Goal: Task Accomplishment & Management: Manage account settings

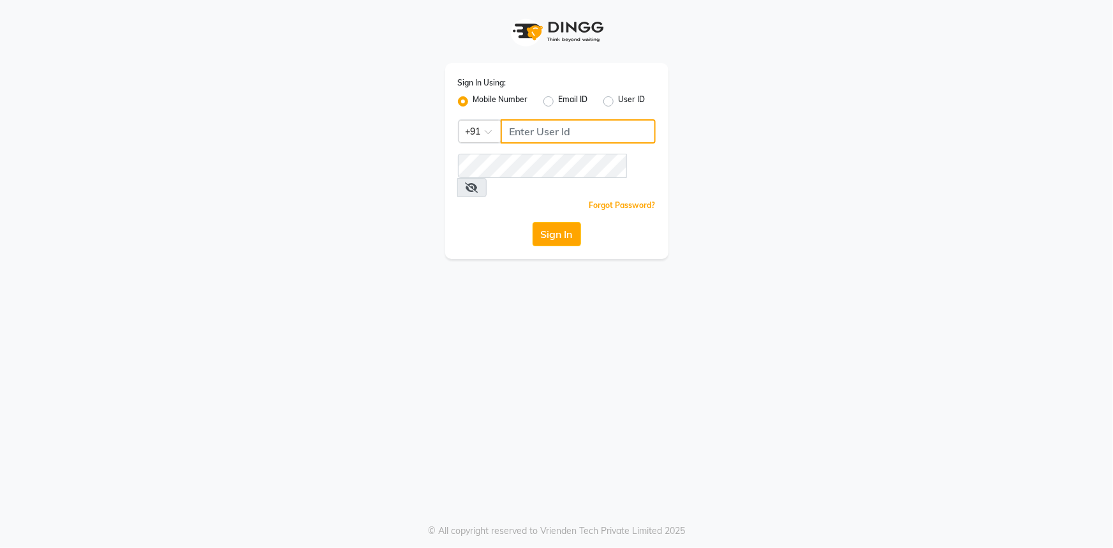
click at [526, 138] on input "Username" at bounding box center [578, 131] width 155 height 24
type input "1"
type input "9111007022"
click at [478, 182] on icon at bounding box center [472, 187] width 13 height 10
click at [555, 222] on button "Sign In" at bounding box center [557, 234] width 48 height 24
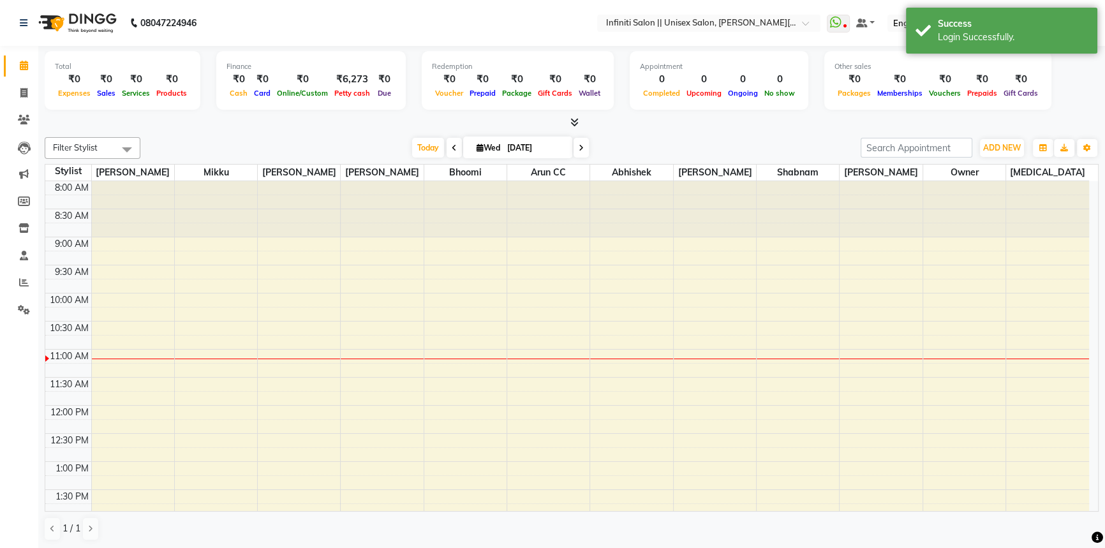
click at [570, 126] on icon at bounding box center [574, 122] width 8 height 10
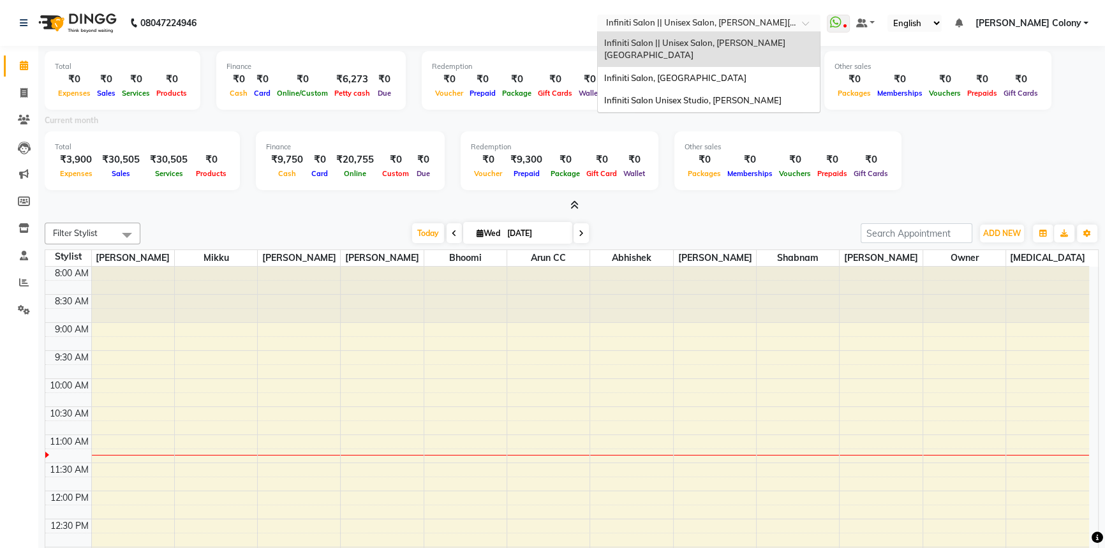
click at [670, 22] on input "text" at bounding box center [695, 24] width 185 height 13
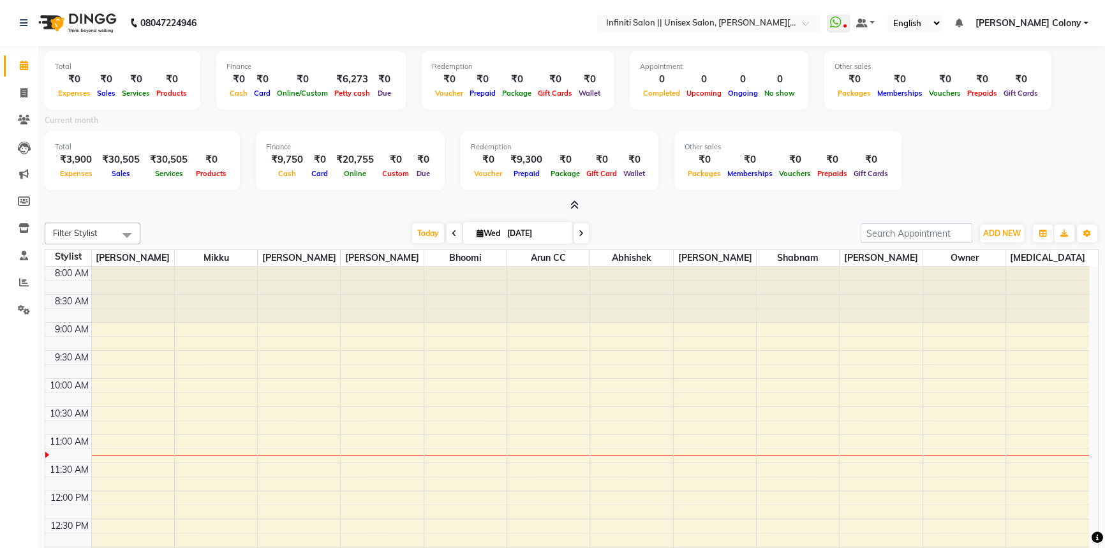
click at [474, 22] on nav "08047224946 Select Location × Infiniti Salon || Unisex Salon, Choubey Colony Wh…" at bounding box center [552, 23] width 1105 height 46
click at [15, 86] on span at bounding box center [24, 93] width 22 height 15
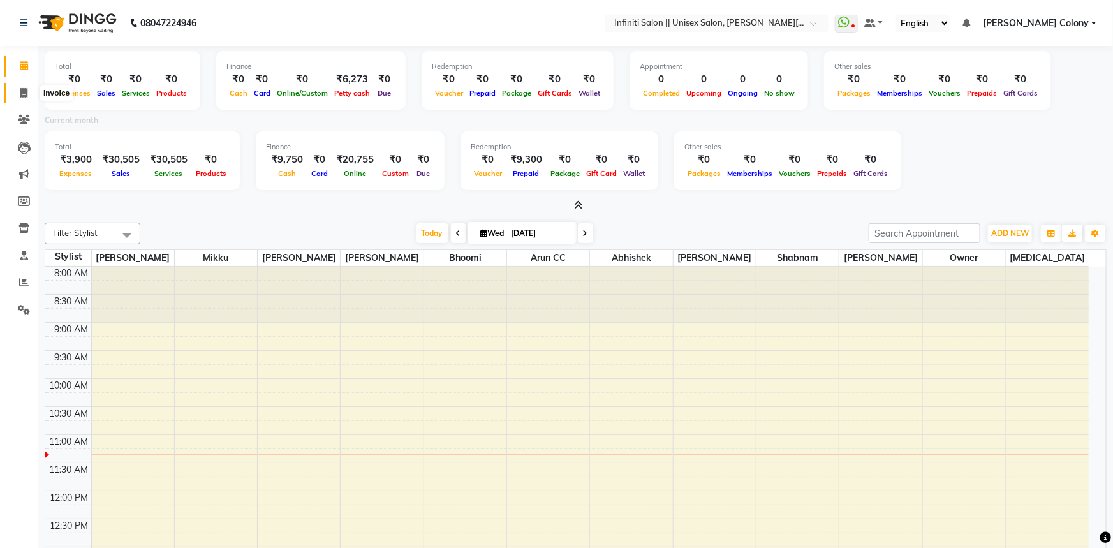
select select "8233"
select select "service"
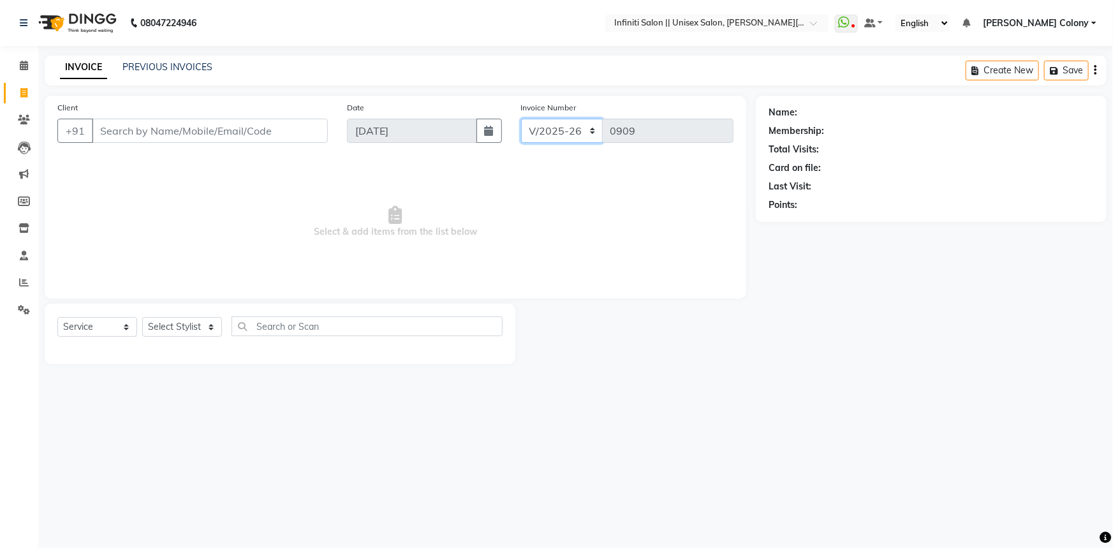
click at [558, 129] on select "CI/2025-26 V/2025-26" at bounding box center [562, 131] width 82 height 24
select select "8263"
click at [521, 119] on select "CI/2025-26 V/2025-26" at bounding box center [562, 131] width 82 height 24
type input "0110"
click at [559, 130] on select "CI/2025-26 V/2025-26" at bounding box center [562, 131] width 82 height 24
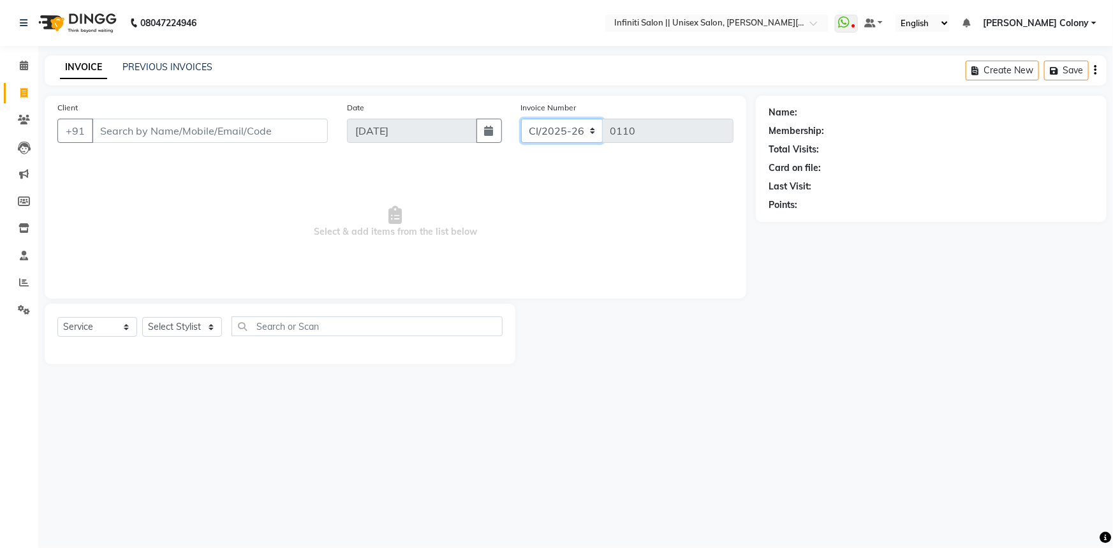
click at [521, 119] on select "CI/2025-26 V/2025-26" at bounding box center [562, 131] width 82 height 24
click at [20, 66] on icon at bounding box center [24, 66] width 8 height 10
click at [22, 64] on icon at bounding box center [24, 66] width 8 height 10
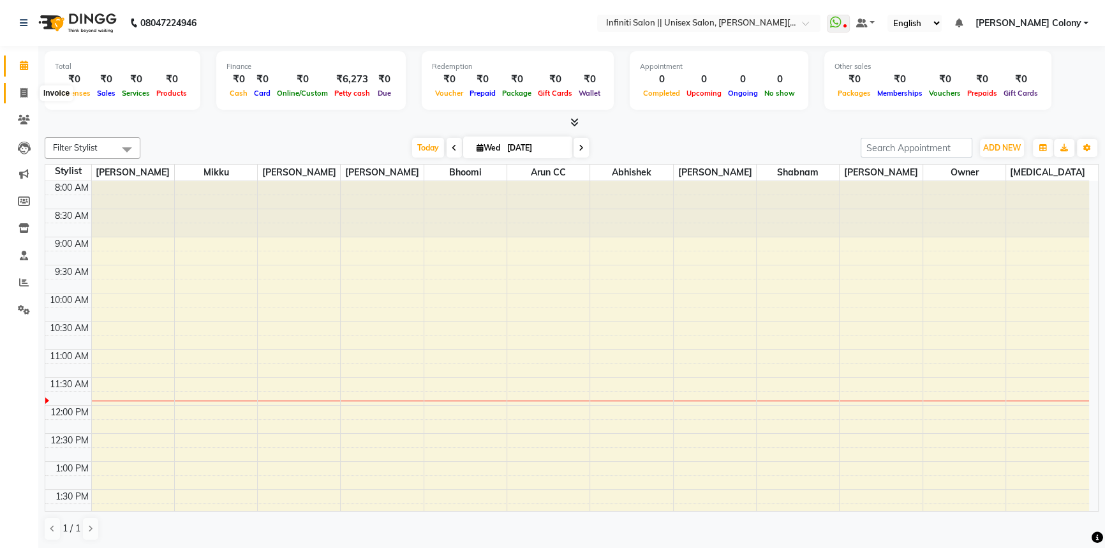
click at [22, 96] on icon at bounding box center [23, 93] width 7 height 10
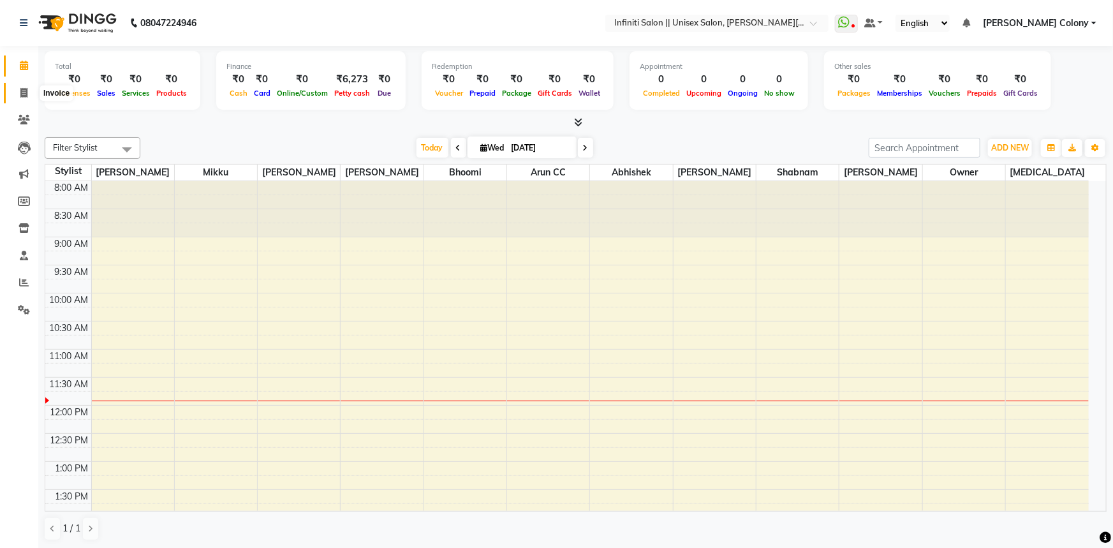
select select "8233"
select select "service"
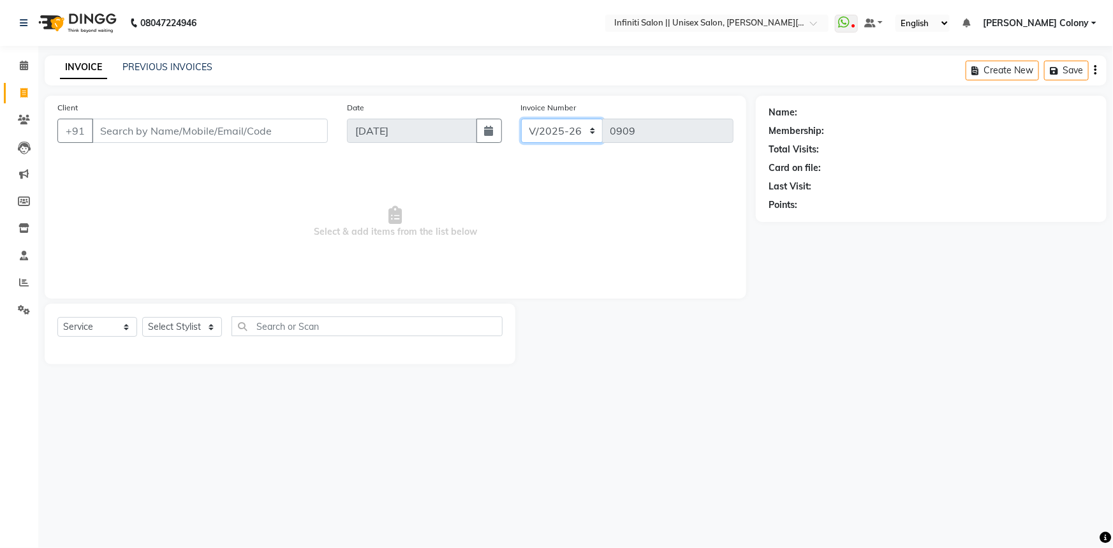
click at [579, 135] on select "CI/2025-26 V/2025-26" at bounding box center [562, 131] width 82 height 24
select select "8263"
click at [521, 119] on select "CI/2025-26 V/2025-26" at bounding box center [562, 131] width 82 height 24
type input "0110"
click at [164, 334] on select "Select Stylist Abhishek Anjali Mahato Arun CC Bhoomi Dilshad Ahmad Ishu Jitesh …" at bounding box center [182, 327] width 80 height 20
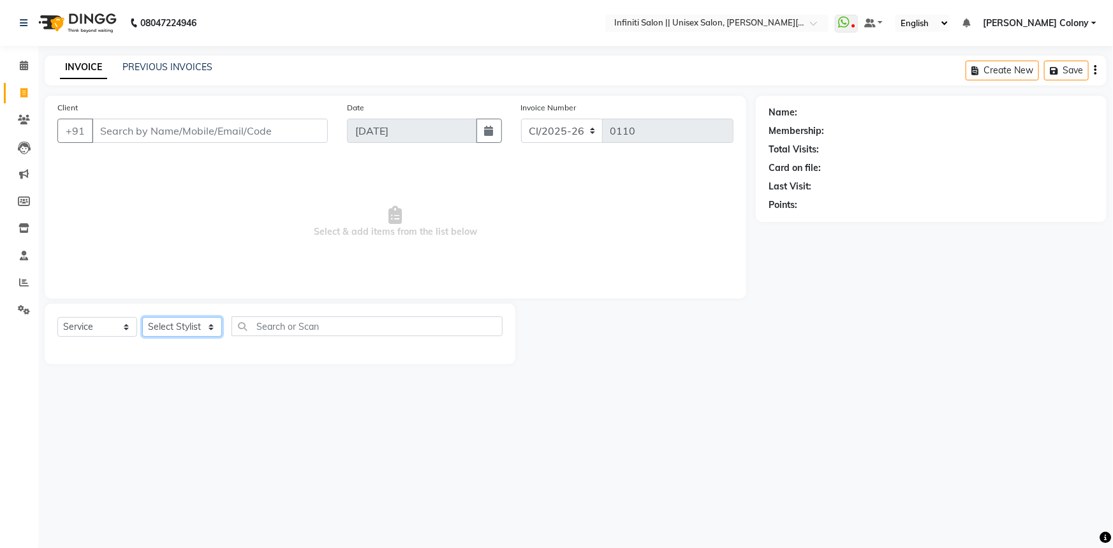
select select "79158"
click at [142, 317] on select "Select Stylist Abhishek Anjali Mahato Arun CC Bhoomi Dilshad Ahmad Ishu Jitesh …" at bounding box center [182, 327] width 80 height 20
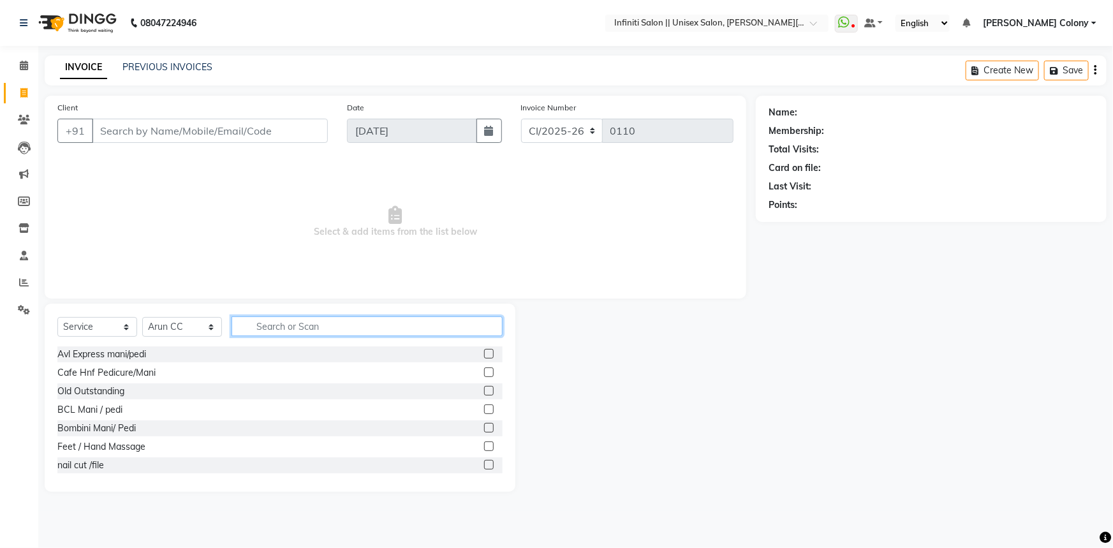
click at [307, 329] on input "text" at bounding box center [367, 326] width 271 height 20
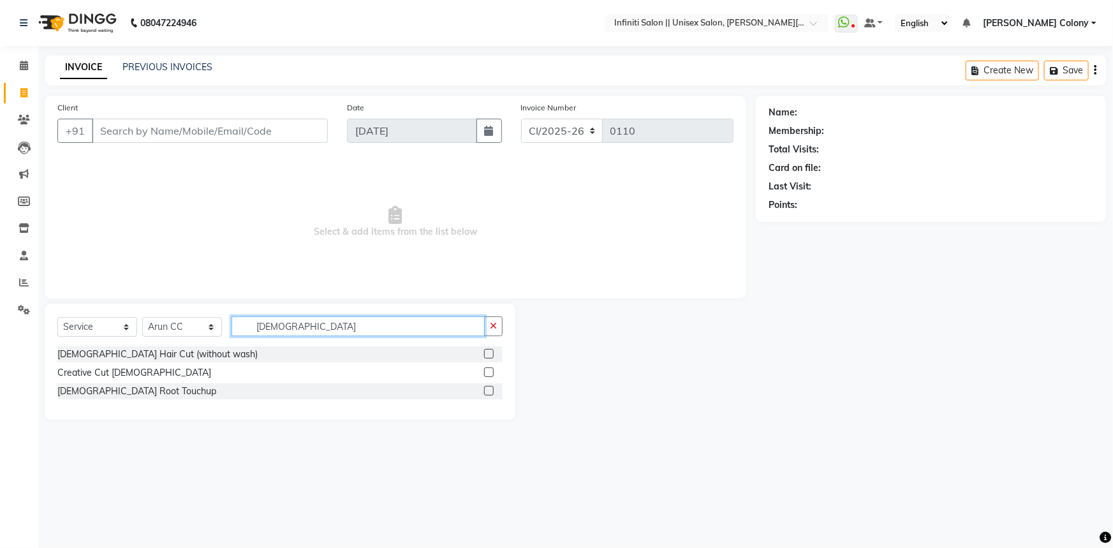
type input "[DEMOGRAPHIC_DATA]"
click at [489, 351] on label at bounding box center [489, 354] width 10 height 10
click at [489, 351] on input "checkbox" at bounding box center [488, 354] width 8 height 8
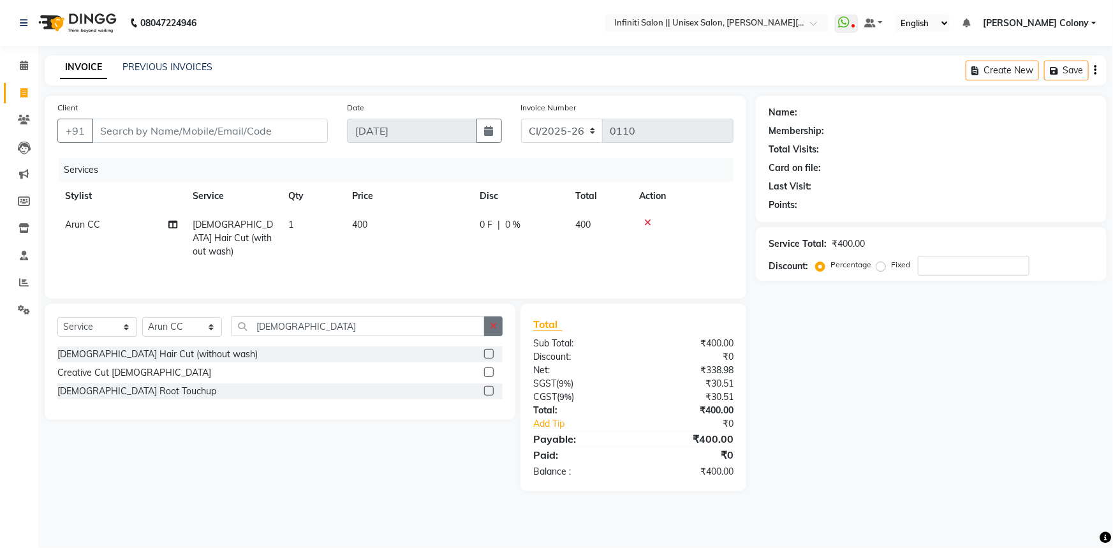
checkbox input "false"
click at [496, 326] on icon "button" at bounding box center [493, 325] width 7 height 9
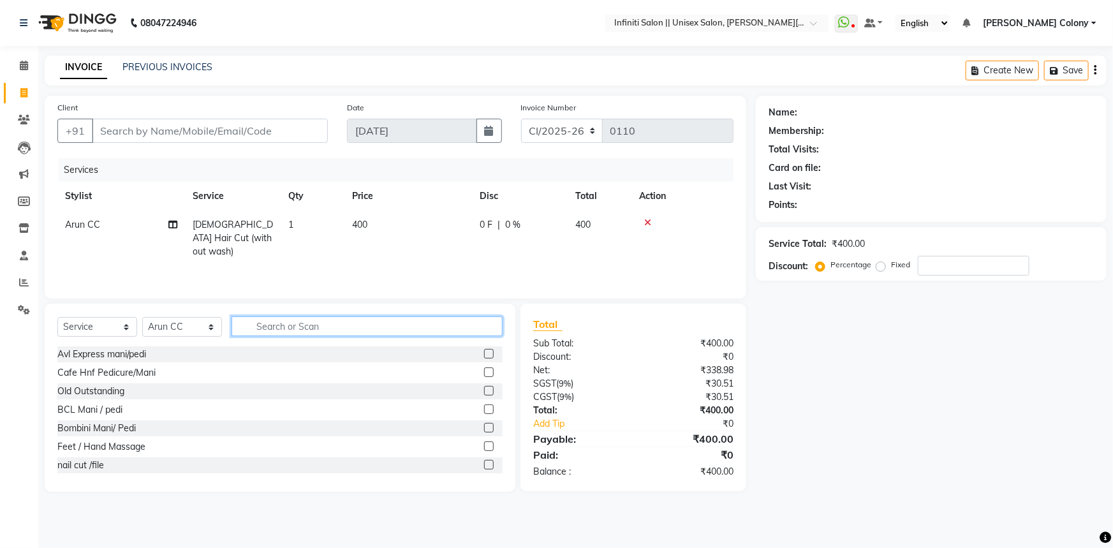
click at [485, 323] on input "text" at bounding box center [367, 326] width 271 height 20
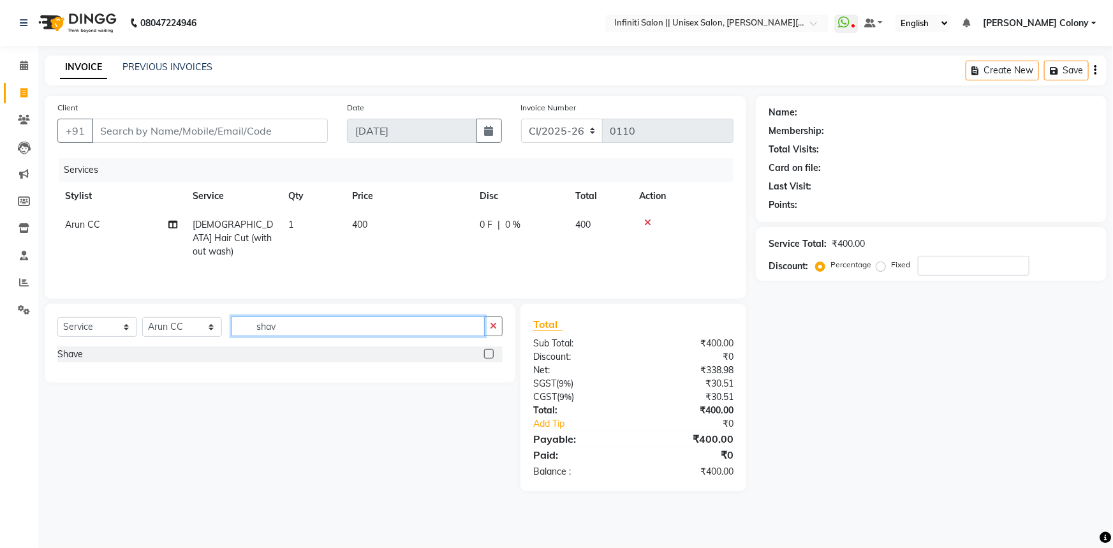
type input "shav"
click at [489, 353] on label at bounding box center [489, 354] width 10 height 10
click at [489, 353] on input "checkbox" at bounding box center [488, 354] width 8 height 8
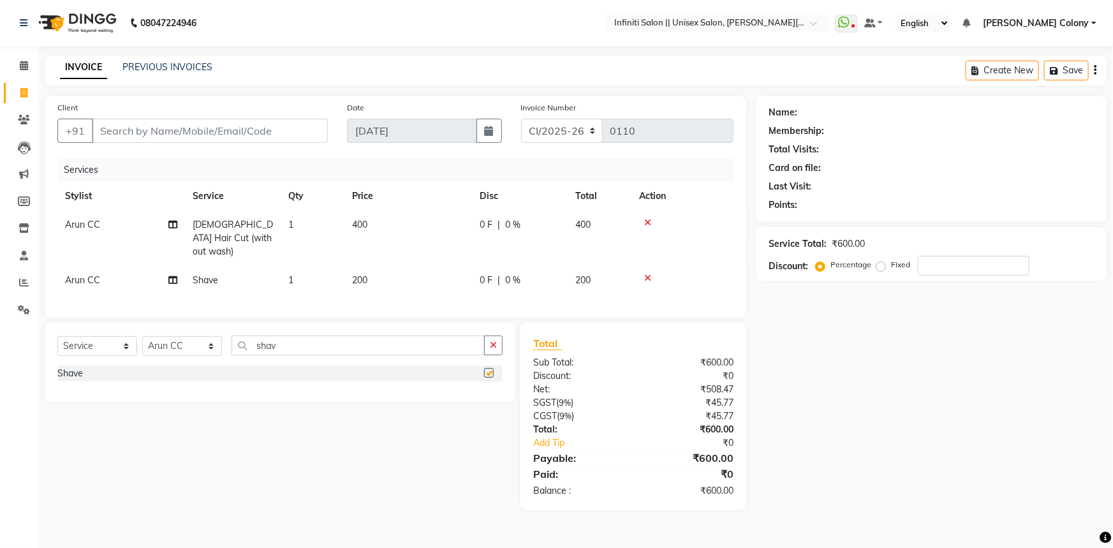
checkbox input "false"
click at [197, 120] on input "Client" at bounding box center [210, 131] width 236 height 24
click at [194, 138] on input "Client" at bounding box center [210, 131] width 236 height 24
type input "9"
type input "0"
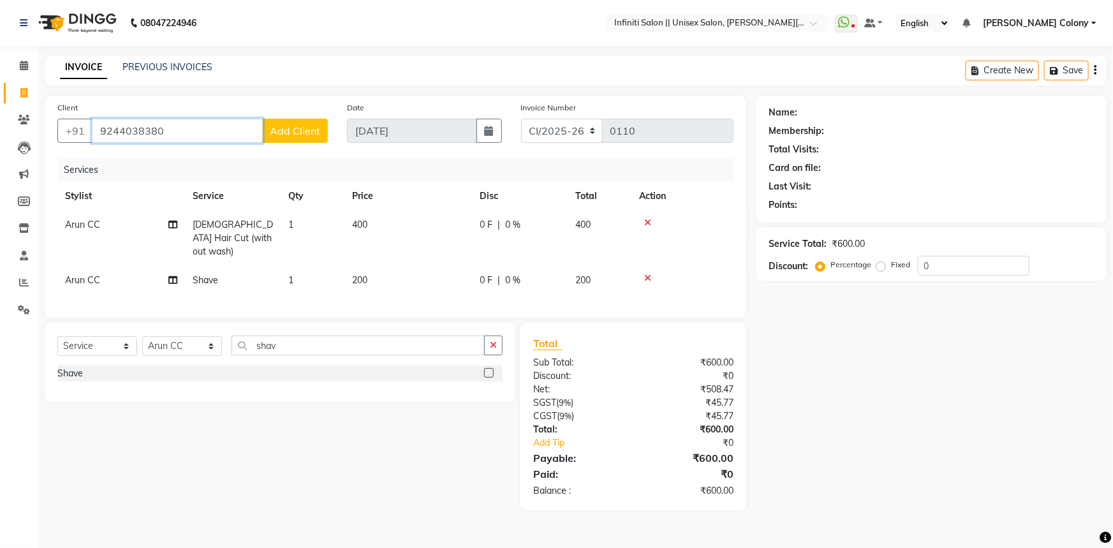
type input "9244038380"
click at [279, 128] on span "Add Client" at bounding box center [295, 130] width 50 height 13
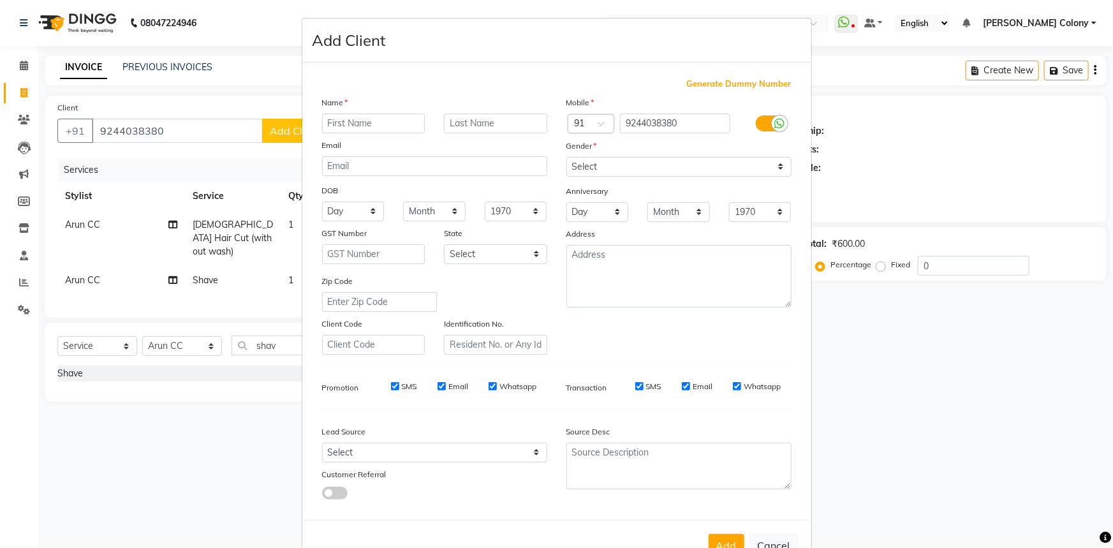
click at [348, 132] on input "text" at bounding box center [373, 124] width 103 height 20
type input "[PERSON_NAME]"
drag, startPoint x: 580, startPoint y: 165, endPoint x: 582, endPoint y: 175, distance: 9.7
click at [580, 165] on select "Select Male Female Other Prefer Not To Say" at bounding box center [678, 167] width 225 height 20
select select "[DEMOGRAPHIC_DATA]"
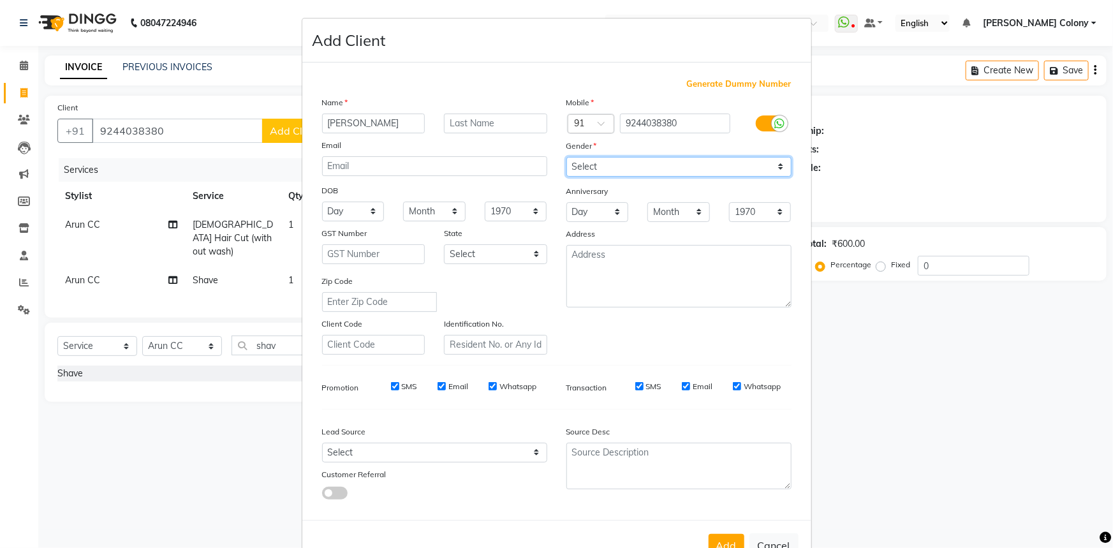
click at [566, 157] on select "Select Male Female Other Prefer Not To Say" at bounding box center [678, 167] width 225 height 20
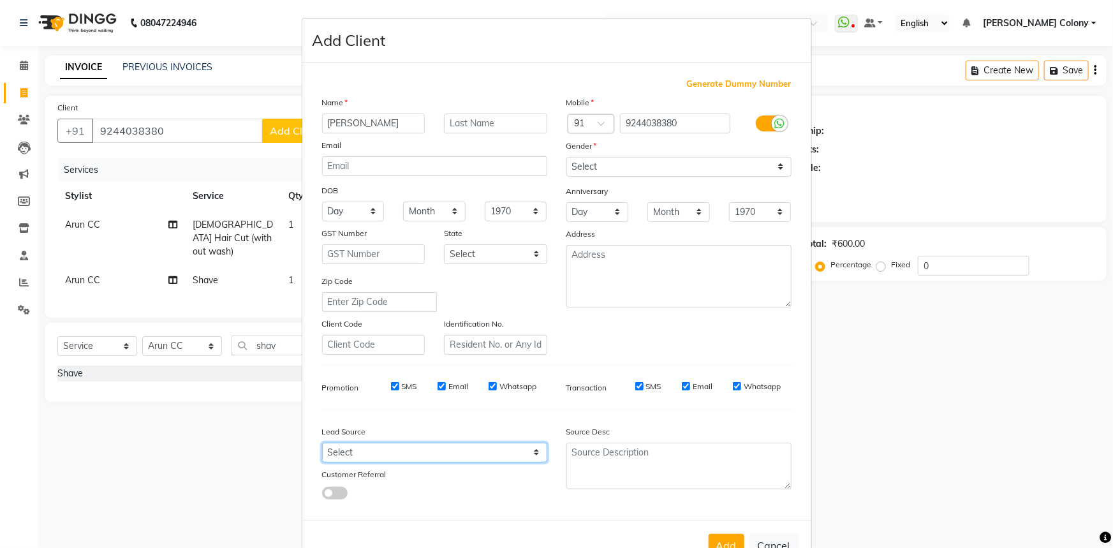
click at [402, 448] on select "Select Walk-in Referral Internet Friend Word of Mouth Advertisement Facebook Ju…" at bounding box center [434, 453] width 225 height 20
select select "54380"
click at [322, 445] on select "Select Walk-in Referral Internet Friend Word of Mouth Advertisement Facebook Ju…" at bounding box center [434, 453] width 225 height 20
click at [369, 218] on select "Day 01 02 03 04 05 06 07 08 09 10 11 12 13 14 15 16 17 18 19 20 21 22 23 24 25 …" at bounding box center [353, 212] width 63 height 20
click at [322, 202] on select "Day 01 02 03 04 05 06 07 08 09 10 11 12 13 14 15 16 17 18 19 20 21 22 23 24 25 …" at bounding box center [353, 212] width 63 height 20
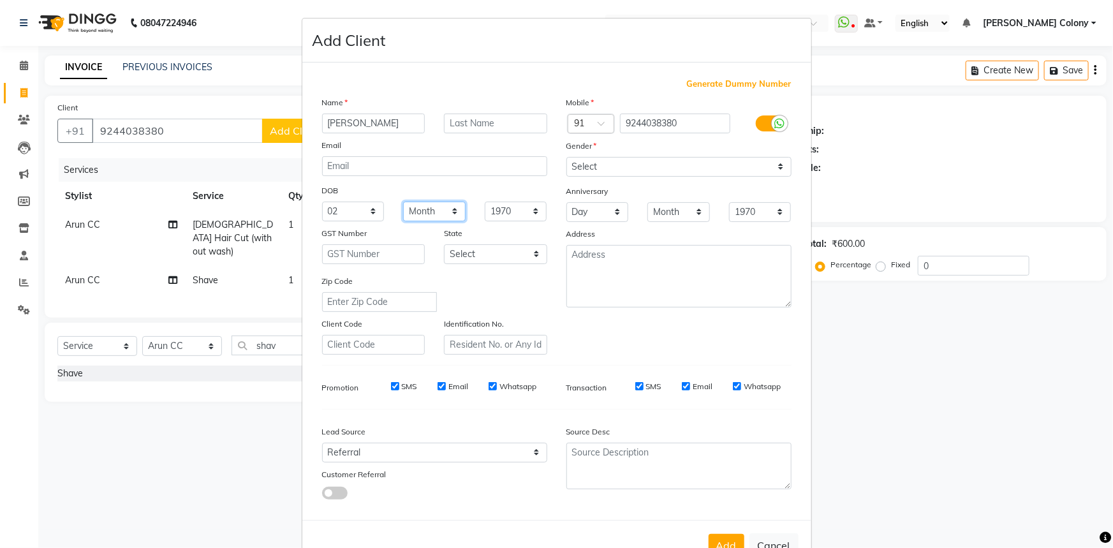
click at [428, 211] on select "Month January February March April May June July August September October Novem…" at bounding box center [434, 212] width 63 height 20
click at [364, 212] on select "Day 01 02 03 04 05 06 07 08 09 10 11 12 13 14 15 16 17 18 19 20 21 22 23 24 25 …" at bounding box center [353, 212] width 63 height 20
select select "26"
click at [322, 202] on select "Day 01 02 03 04 05 06 07 08 09 10 11 12 13 14 15 16 17 18 19 20 21 22 23 24 25 …" at bounding box center [353, 212] width 63 height 20
click at [426, 202] on div "DOB" at bounding box center [435, 191] width 244 height 20
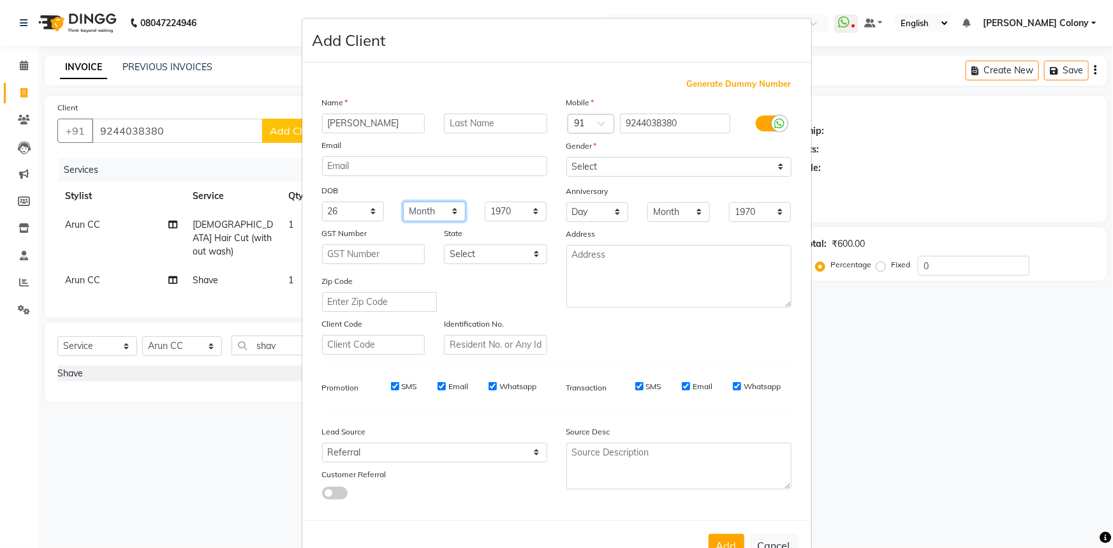
click at [425, 208] on select "Month January February March April May June July August September October Novem…" at bounding box center [434, 212] width 63 height 20
select select "11"
click at [403, 202] on select "Month January February March April May June July August September October Novem…" at bounding box center [434, 212] width 63 height 20
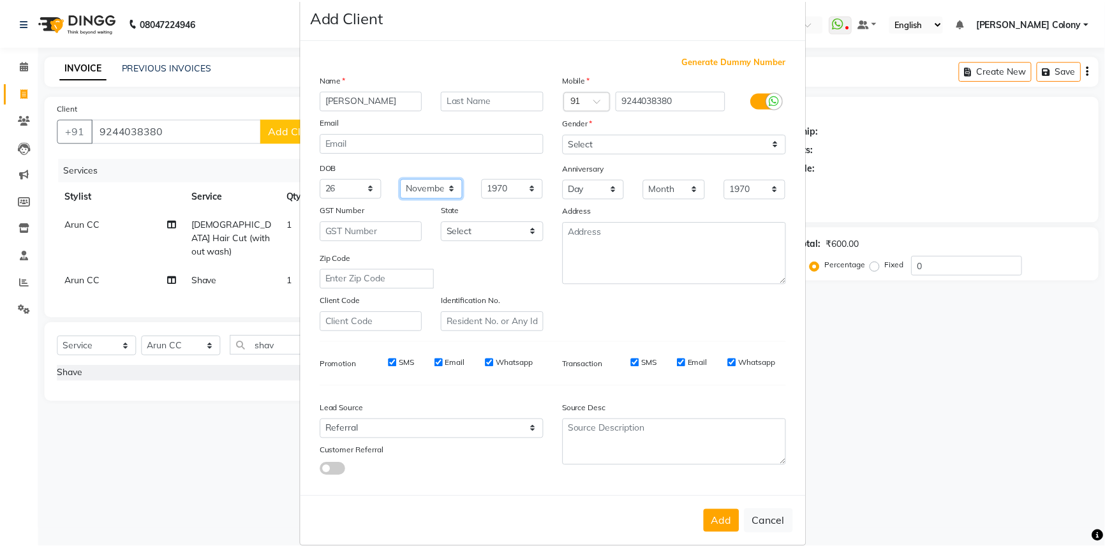
scroll to position [45, 0]
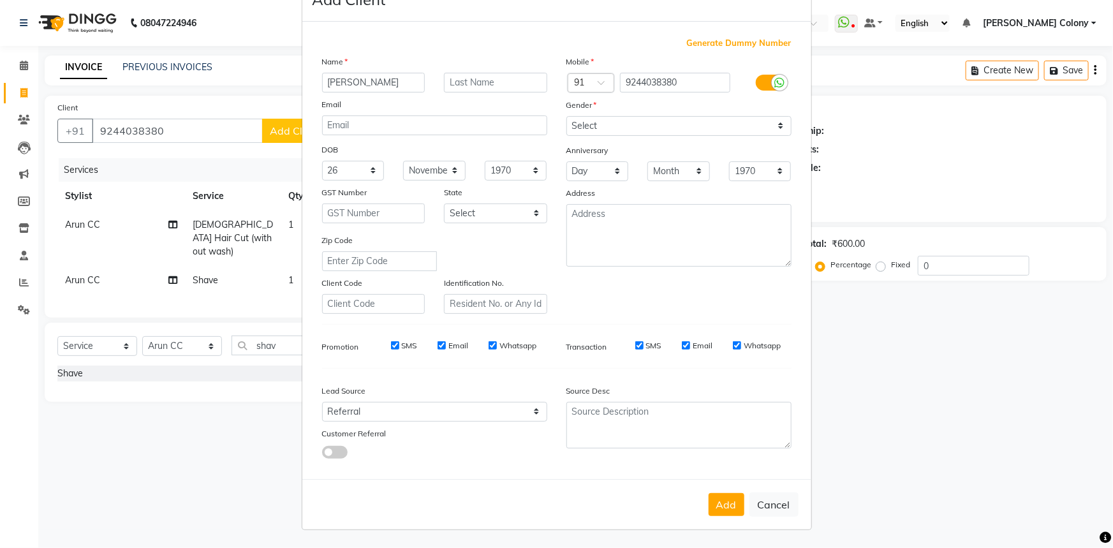
click at [693, 484] on div "Add Cancel" at bounding box center [556, 504] width 509 height 50
click at [725, 514] on button "Add" at bounding box center [727, 504] width 36 height 23
select select
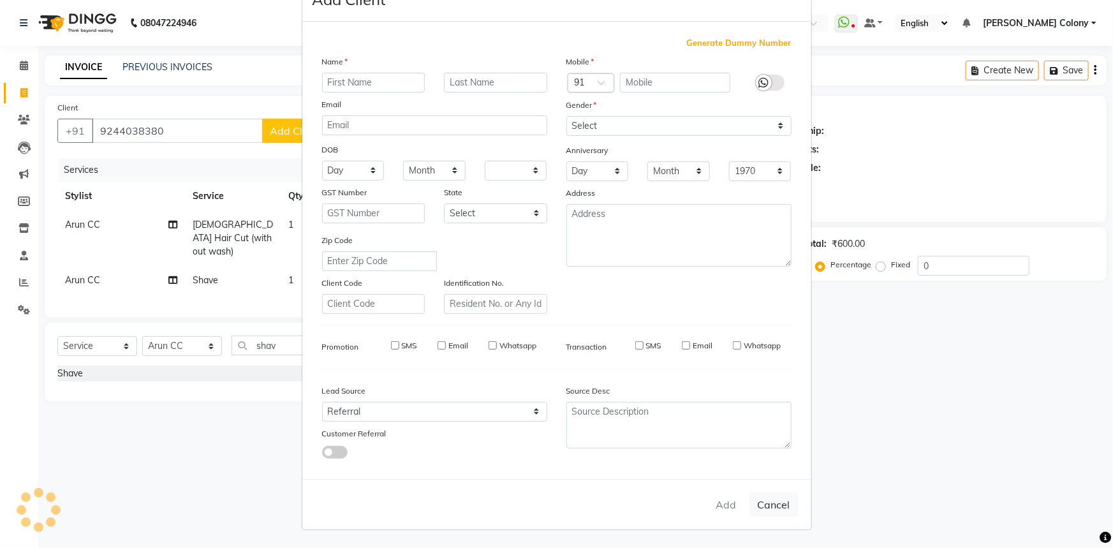
select select
checkbox input "false"
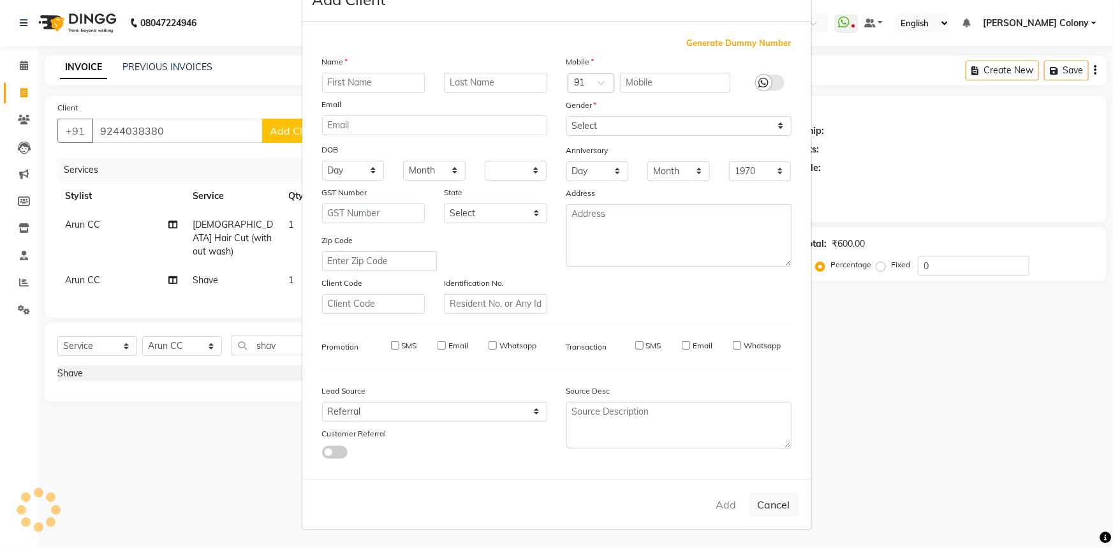
checkbox input "false"
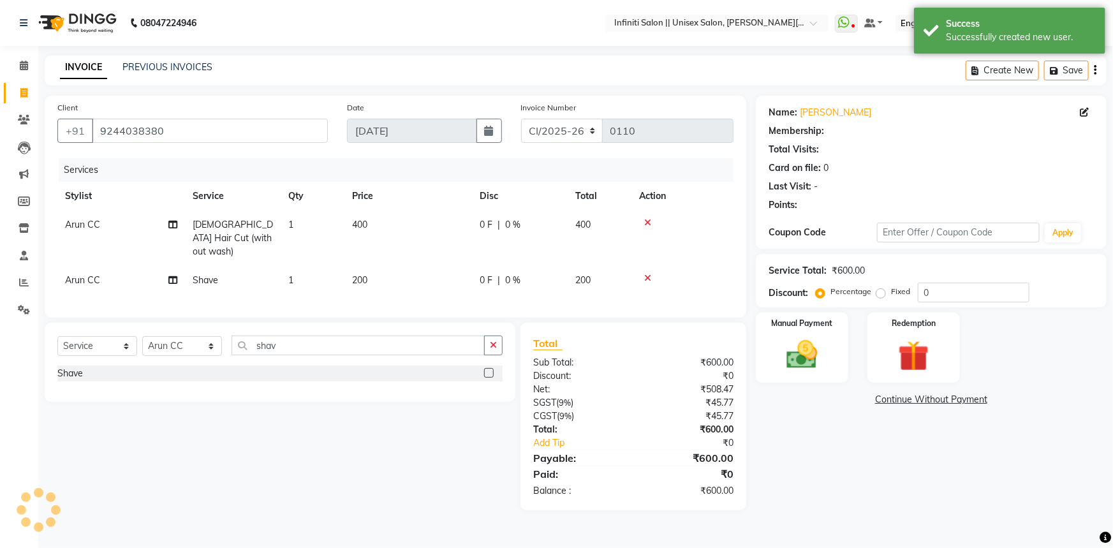
select select "1: Object"
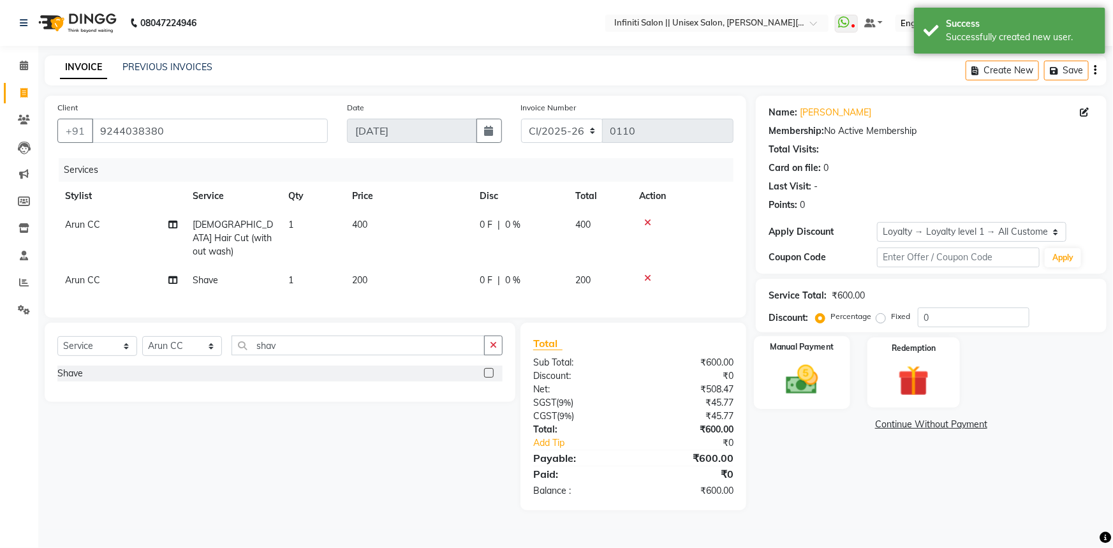
click at [792, 389] on img at bounding box center [802, 379] width 52 height 37
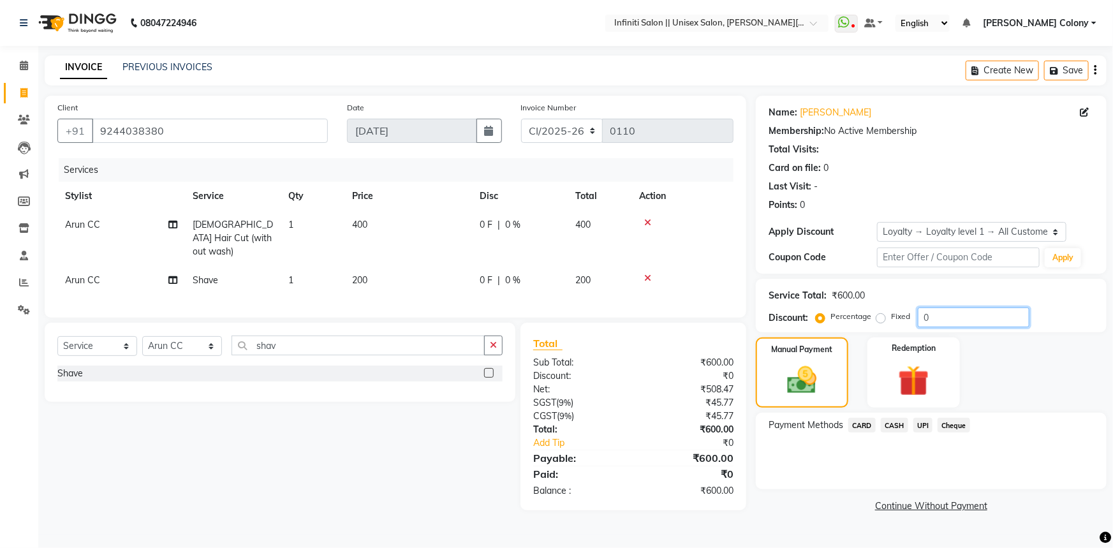
drag, startPoint x: 958, startPoint y: 321, endPoint x: 654, endPoint y: 411, distance: 317.3
click at [756, 388] on div "Name: Shlok Membership: No Active Membership Total Visits: Card on file: 0 Last…" at bounding box center [936, 306] width 360 height 420
type input "50"
click at [891, 318] on label "Fixed" at bounding box center [900, 316] width 19 height 11
click at [882, 318] on input "Fixed" at bounding box center [883, 316] width 9 height 9
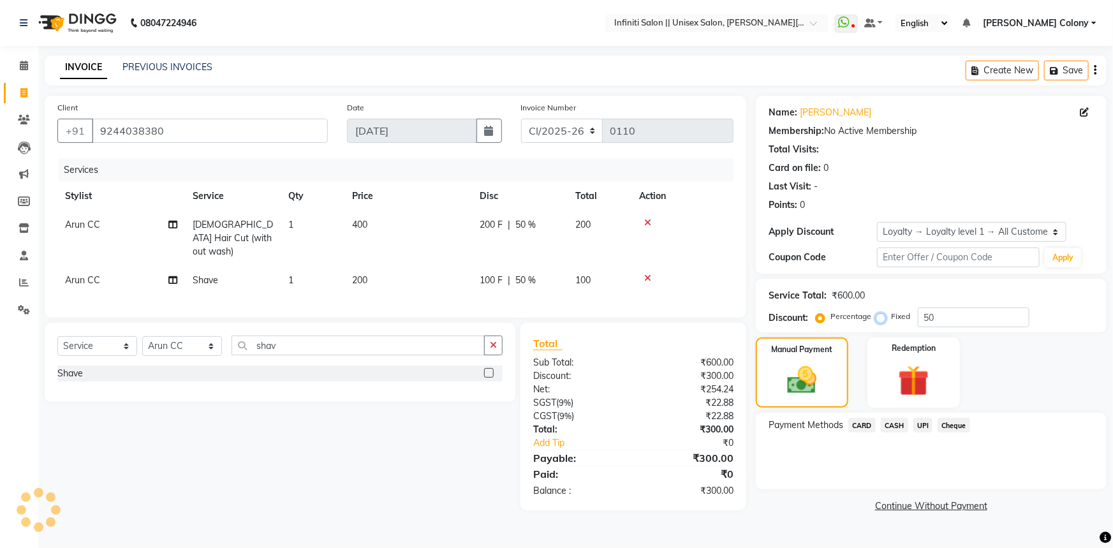
radio input "true"
click at [894, 422] on span "CASH" at bounding box center [894, 425] width 27 height 15
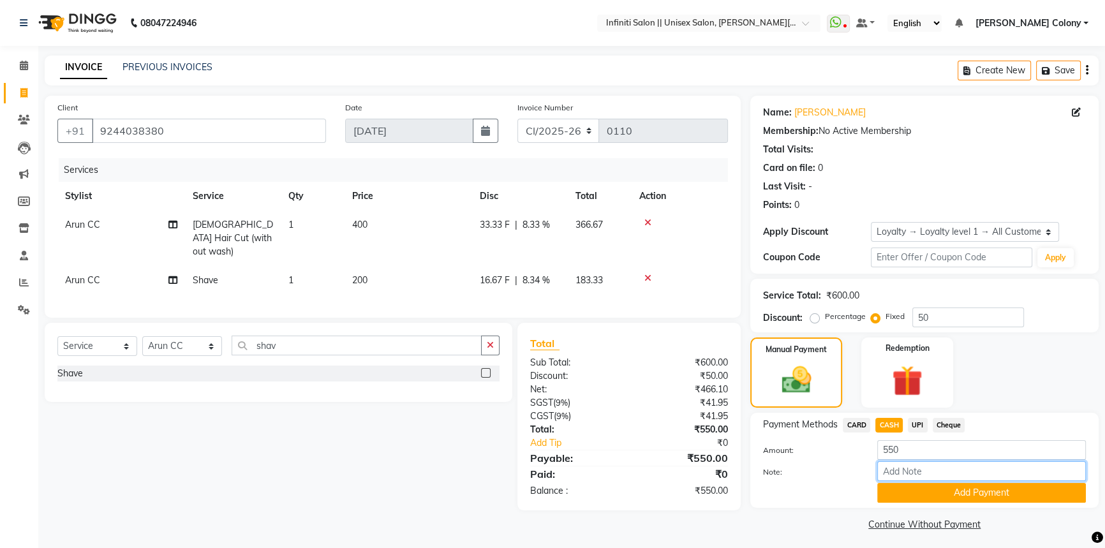
click at [905, 479] on input "Note:" at bounding box center [981, 471] width 209 height 20
click at [910, 487] on button "Add Payment" at bounding box center [981, 493] width 209 height 20
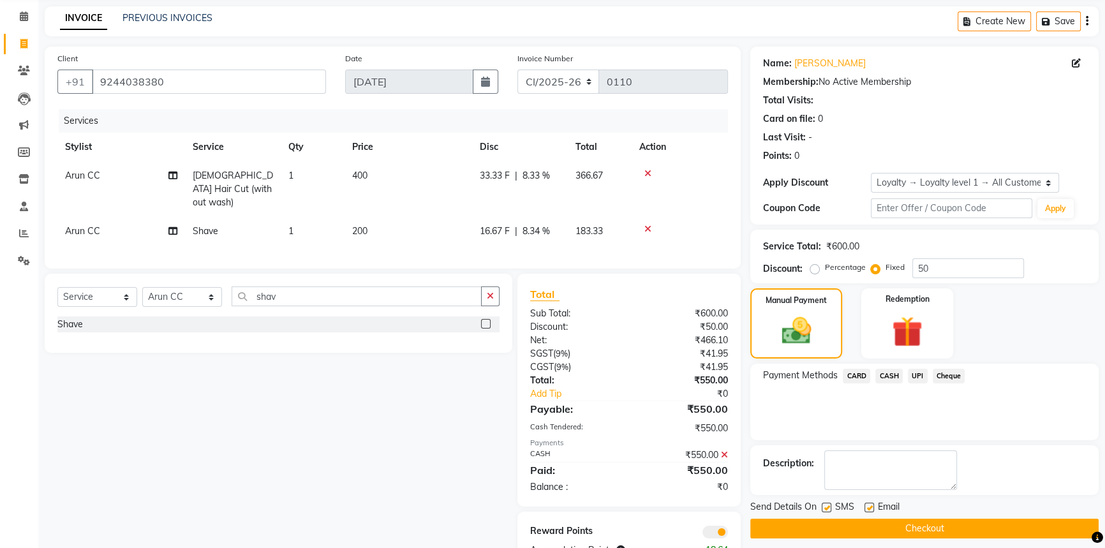
scroll to position [85, 0]
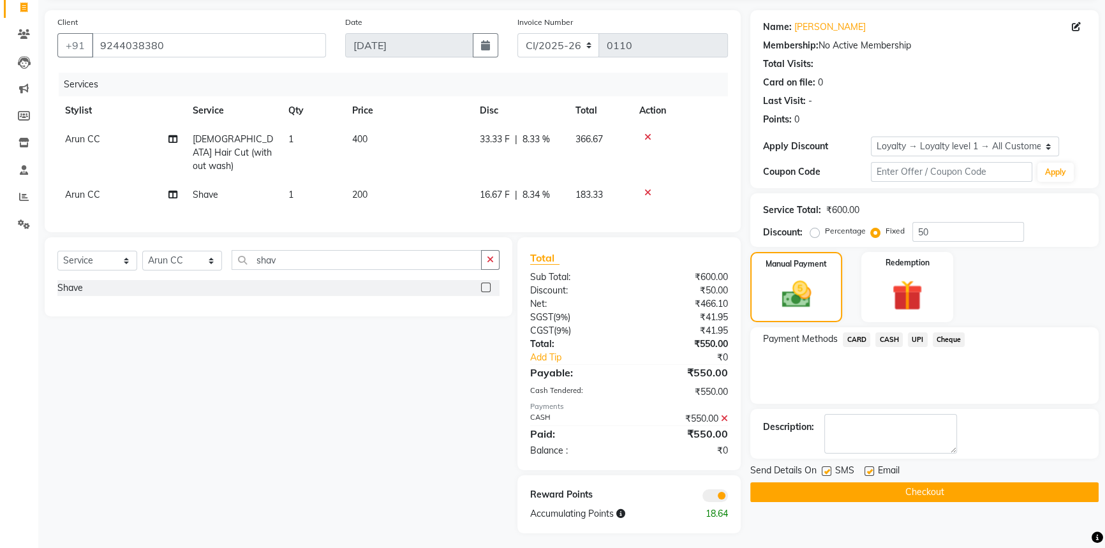
click at [908, 491] on button "Checkout" at bounding box center [924, 492] width 348 height 20
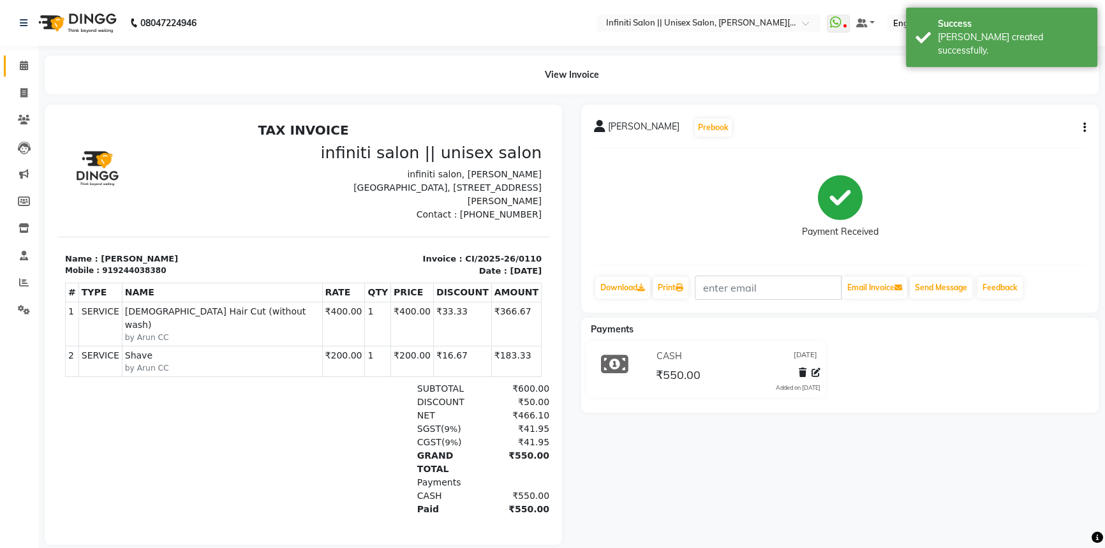
click at [29, 63] on span at bounding box center [24, 66] width 22 height 15
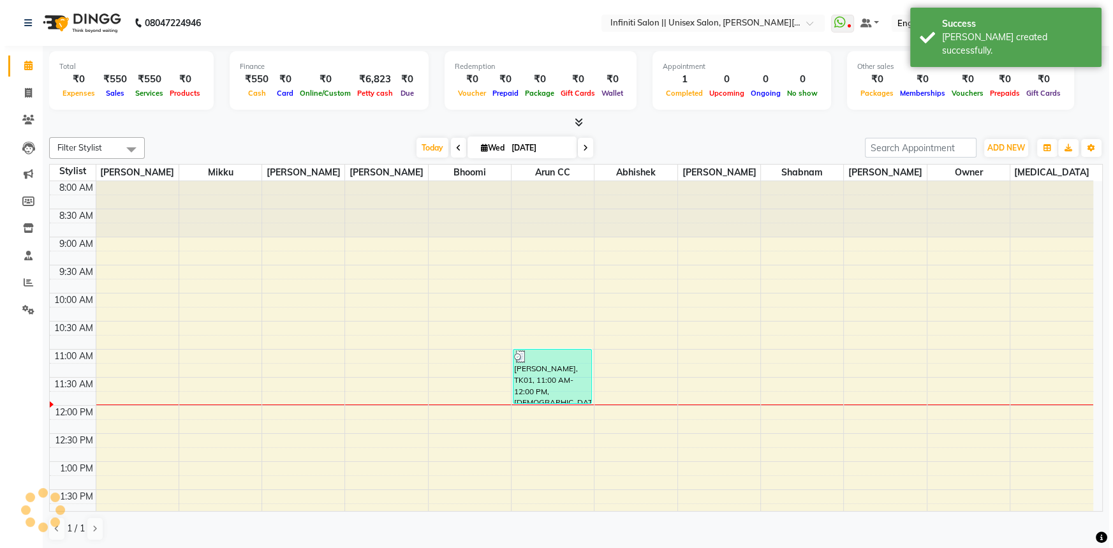
scroll to position [224, 0]
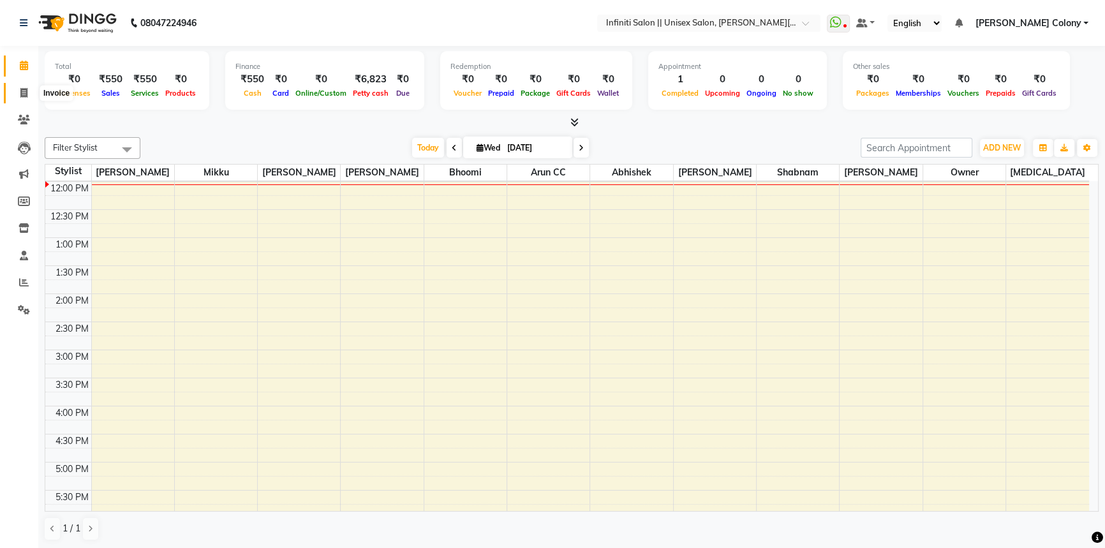
click at [29, 95] on span at bounding box center [24, 93] width 22 height 15
select select "service"
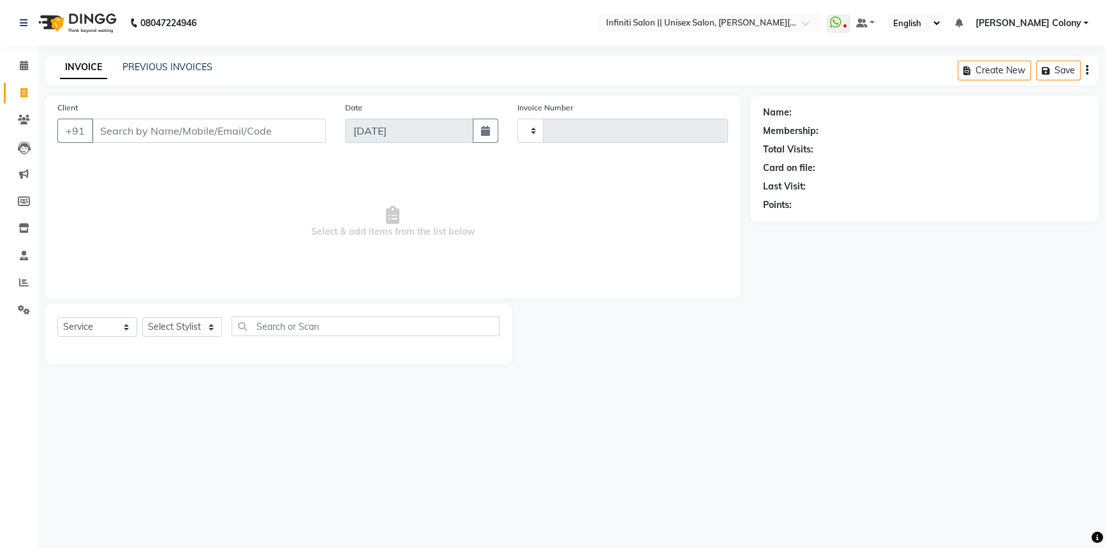
type input "0909"
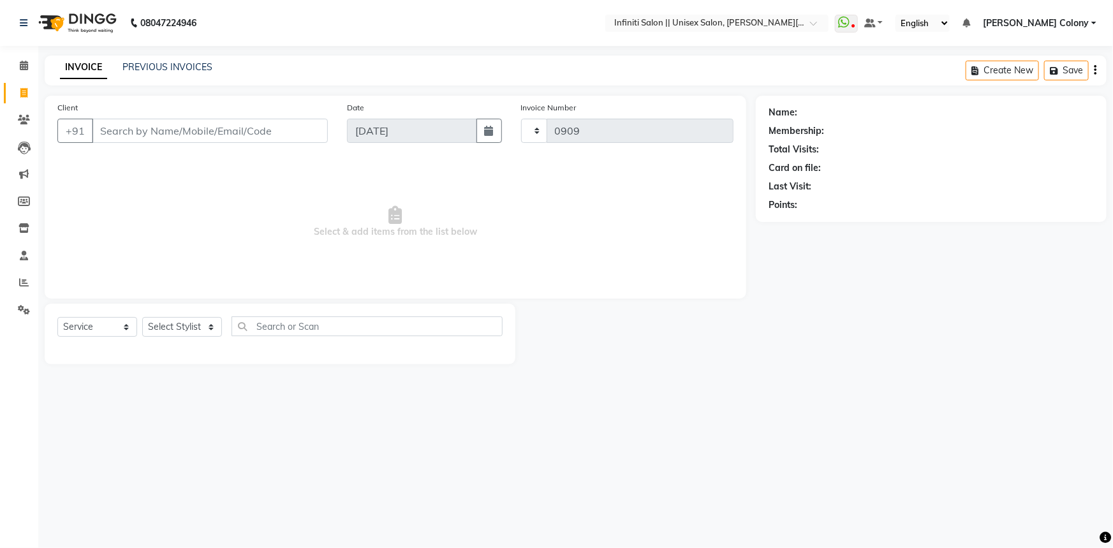
select select "8233"
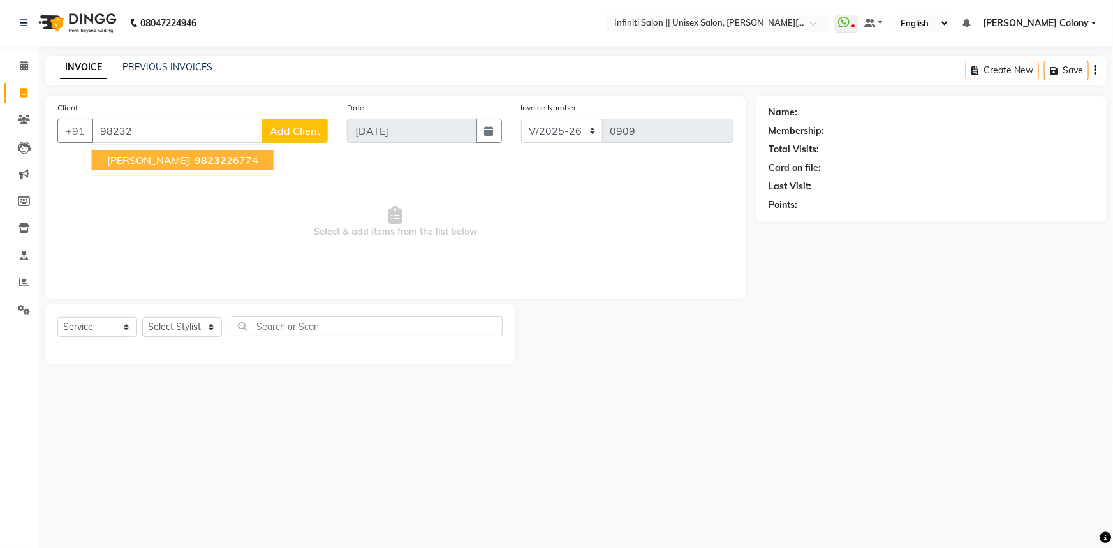
click at [121, 160] on span "[PERSON_NAME]" at bounding box center [148, 160] width 82 height 13
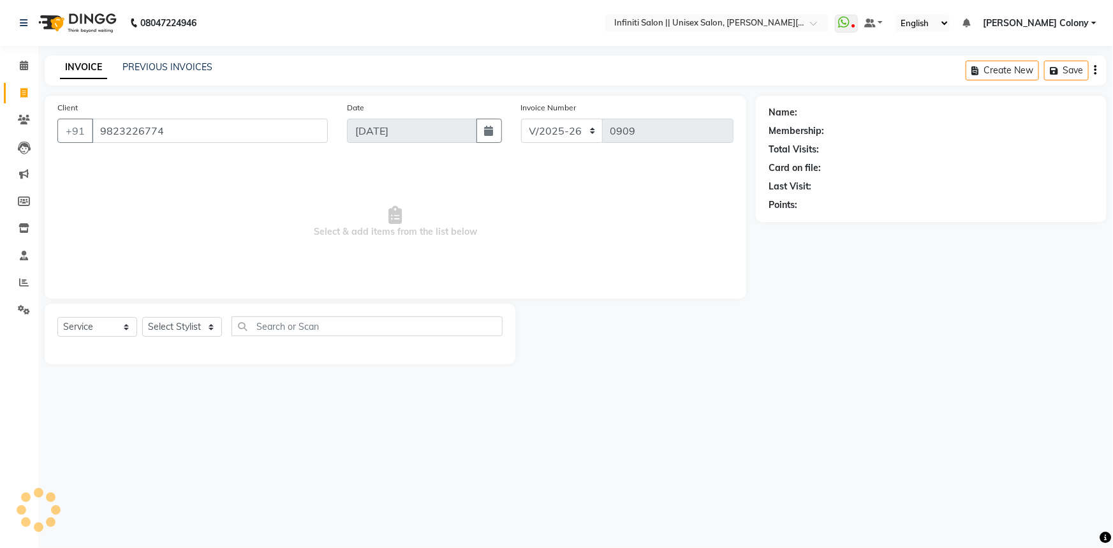
type input "9823226774"
select select "1: Object"
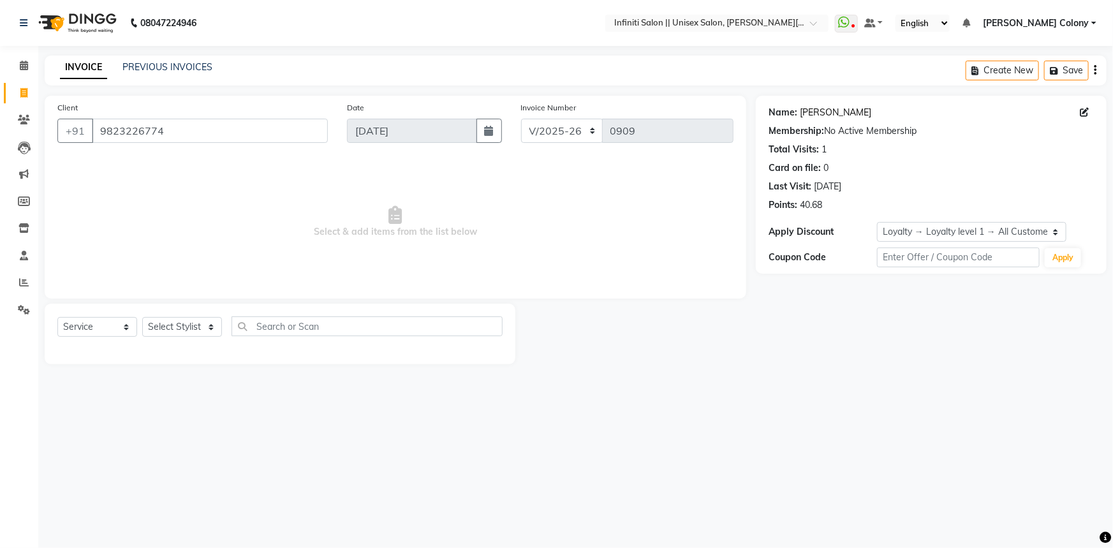
click at [809, 109] on link "[PERSON_NAME]" at bounding box center [835, 112] width 71 height 13
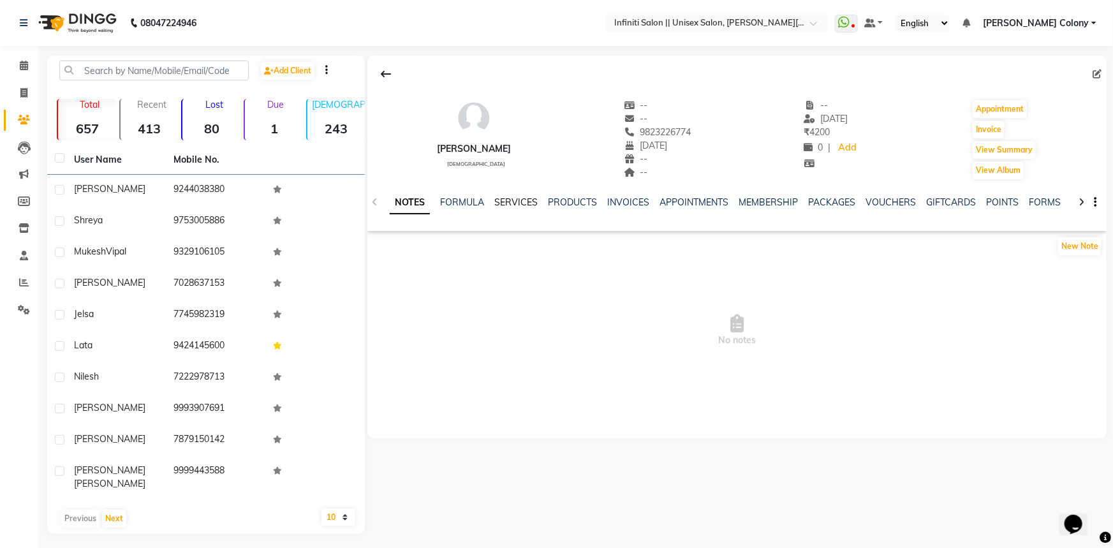
click at [508, 200] on link "SERVICES" at bounding box center [515, 201] width 43 height 11
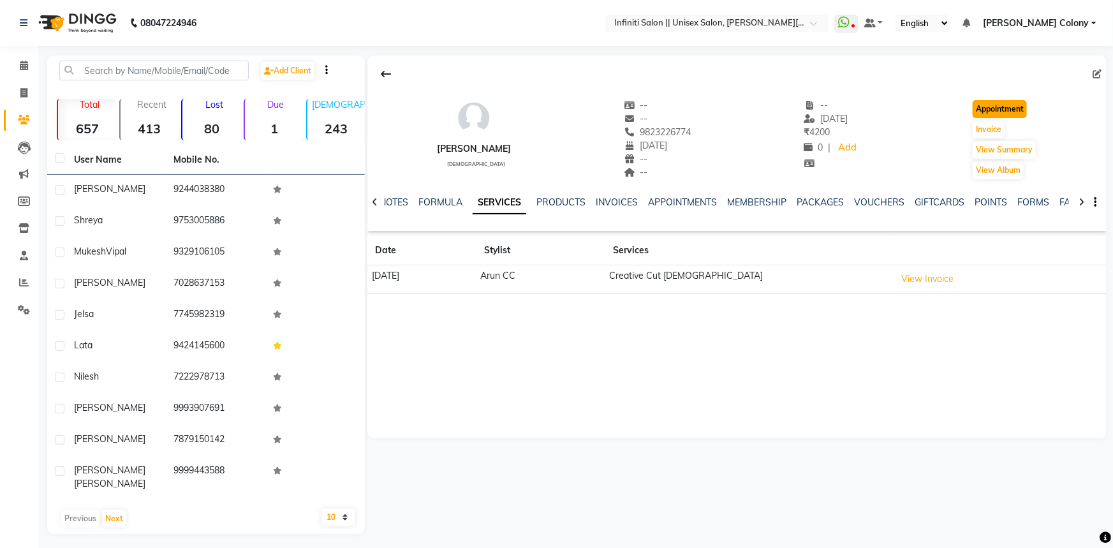
click at [988, 108] on button "Appointment" at bounding box center [1000, 109] width 54 height 18
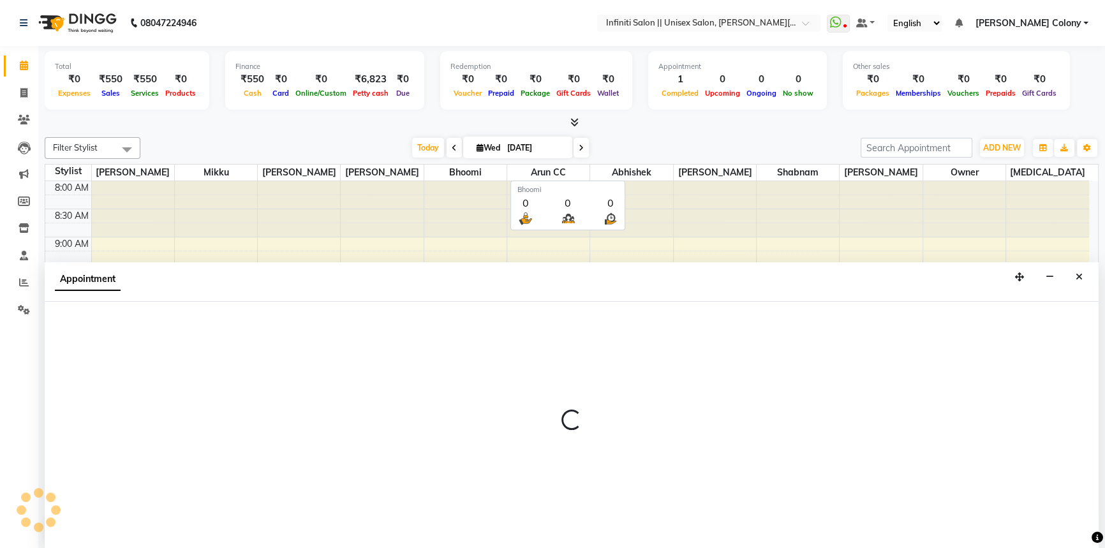
select select "540"
select select "tentative"
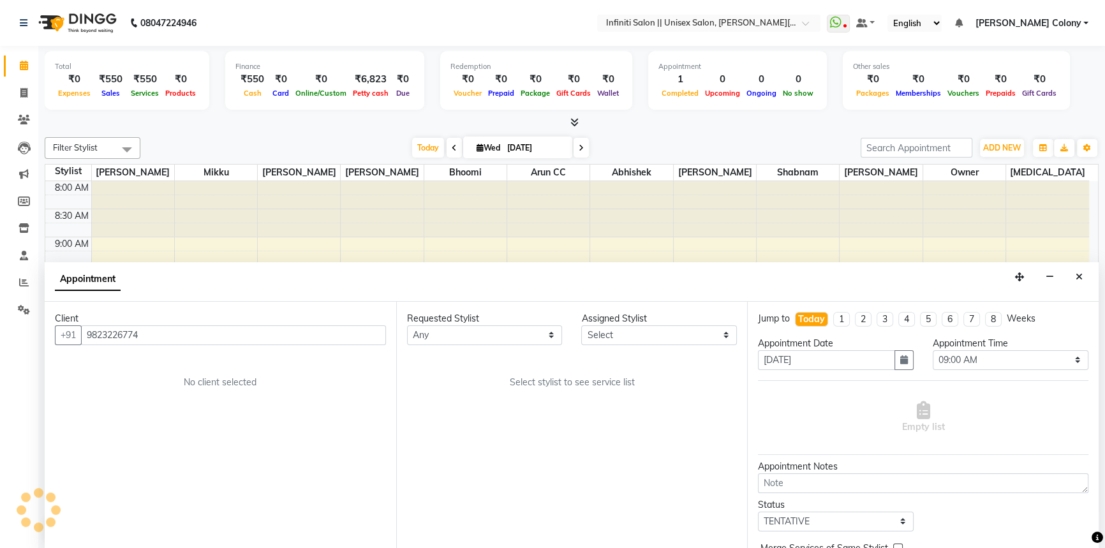
scroll to position [224, 0]
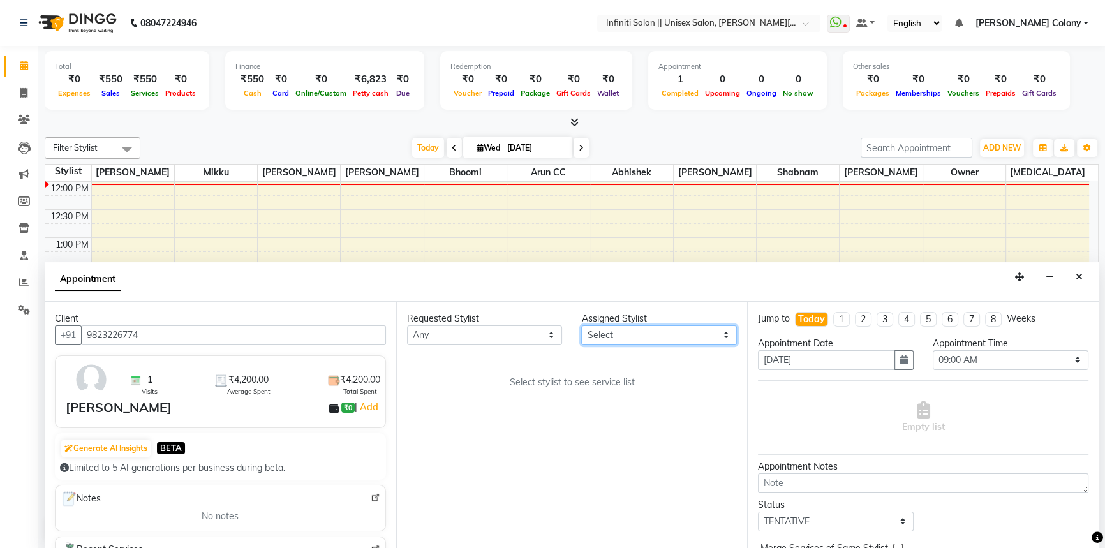
click at [612, 343] on select "Select [PERSON_NAME] [PERSON_NAME] CC Bhoomi [PERSON_NAME] [PERSON_NAME] Mikku …" at bounding box center [659, 335] width 156 height 20
select select "79158"
click at [581, 325] on select "Select [PERSON_NAME] [PERSON_NAME] CC Bhoomi [PERSON_NAME] [PERSON_NAME] Mikku …" at bounding box center [659, 335] width 156 height 20
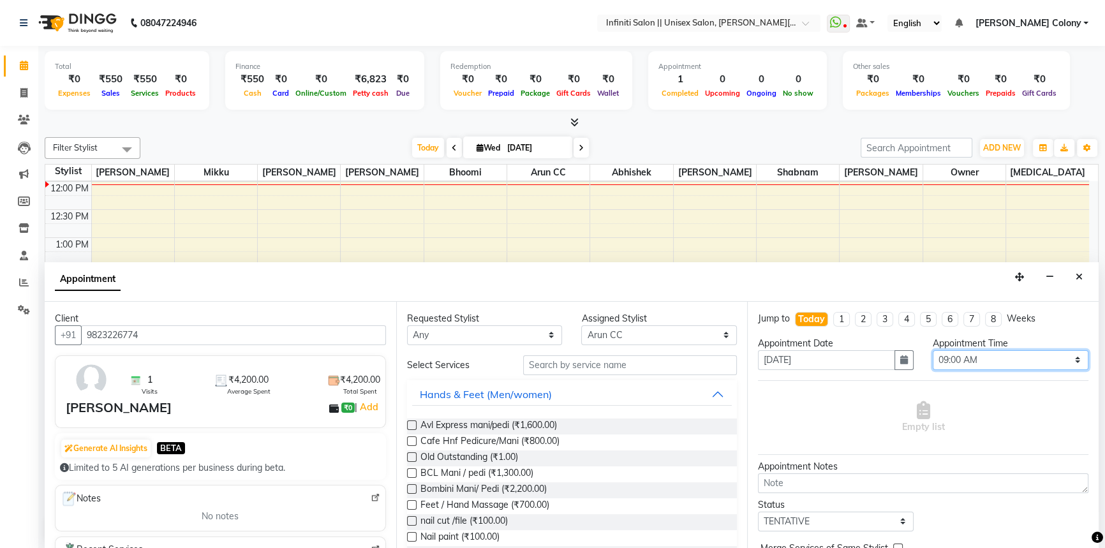
click at [968, 357] on select "Select 09:00 AM 09:15 AM 09:30 AM 09:45 AM 10:00 AM 10:15 AM 10:30 AM 10:45 AM …" at bounding box center [1011, 360] width 156 height 20
select select "690"
click at [933, 350] on select "Select 09:00 AM 09:15 AM 09:30 AM 09:45 AM 10:00 AM 10:15 AM 10:30 AM 10:45 AM …" at bounding box center [1011, 360] width 156 height 20
click at [900, 360] on icon "button" at bounding box center [904, 359] width 8 height 9
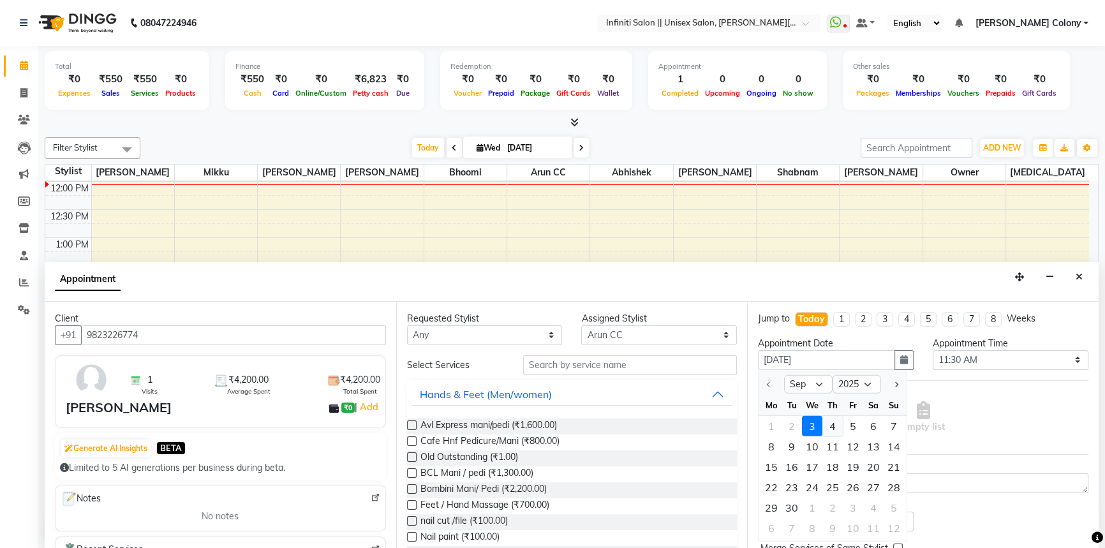
click at [829, 418] on div "4" at bounding box center [832, 425] width 20 height 20
type input "[DATE]"
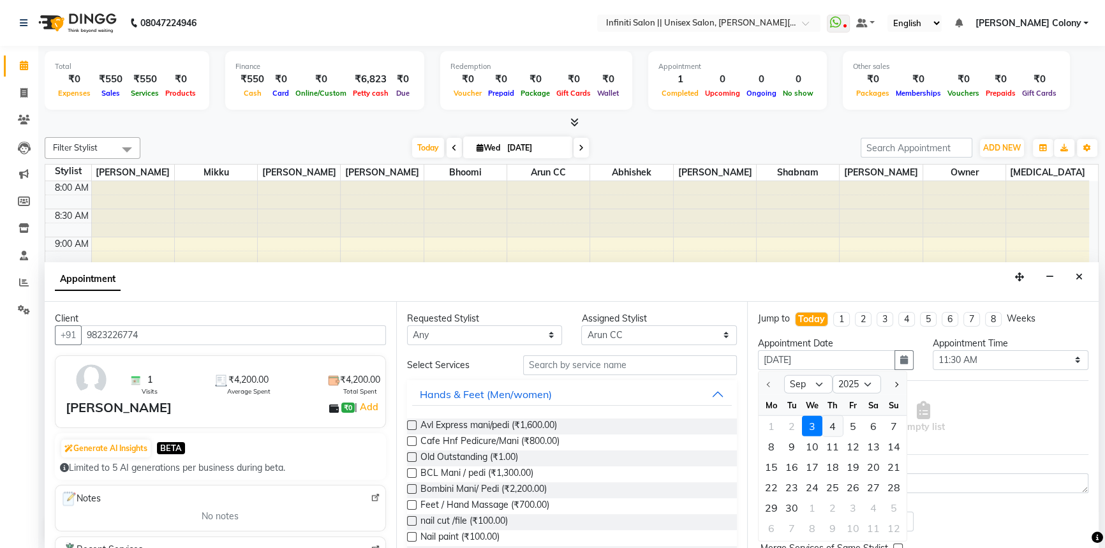
select select "690"
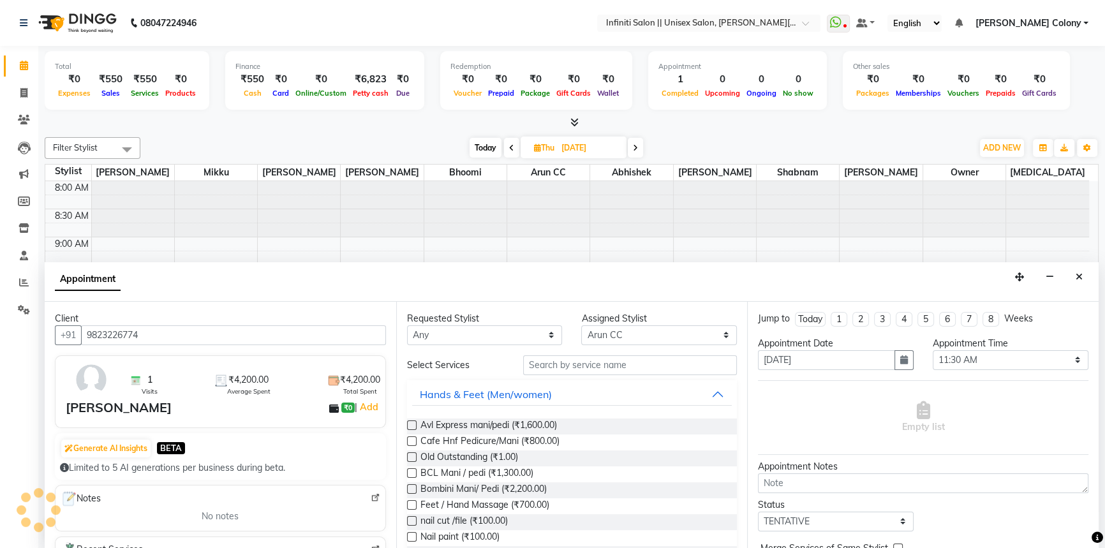
scroll to position [224, 0]
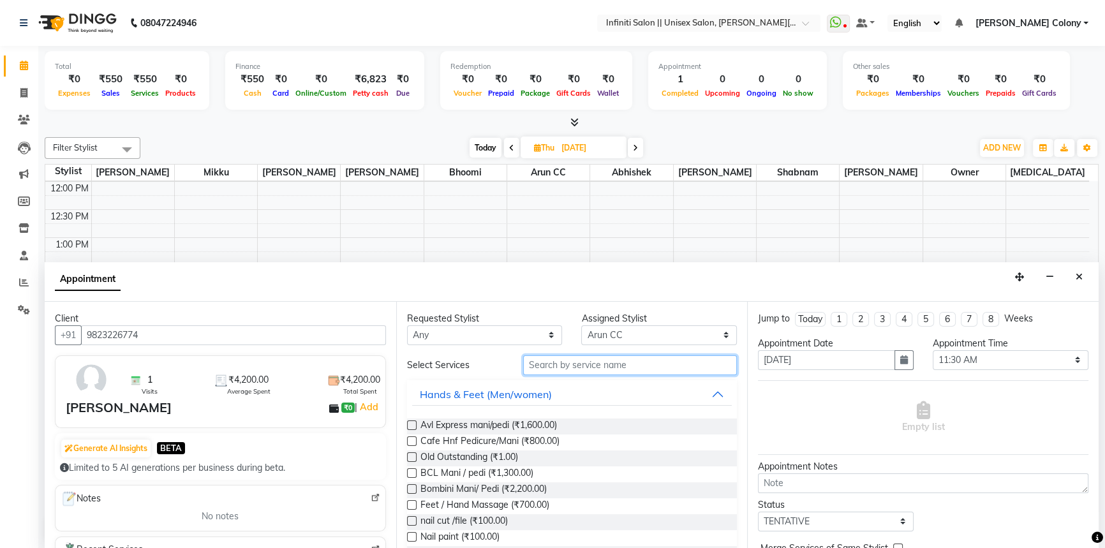
click at [587, 369] on input "text" at bounding box center [630, 365] width 214 height 20
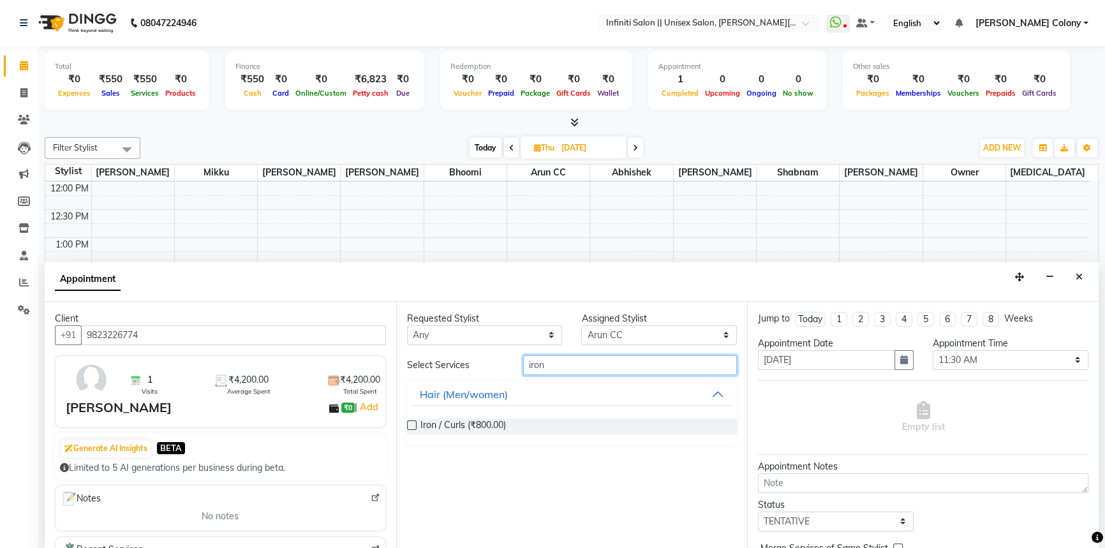
type input "iron"
click at [415, 429] on div at bounding box center [411, 427] width 8 height 13
click at [408, 421] on label at bounding box center [412, 425] width 10 height 10
click at [408, 422] on input "checkbox" at bounding box center [411, 426] width 8 height 8
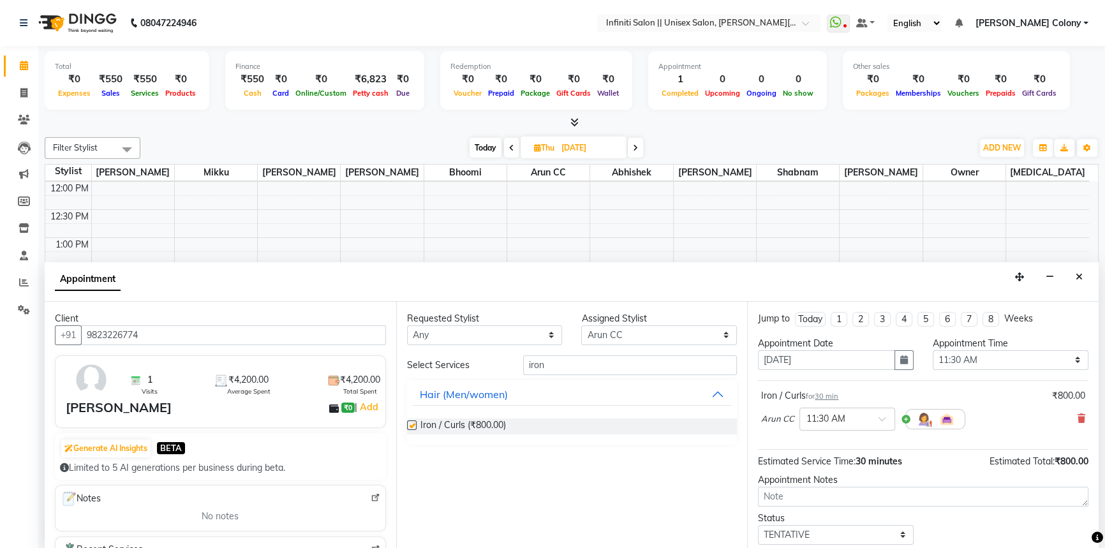
checkbox input "false"
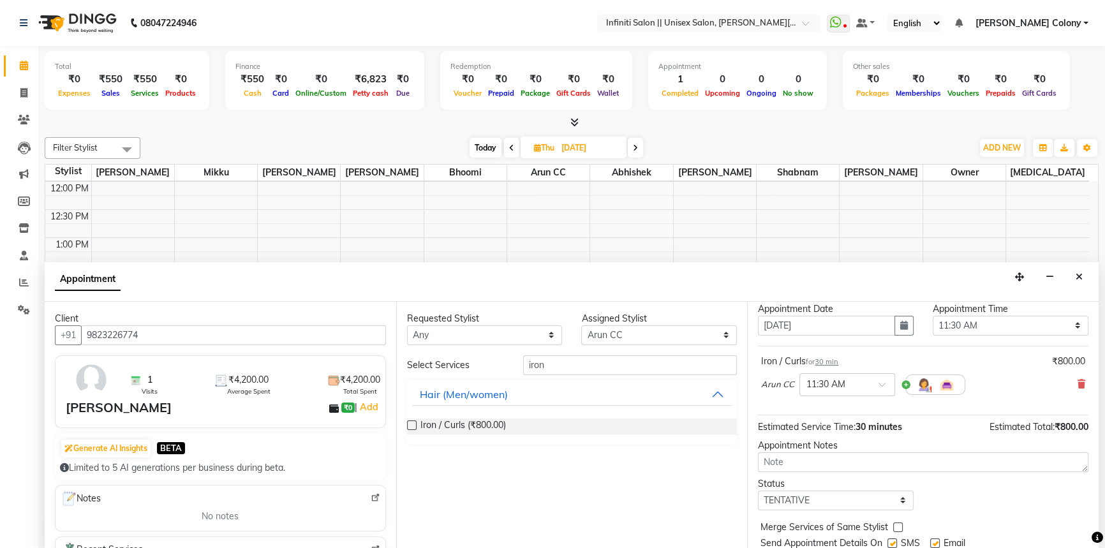
scroll to position [75, 0]
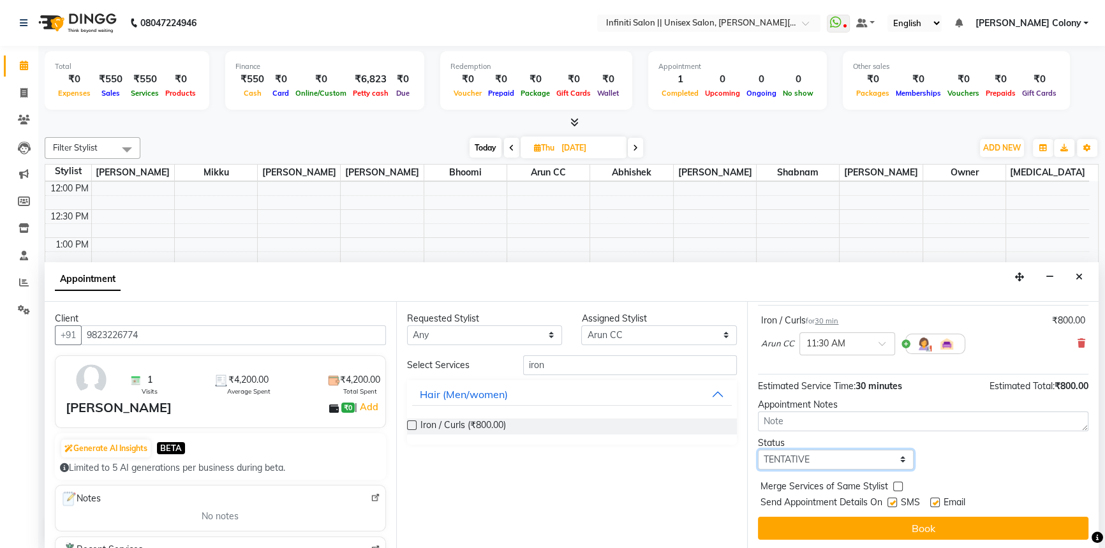
click at [817, 452] on select "Select TENTATIVE CONFIRM UPCOMING" at bounding box center [836, 460] width 156 height 20
select select "confirm booking"
click at [758, 450] on select "Select TENTATIVE CONFIRM UPCOMING" at bounding box center [836, 460] width 156 height 20
click at [795, 506] on span "Send Appointment Details On" at bounding box center [821, 504] width 122 height 16
click at [823, 529] on button "Book" at bounding box center [923, 528] width 330 height 23
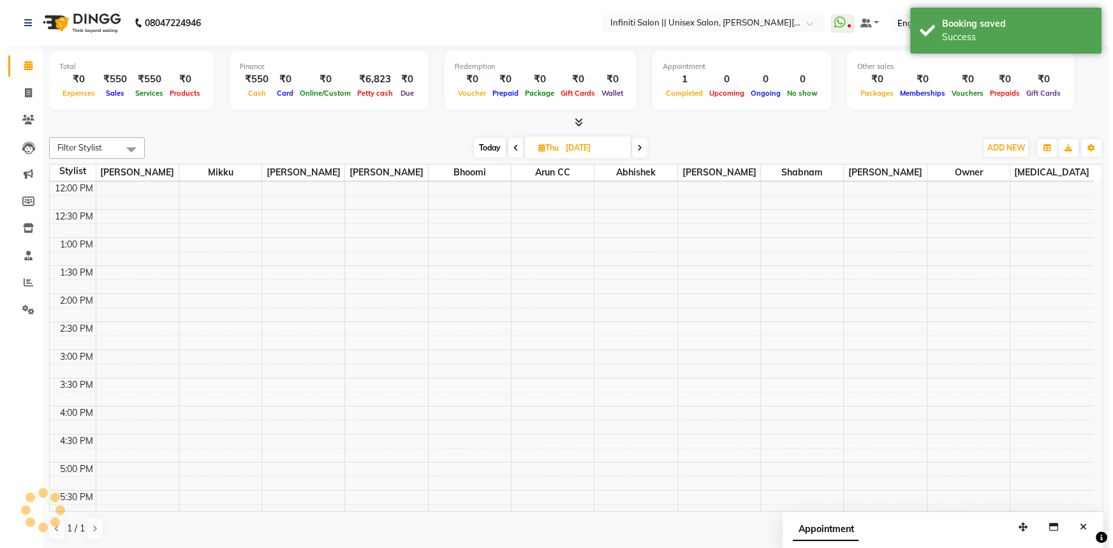
scroll to position [0, 0]
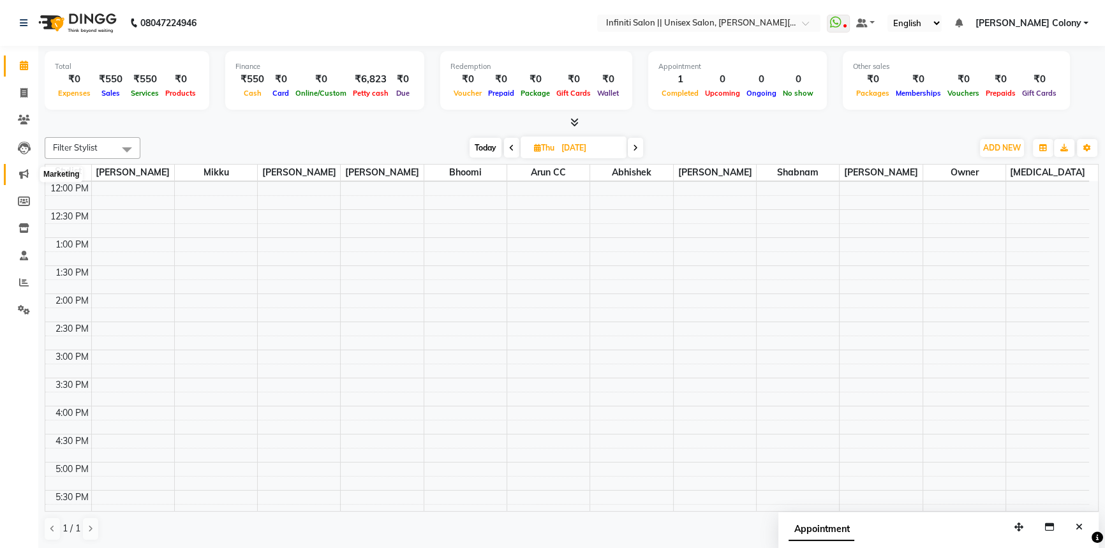
click at [16, 167] on span at bounding box center [24, 174] width 22 height 15
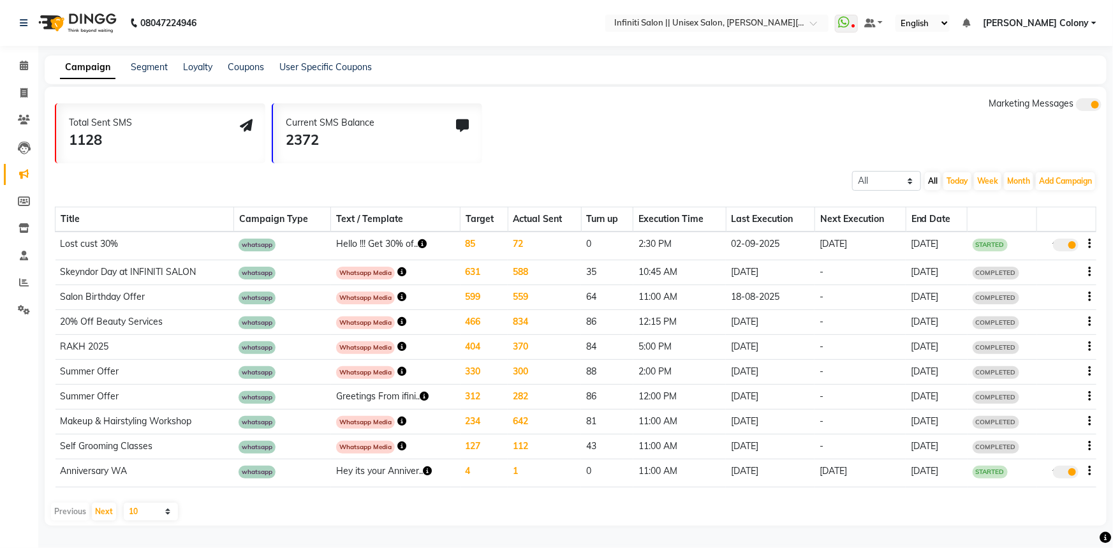
click at [513, 243] on td "72" at bounding box center [544, 246] width 73 height 28
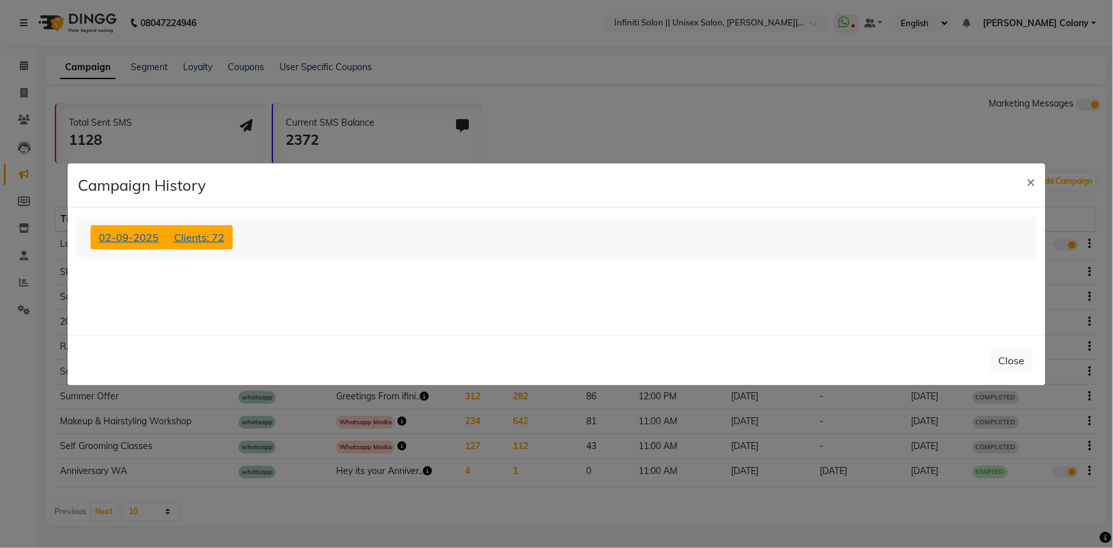
click at [184, 236] on span "Clients: 72" at bounding box center [199, 237] width 50 height 13
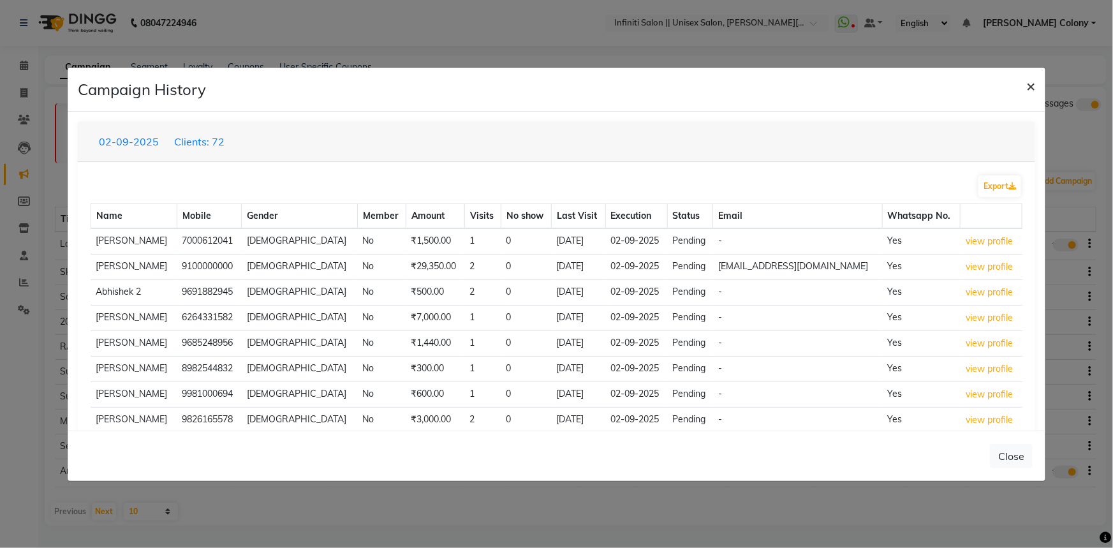
click at [1031, 80] on span "×" at bounding box center [1030, 85] width 9 height 19
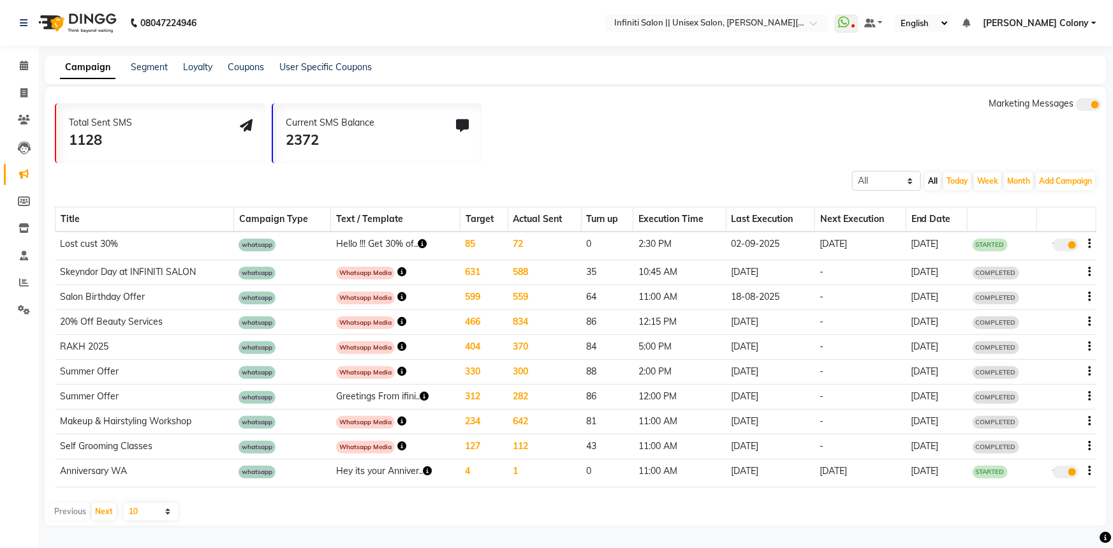
click at [1087, 240] on div "true" at bounding box center [1066, 245] width 49 height 17
click at [1090, 244] on icon "button" at bounding box center [1090, 244] width 3 height 1
click at [1053, 233] on div "Edit" at bounding box center [1056, 236] width 40 height 16
select select "3"
select select "39220"
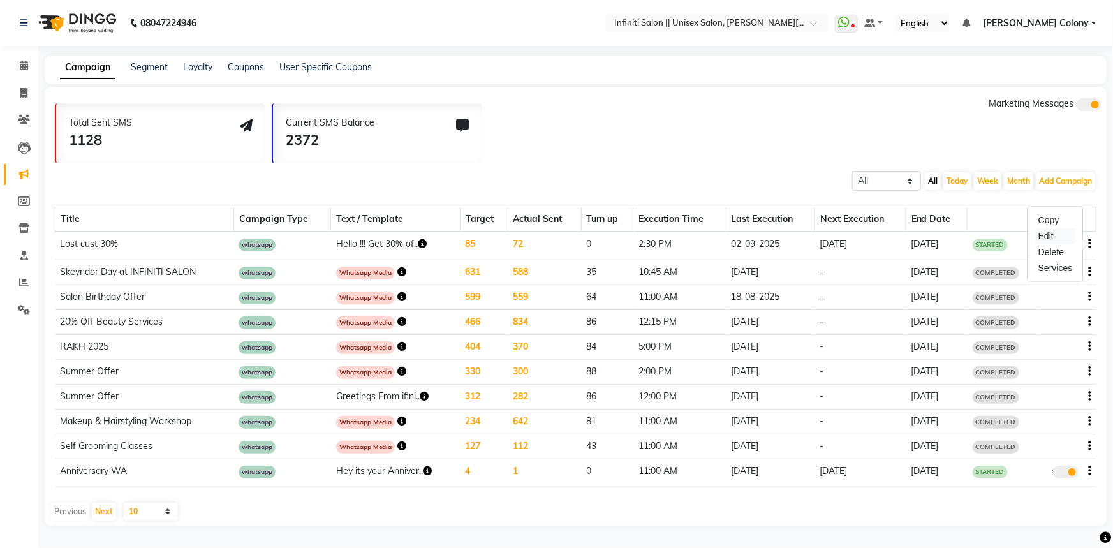
select select "4"
select select "1"
select select "870"
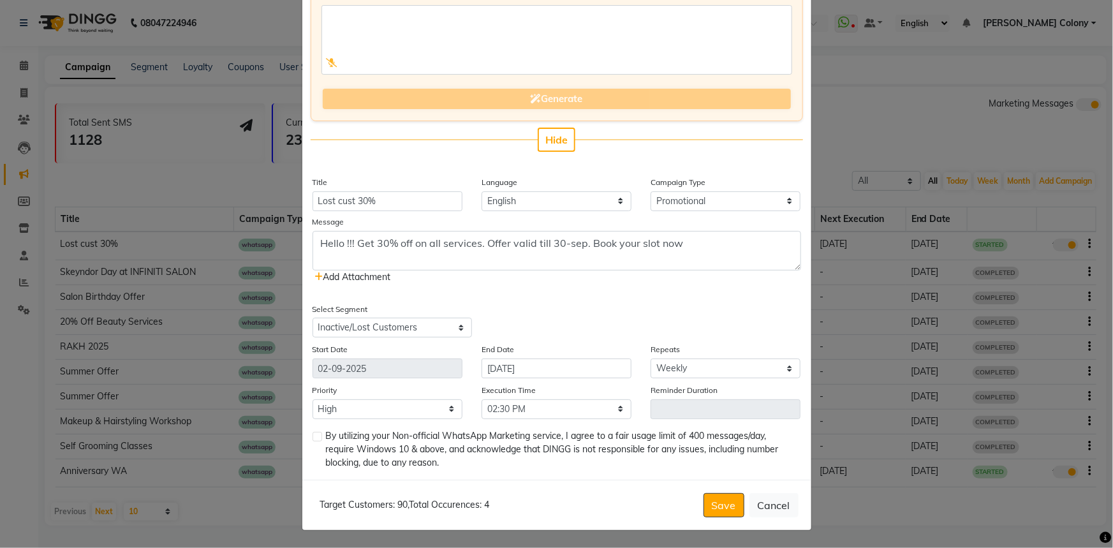
scroll to position [128, 0]
click at [526, 365] on input "[DATE]" at bounding box center [557, 368] width 150 height 20
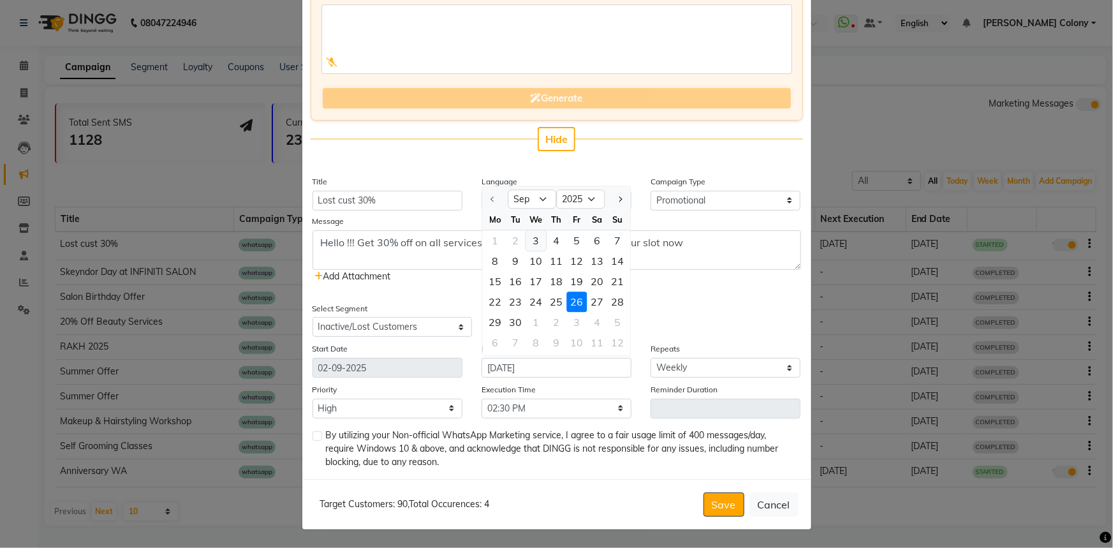
click at [533, 241] on div "3" at bounding box center [536, 241] width 20 height 20
type input "[DATE]"
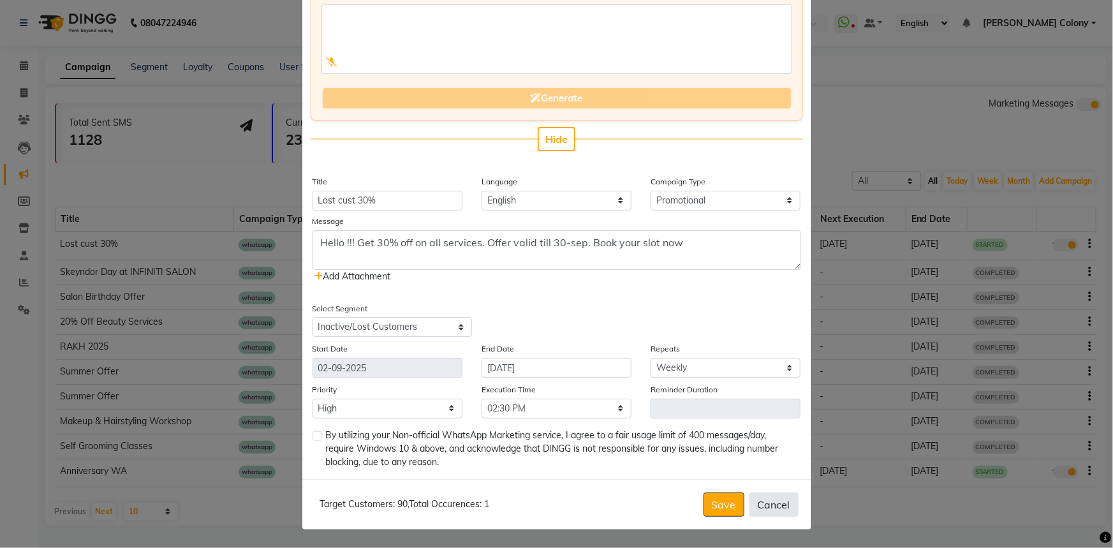
click at [778, 511] on button "Cancel" at bounding box center [774, 504] width 49 height 24
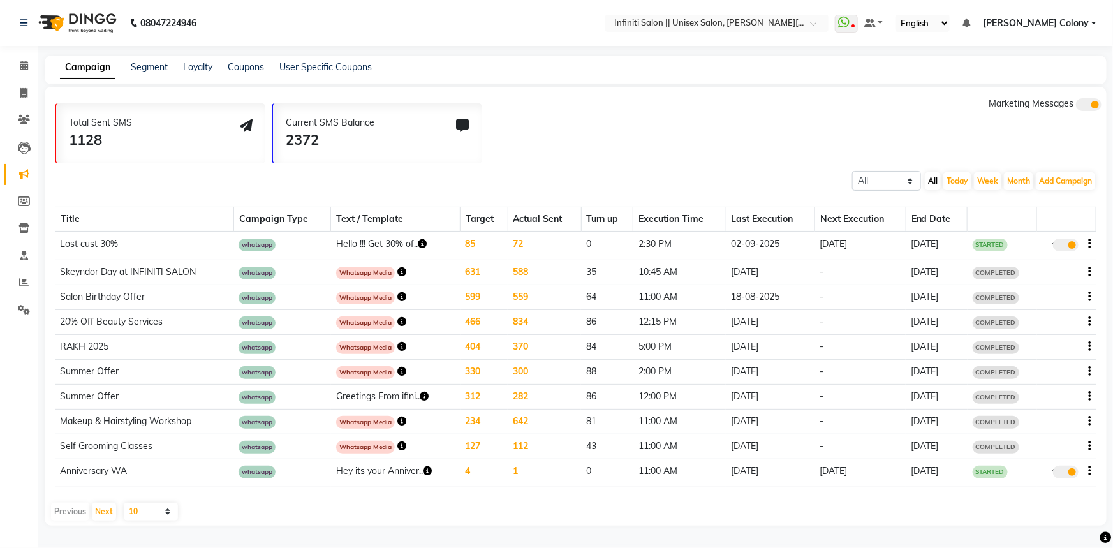
click at [418, 242] on icon "button" at bounding box center [422, 243] width 9 height 9
click at [1090, 244] on icon "button" at bounding box center [1090, 244] width 3 height 1
click at [1058, 237] on div "Edit" at bounding box center [1056, 236] width 40 height 16
select select "3"
select select "39220"
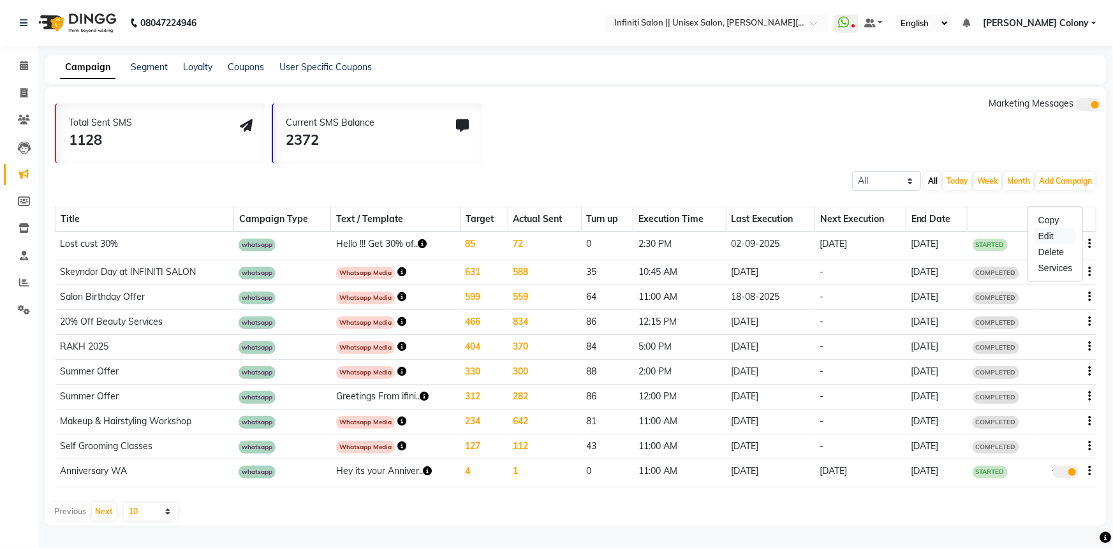
select select "4"
select select "1"
select select "870"
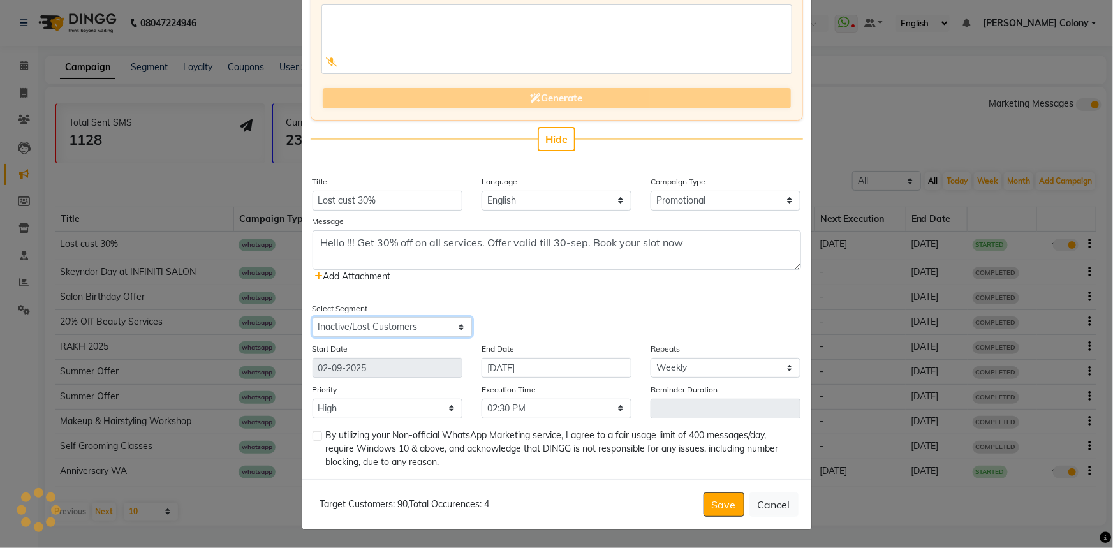
click at [434, 331] on select "Select All Customers All [DEMOGRAPHIC_DATA] Customer All [DEMOGRAPHIC_DATA] Cus…" at bounding box center [392, 327] width 159 height 20
select select "39219"
click at [313, 317] on select "Select All Customers All [DEMOGRAPHIC_DATA] Customer All [DEMOGRAPHIC_DATA] Cus…" at bounding box center [392, 327] width 159 height 20
click at [683, 369] on select "Select Once Daily Alternate Day Weekly Monthly Yearly" at bounding box center [726, 368] width 150 height 20
select select "1"
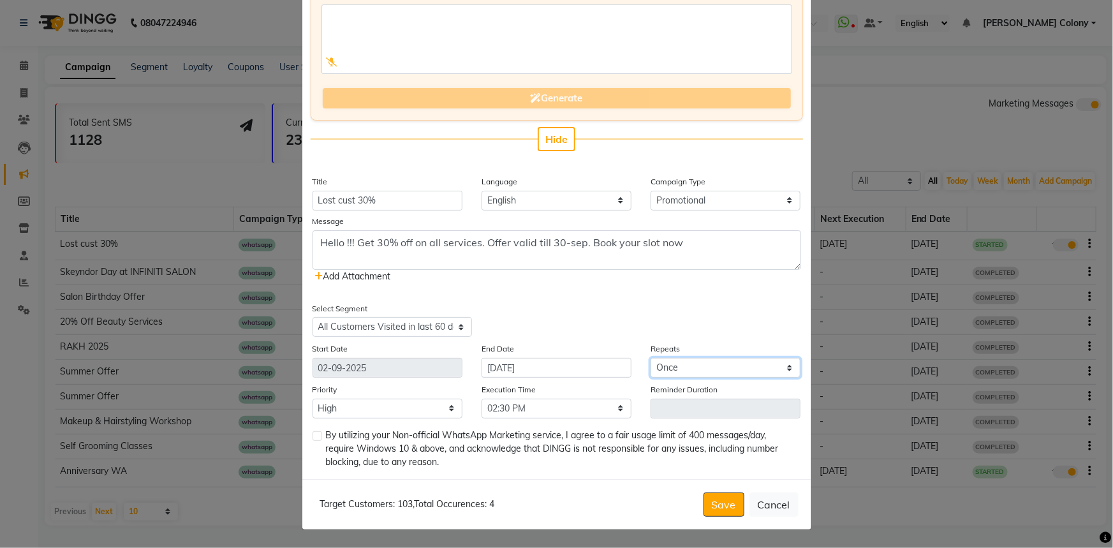
click at [651, 358] on select "Select Once Daily Alternate Day Weekly Monthly Yearly" at bounding box center [726, 368] width 150 height 20
click at [565, 370] on input "[DATE]" at bounding box center [557, 368] width 150 height 20
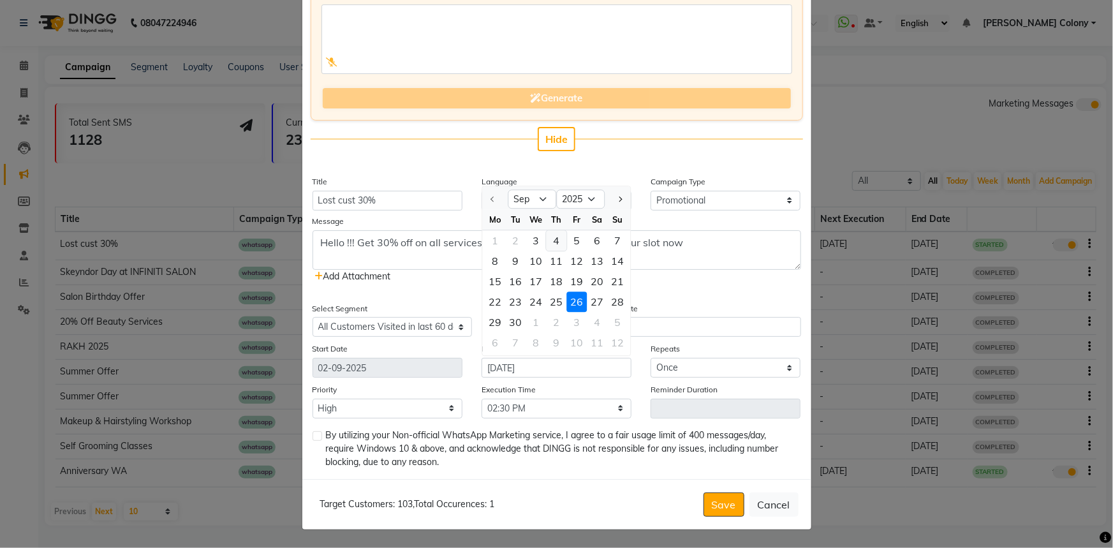
click at [558, 241] on div "4" at bounding box center [556, 241] width 20 height 20
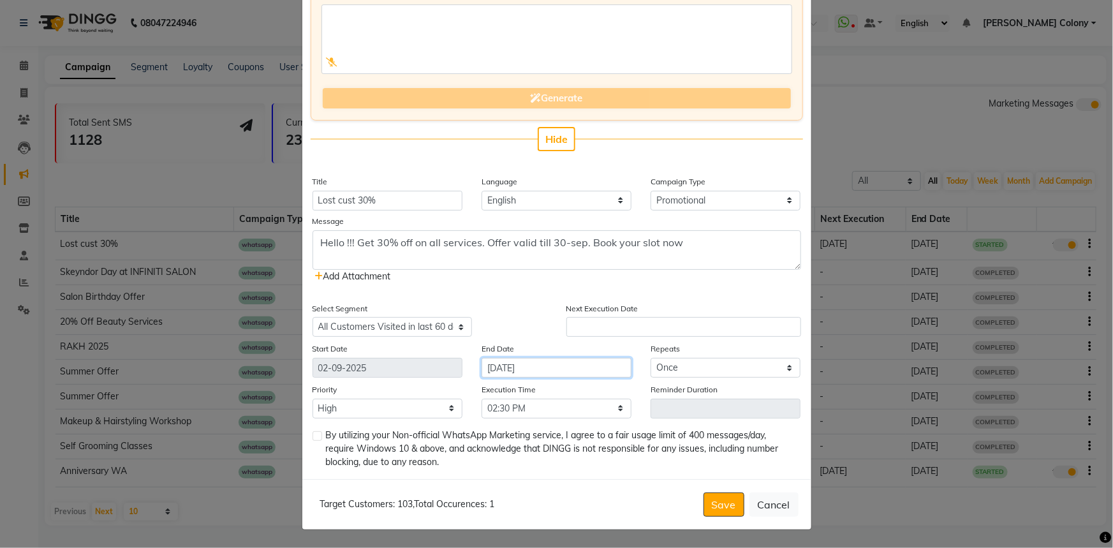
click at [538, 364] on input "[DATE]" at bounding box center [557, 368] width 150 height 20
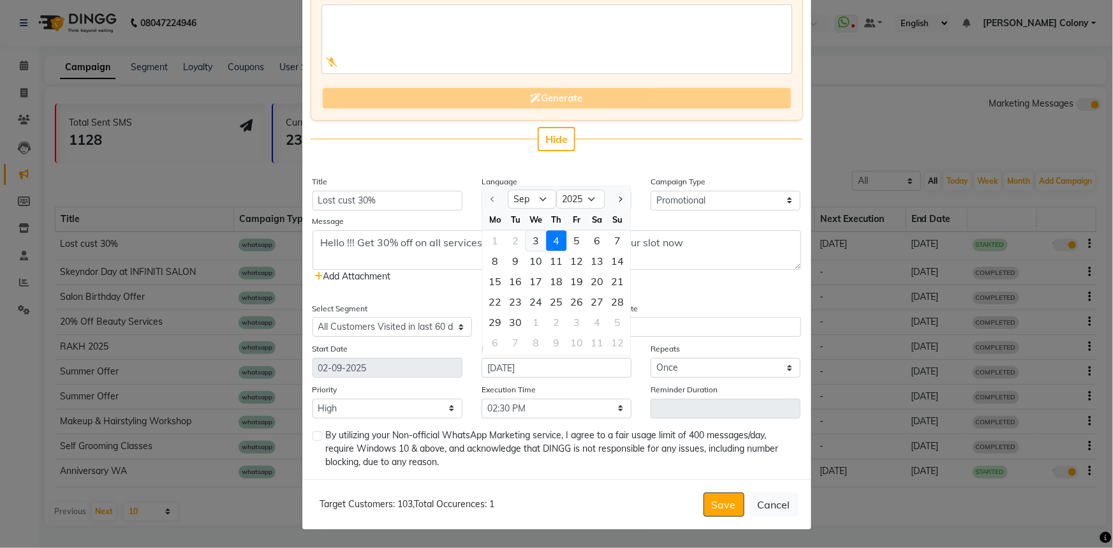
click at [531, 234] on div "3" at bounding box center [536, 241] width 20 height 20
type input "[DATE]"
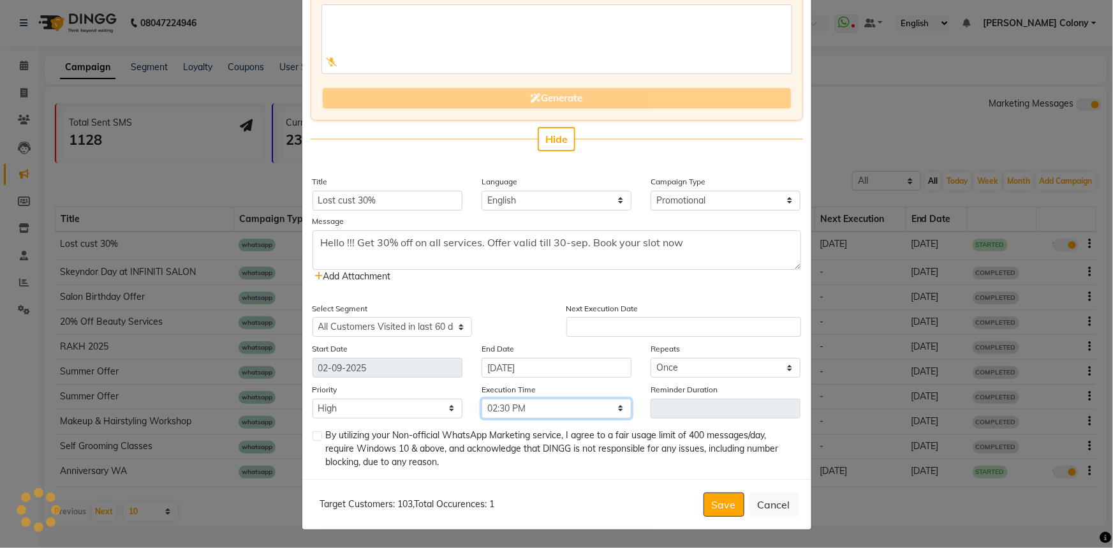
click at [580, 412] on select "Select 09:00 AM 09:15 AM 09:30 AM 09:45 AM 10:00 AM 10:15 AM 10:30 AM 10:45 AM …" at bounding box center [557, 409] width 150 height 20
select select "750"
click at [482, 399] on select "Select 09:00 AM 09:15 AM 09:30 AM 09:45 AM 10:00 AM 10:15 AM 10:30 AM 10:45 AM …" at bounding box center [557, 409] width 150 height 20
click at [316, 435] on label at bounding box center [318, 436] width 10 height 10
click at [316, 435] on input "checkbox" at bounding box center [317, 436] width 8 height 8
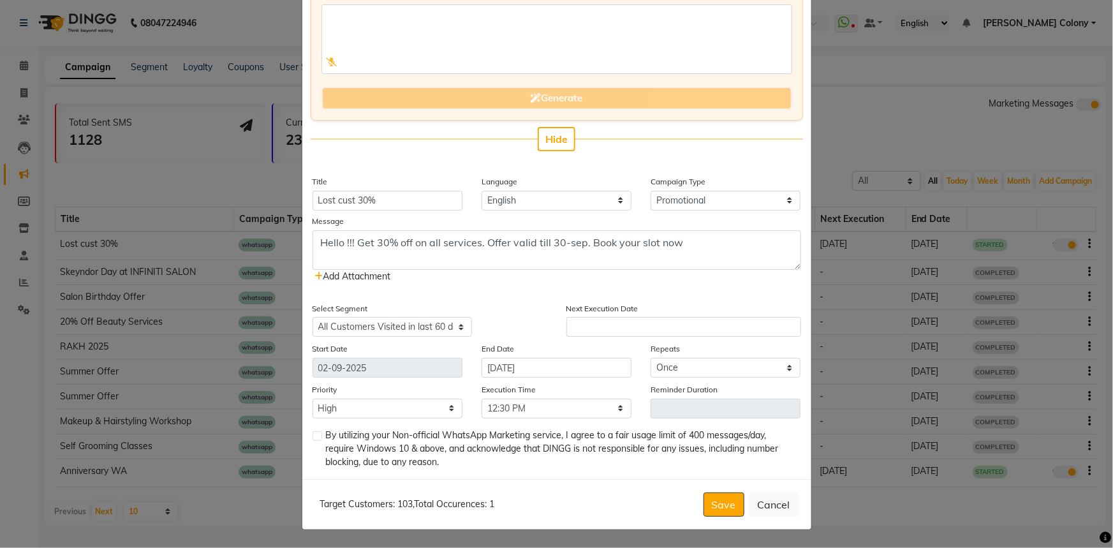
checkbox input "true"
click at [713, 508] on button "Save" at bounding box center [724, 504] width 41 height 24
click at [595, 327] on input "text" at bounding box center [683, 327] width 235 height 20
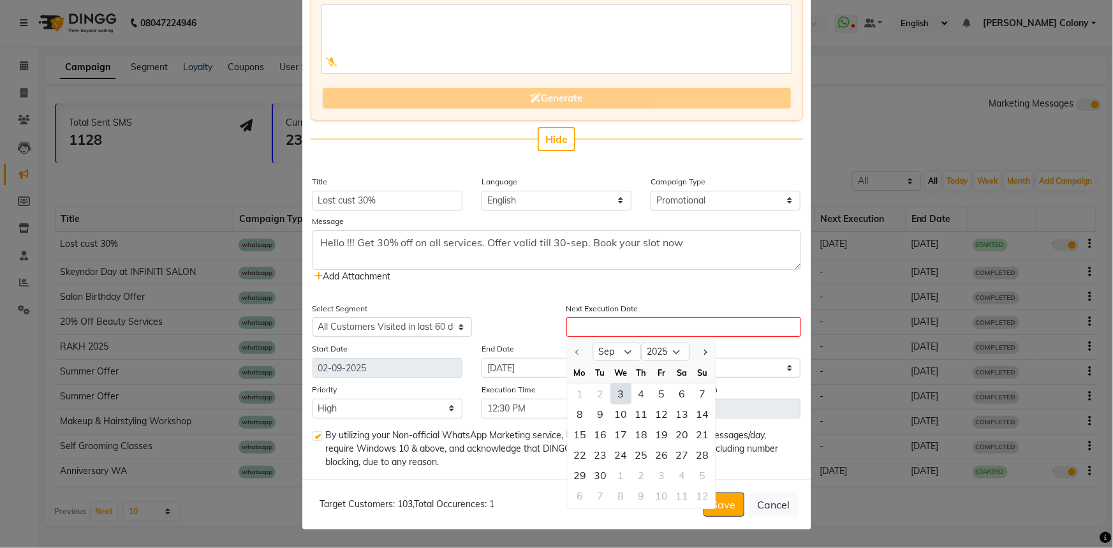
click at [620, 393] on div "3" at bounding box center [620, 393] width 20 height 20
type input "[DATE]"
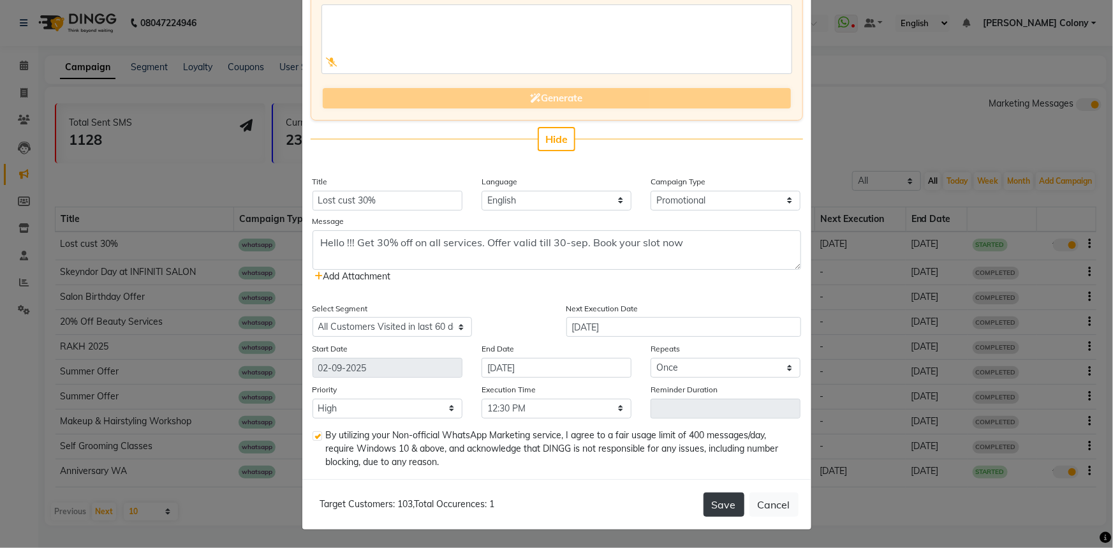
click at [709, 496] on button "Save" at bounding box center [724, 504] width 41 height 24
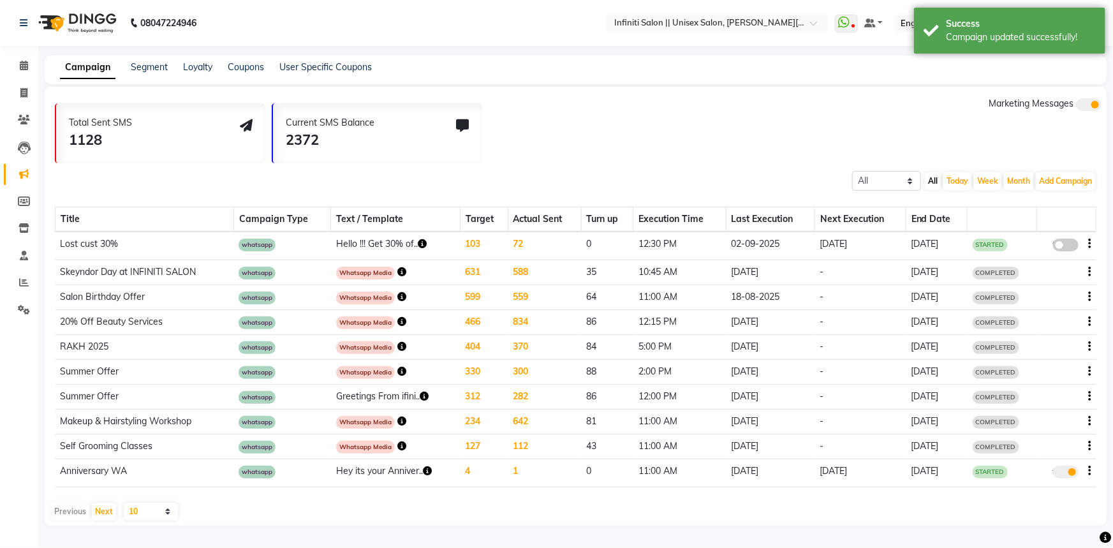
click at [1063, 241] on span at bounding box center [1066, 245] width 26 height 13
click at [1070, 247] on input "false" at bounding box center [1070, 247] width 0 height 0
select select "3"
select select "39219"
select select "1"
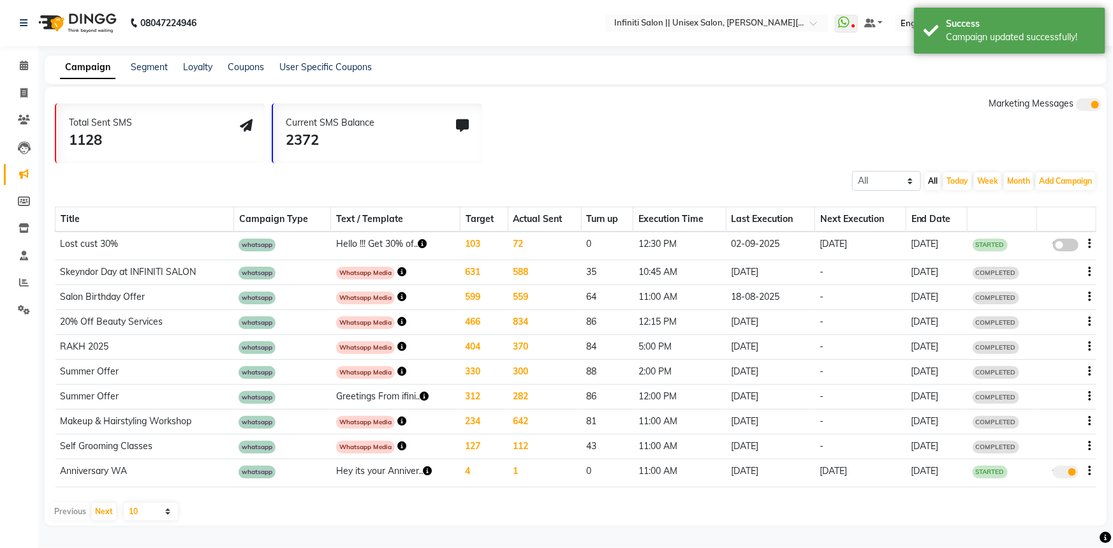
select select "1"
select select "750"
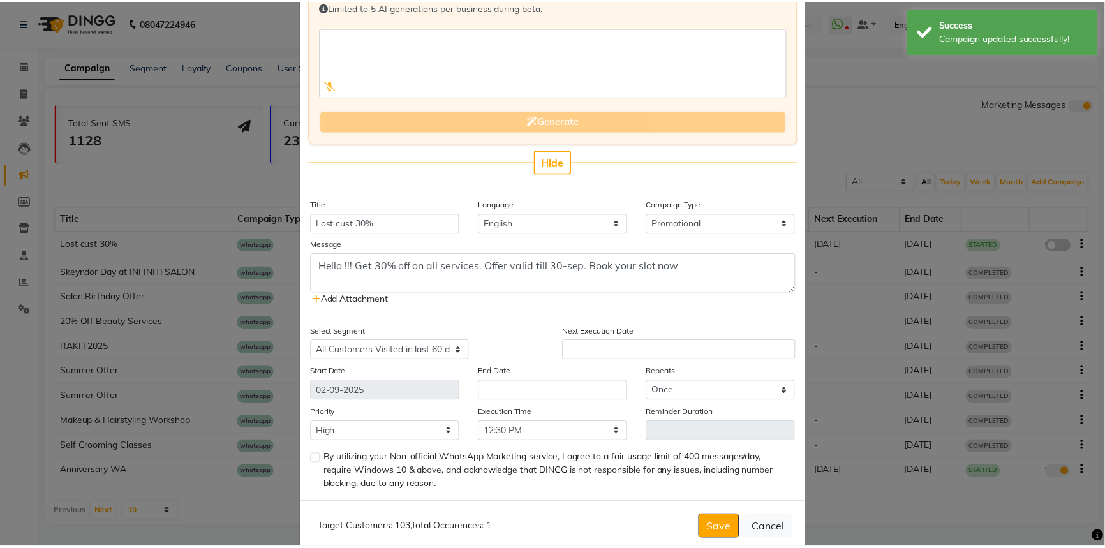
scroll to position [115, 0]
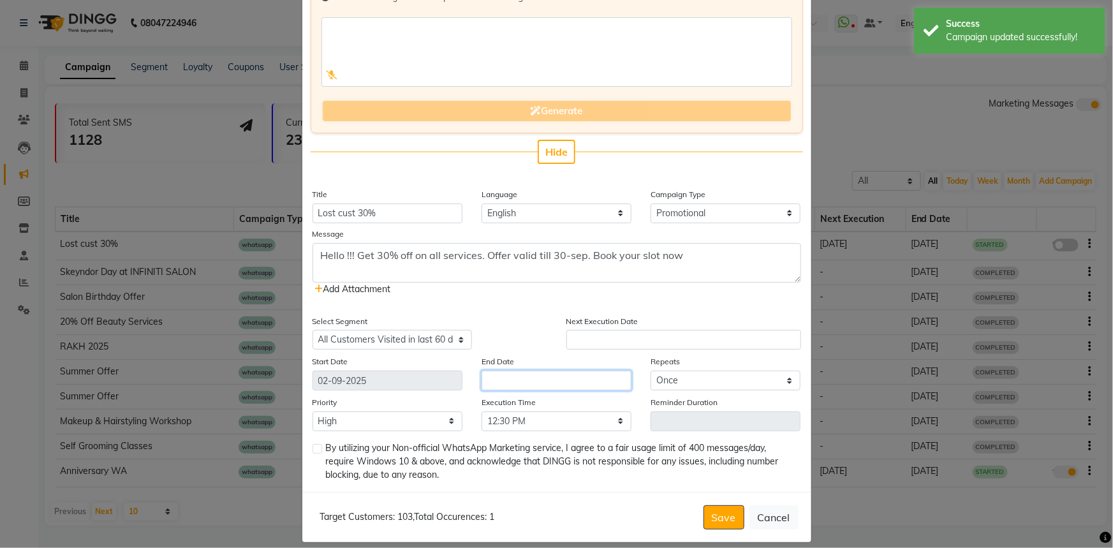
click at [512, 385] on input "text" at bounding box center [557, 381] width 150 height 20
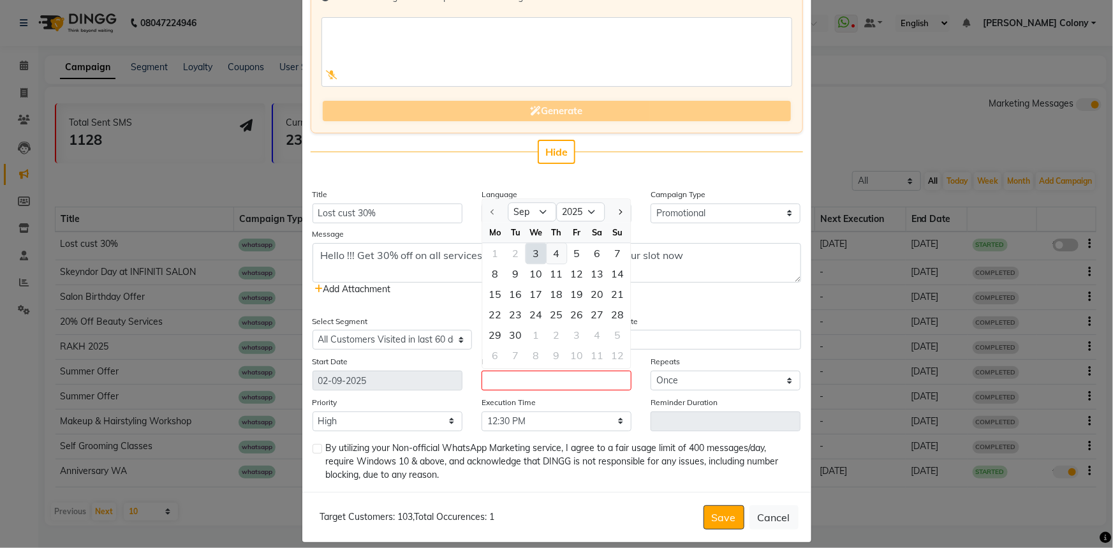
click at [549, 253] on div "4" at bounding box center [556, 254] width 20 height 20
type input "[DATE]"
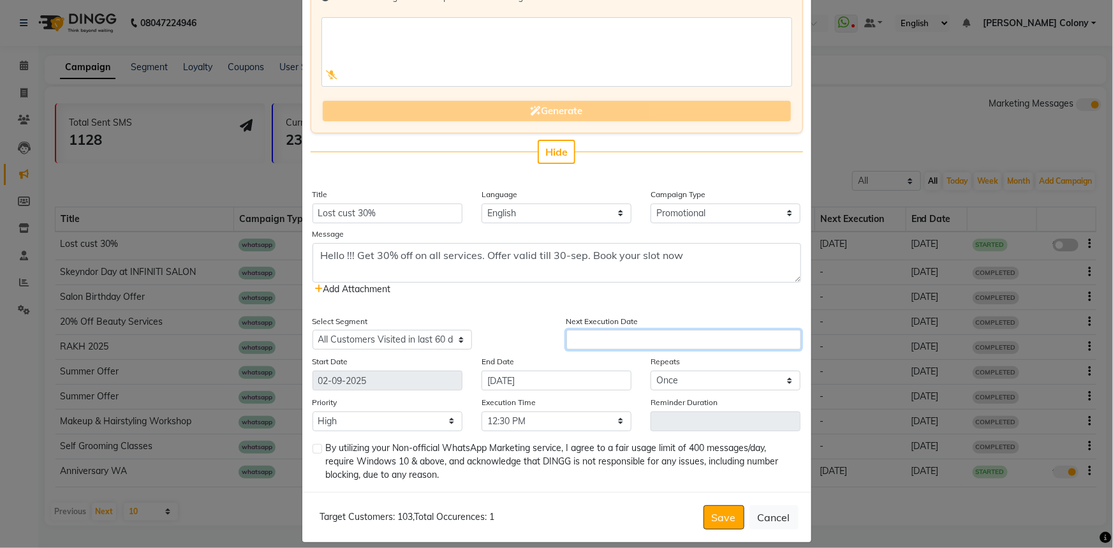
click at [630, 338] on input "text" at bounding box center [683, 340] width 235 height 20
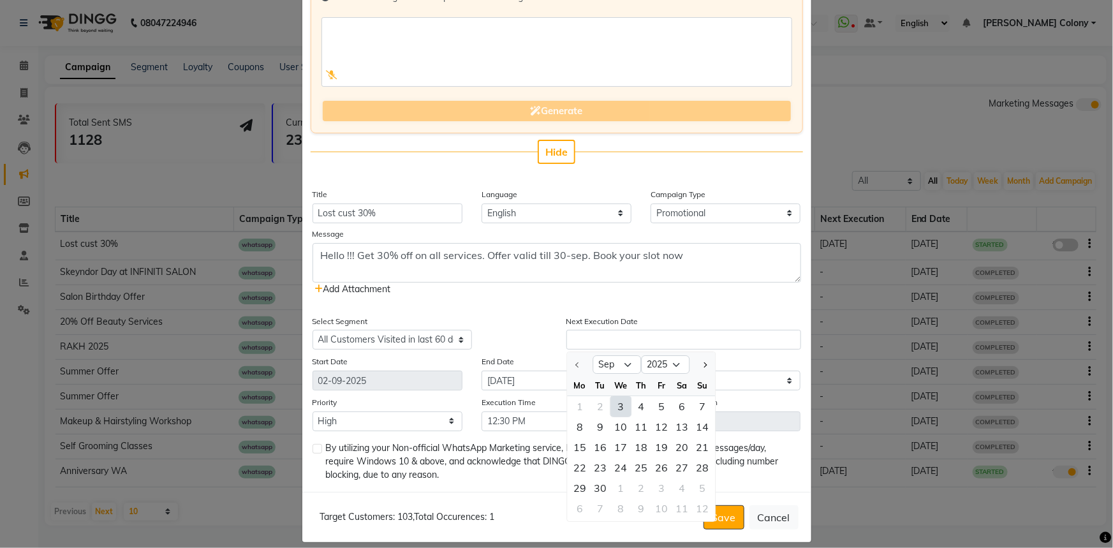
click at [616, 404] on div "3" at bounding box center [620, 406] width 20 height 20
type input "[DATE]"
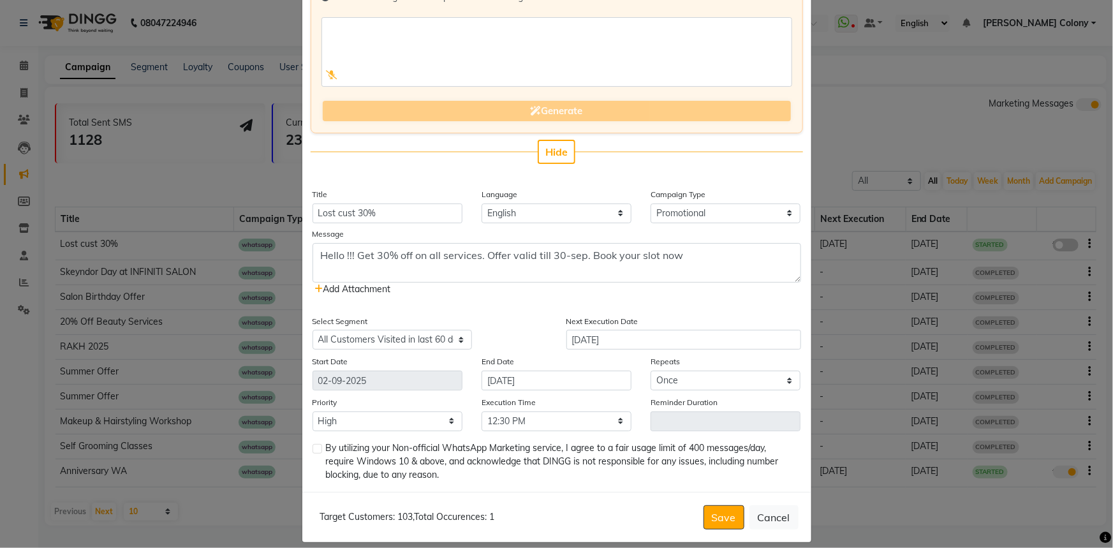
click at [315, 449] on label at bounding box center [318, 449] width 10 height 10
click at [315, 449] on input "checkbox" at bounding box center [317, 449] width 8 height 8
checkbox input "true"
click at [721, 517] on button "Save" at bounding box center [724, 517] width 41 height 24
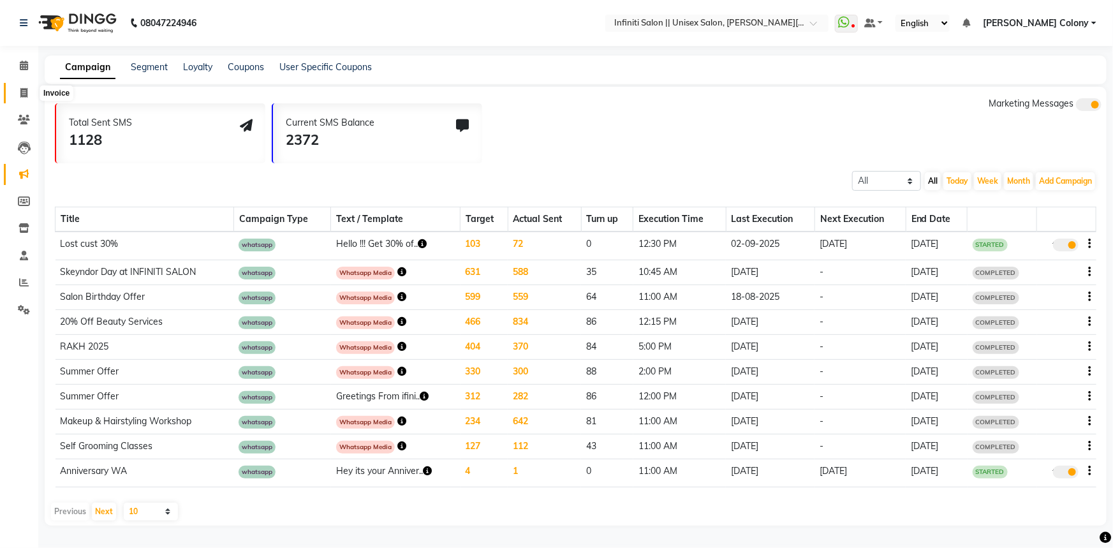
click at [17, 90] on span at bounding box center [24, 93] width 22 height 15
select select "service"
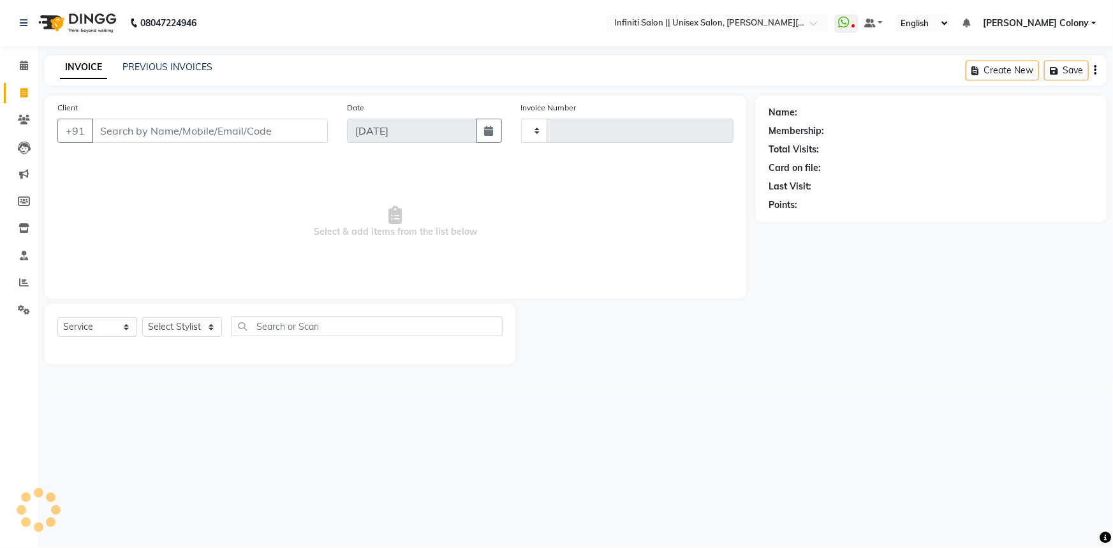
type input "0909"
select select "8233"
click at [122, 133] on input "Client" at bounding box center [210, 131] width 236 height 24
click at [121, 124] on input "Client" at bounding box center [210, 131] width 236 height 24
click at [13, 213] on li "Members" at bounding box center [19, 201] width 38 height 27
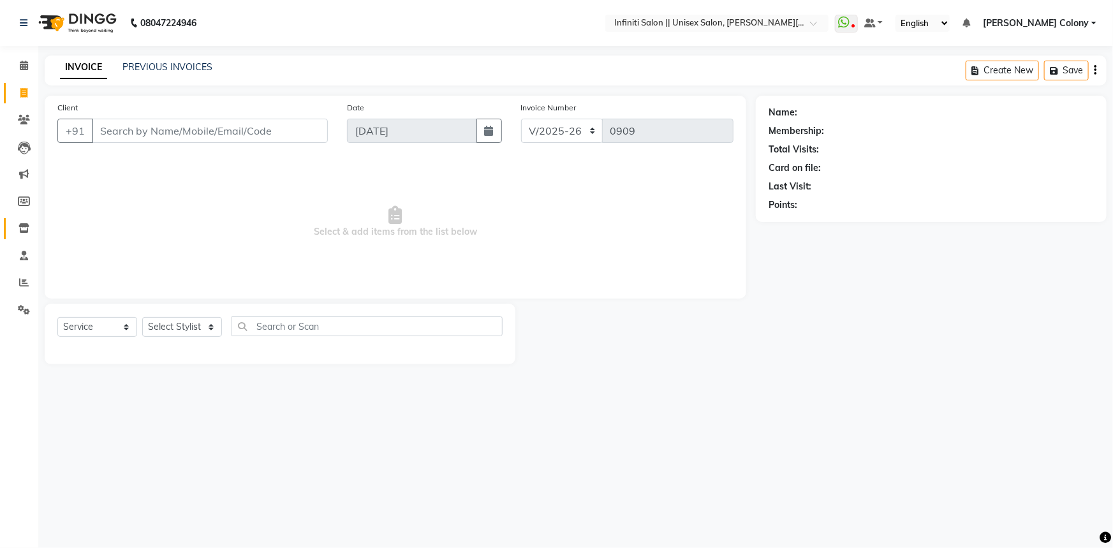
click at [20, 225] on icon at bounding box center [23, 228] width 11 height 10
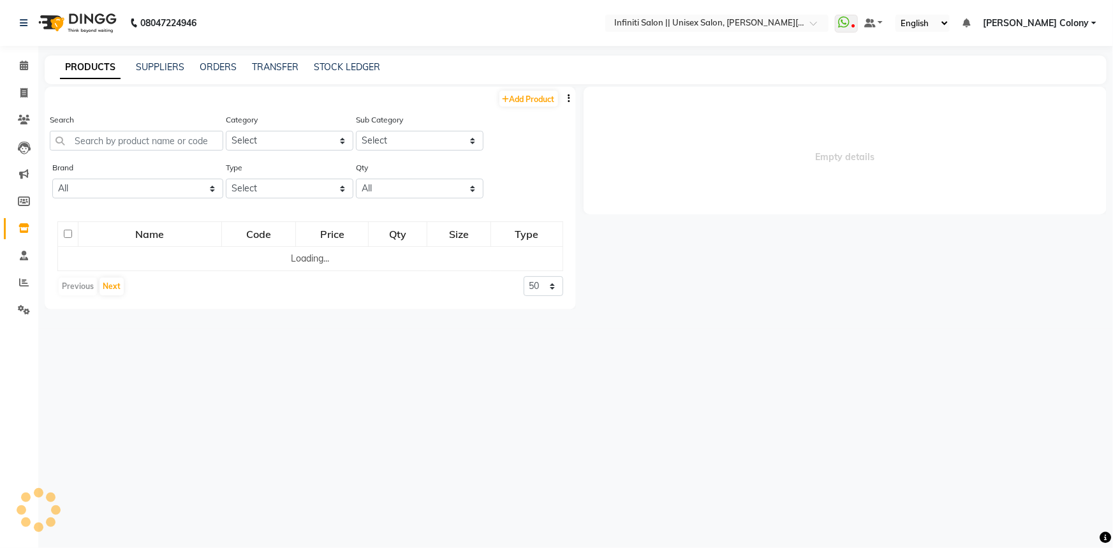
select select
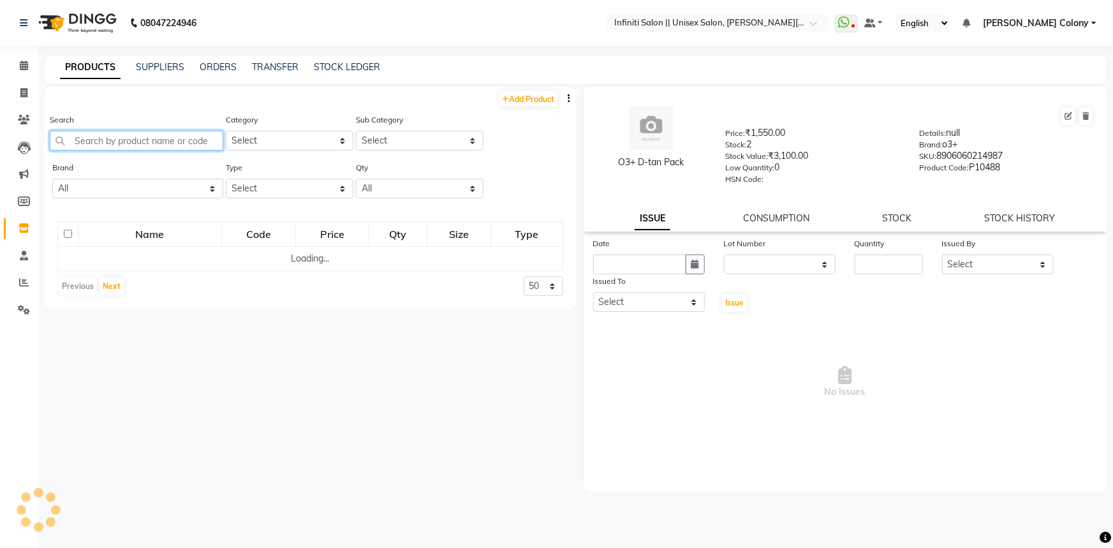
click at [125, 134] on input "text" at bounding box center [137, 141] width 174 height 20
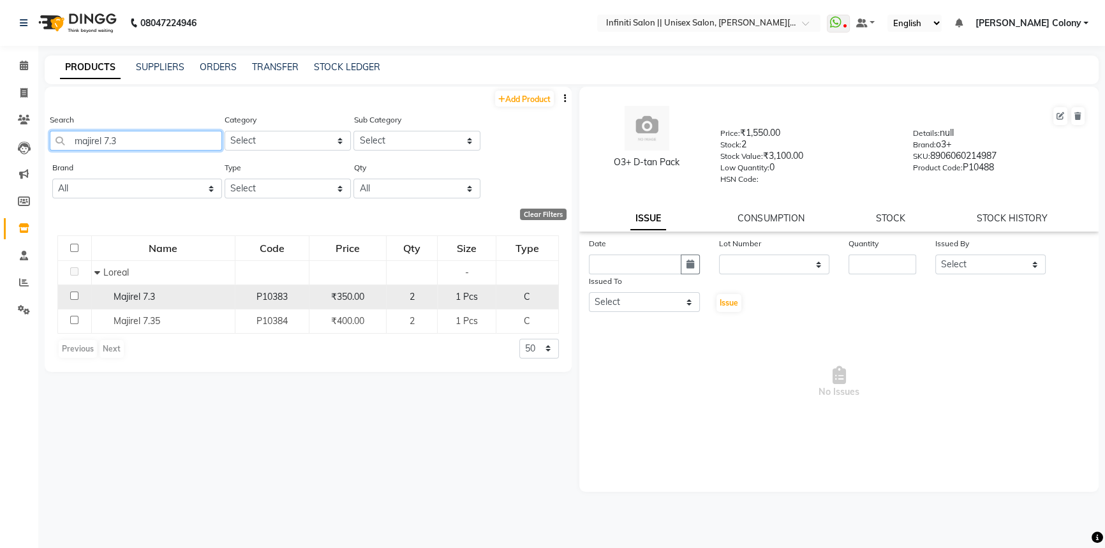
type input "majirel 7.3"
click at [72, 296] on input "checkbox" at bounding box center [74, 296] width 8 height 8
checkbox input "true"
select select
click at [893, 222] on link "STOCK" at bounding box center [890, 217] width 29 height 11
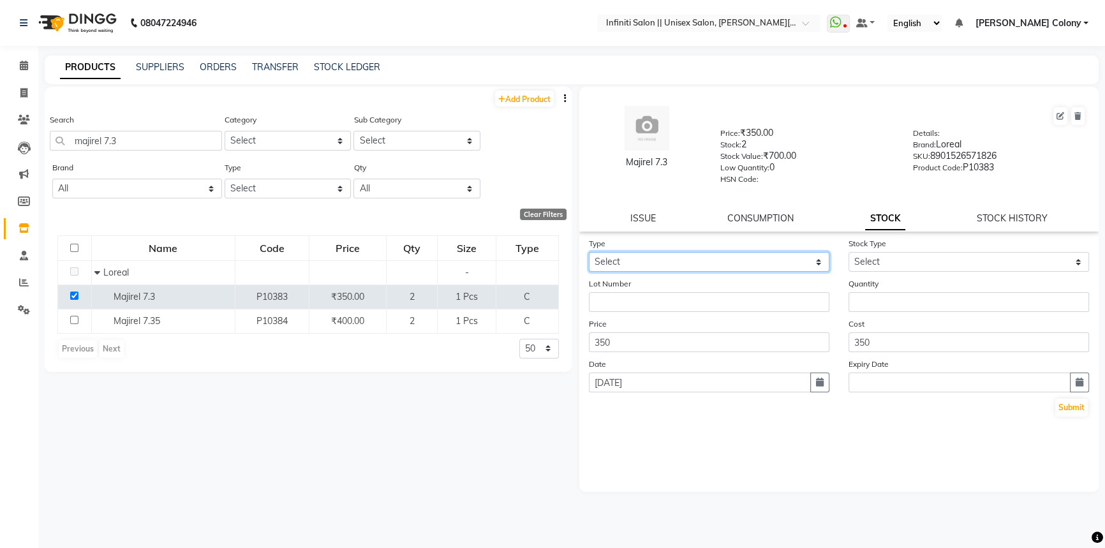
click at [735, 265] on select "Select In Out" at bounding box center [709, 262] width 240 height 20
select select "out"
click at [589, 255] on select "Select In Out" at bounding box center [709, 262] width 240 height 20
select select
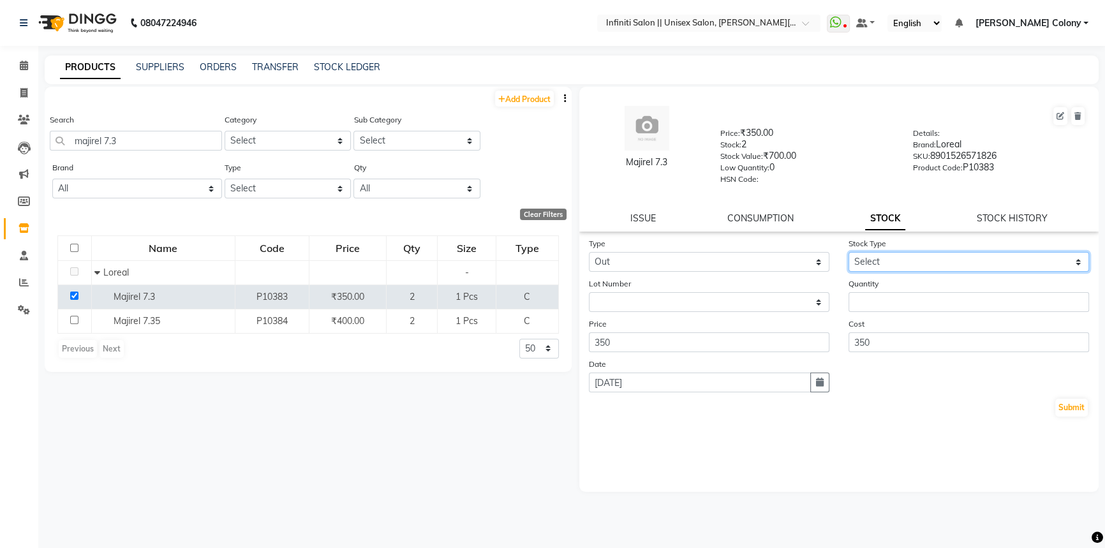
click at [875, 260] on select "Select Internal Use Damaged Expired Adjustment Return Other" at bounding box center [968, 262] width 240 height 20
select select "internal use"
click at [848, 255] on select "Select Internal Use Damaged Expired Adjustment Return Other" at bounding box center [968, 262] width 240 height 20
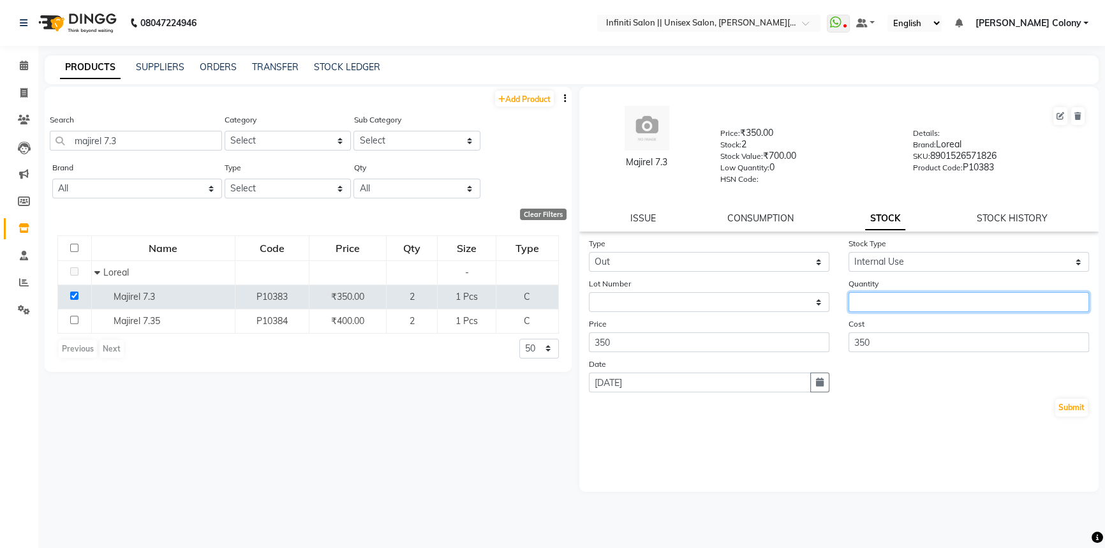
click at [870, 309] on input "number" at bounding box center [968, 302] width 240 height 20
type input "1"
click at [1084, 409] on button "Submit" at bounding box center [1071, 408] width 33 height 18
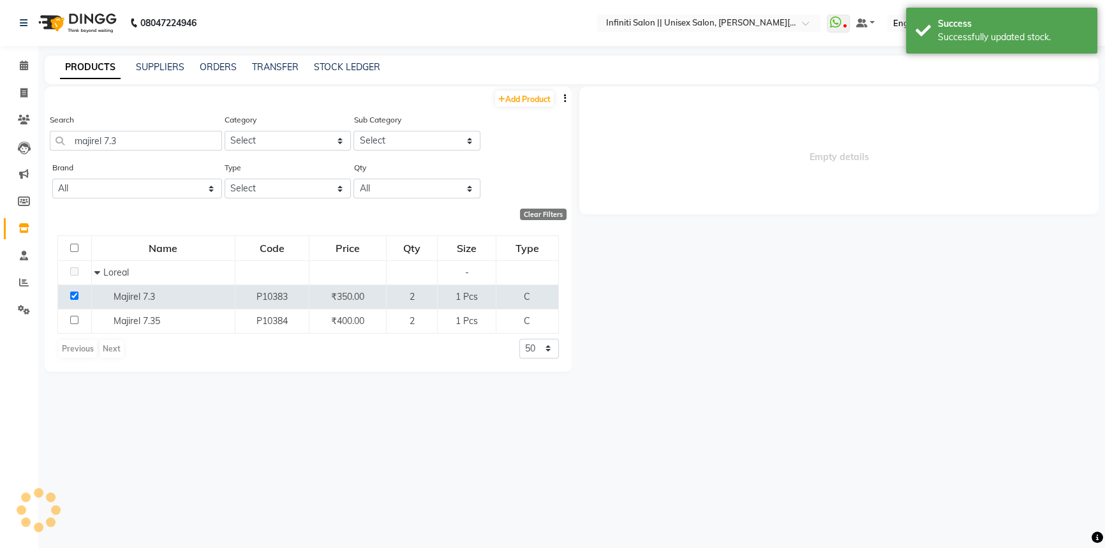
select select
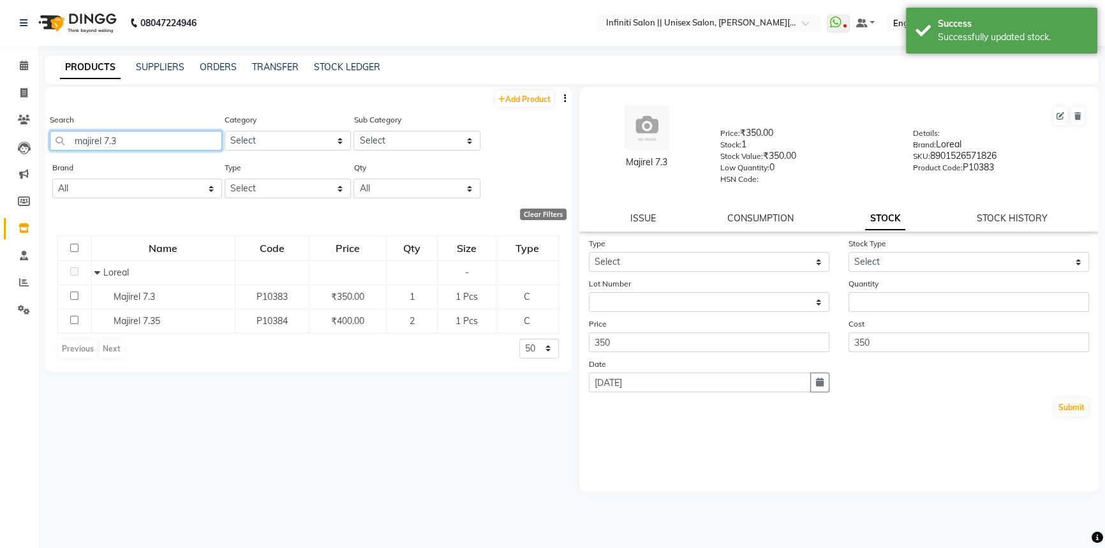
click at [142, 146] on input "majirel 7.3" at bounding box center [136, 141] width 172 height 20
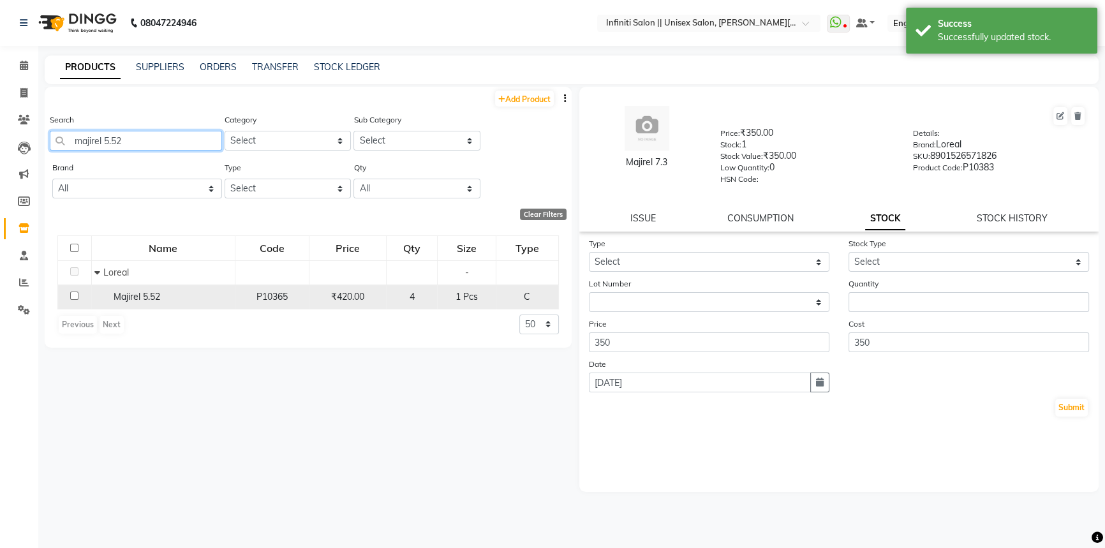
type input "majirel 5.52"
click at [73, 297] on input "checkbox" at bounding box center [74, 296] width 8 height 8
checkbox input "true"
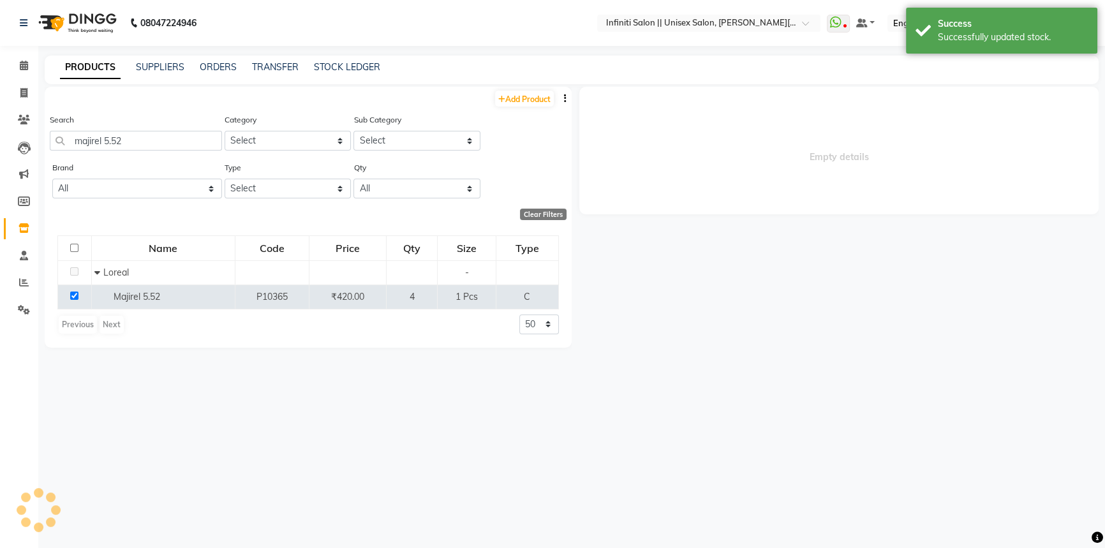
select select
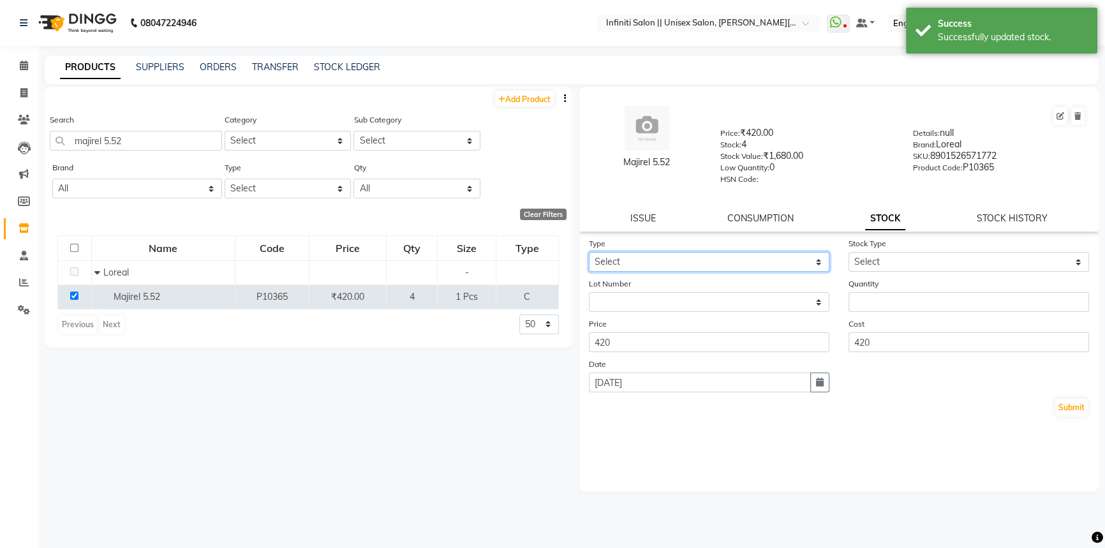
click at [702, 260] on select "Select In Out" at bounding box center [709, 262] width 240 height 20
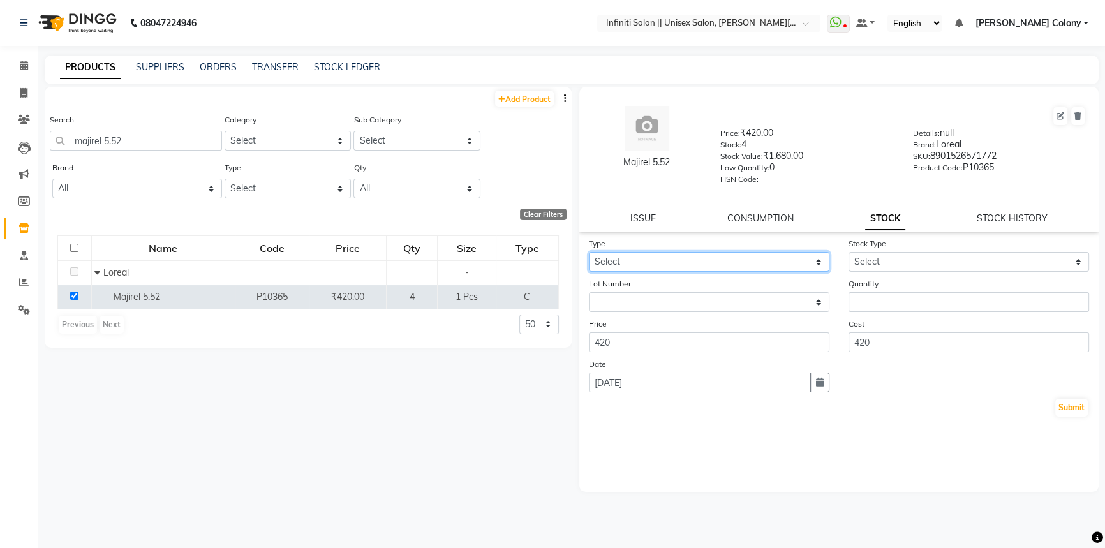
select select "out"
click at [589, 255] on select "Select In Out" at bounding box center [709, 262] width 240 height 20
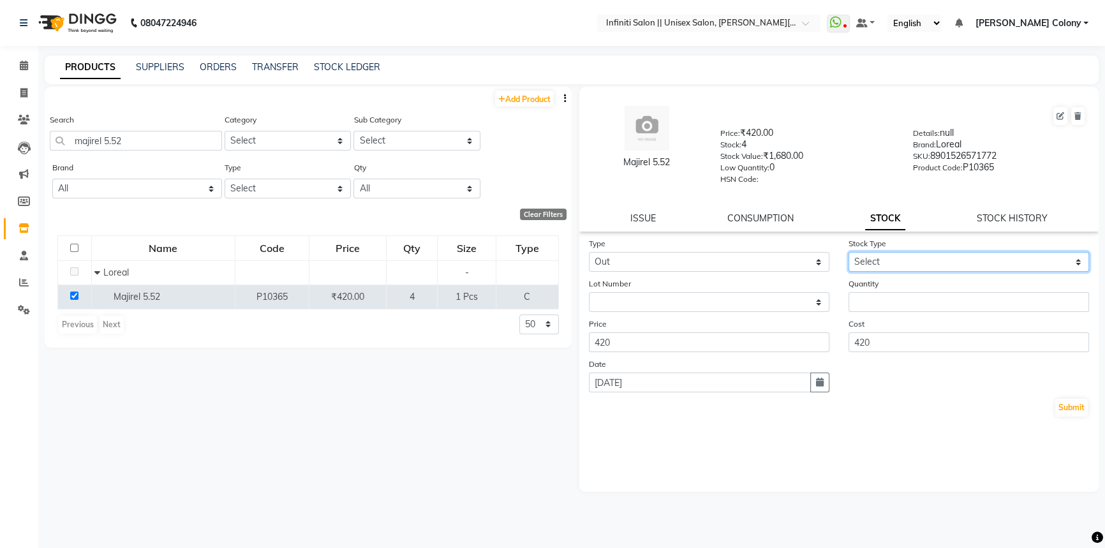
click at [865, 267] on select "Select Internal Use Damaged Expired Adjustment Return Other" at bounding box center [968, 262] width 240 height 20
select select "internal use"
click at [848, 255] on select "Select Internal Use Damaged Expired Adjustment Return Other" at bounding box center [968, 262] width 240 height 20
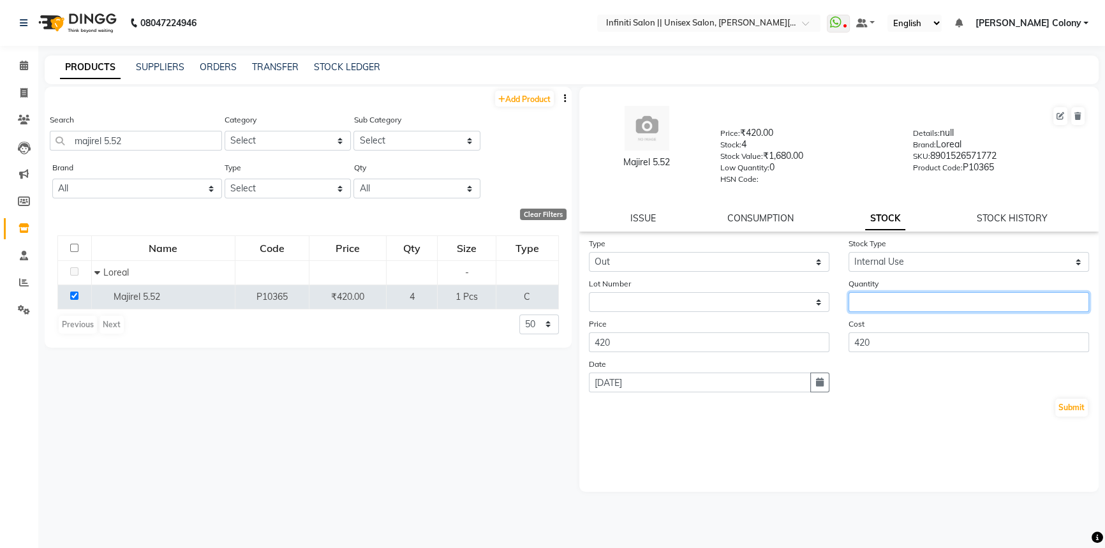
click at [879, 300] on input "number" at bounding box center [968, 302] width 240 height 20
type input "1"
click at [1075, 415] on button "Submit" at bounding box center [1071, 408] width 33 height 18
select select
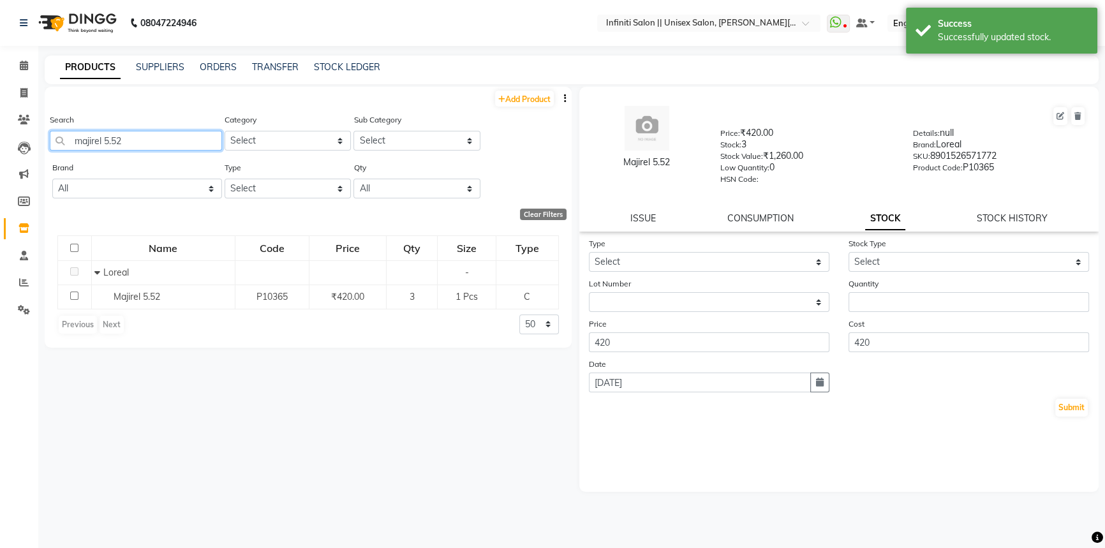
drag, startPoint x: 145, startPoint y: 139, endPoint x: 0, endPoint y: 102, distance: 149.5
click at [0, 102] on app-home "08047224946 Select Location × Infiniti Salon || Unisex Salon, [PERSON_NAME] Col…" at bounding box center [552, 278] width 1105 height 556
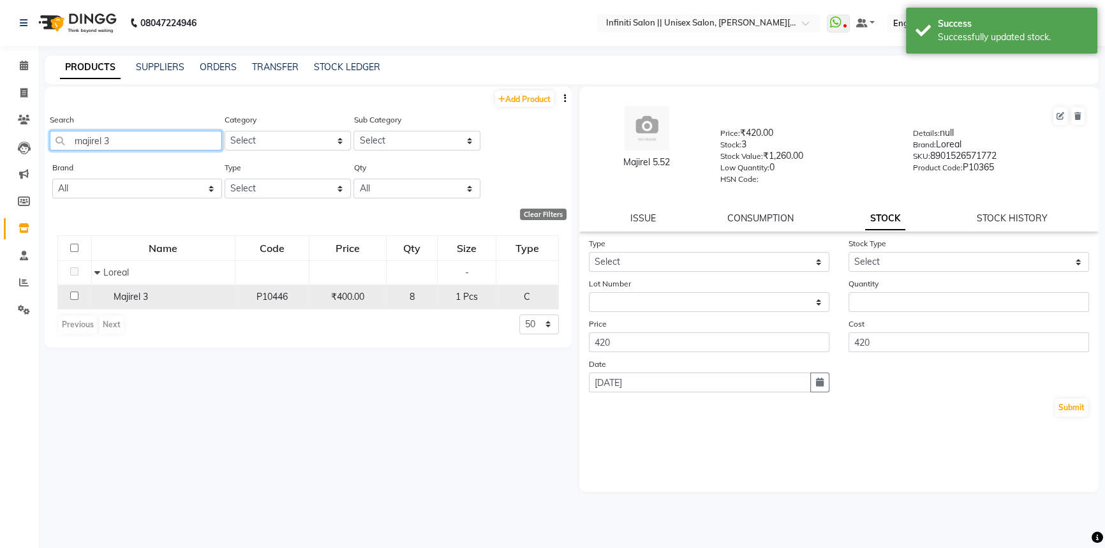
type input "majirel 3"
click at [74, 297] on input "checkbox" at bounding box center [74, 296] width 8 height 8
checkbox input "true"
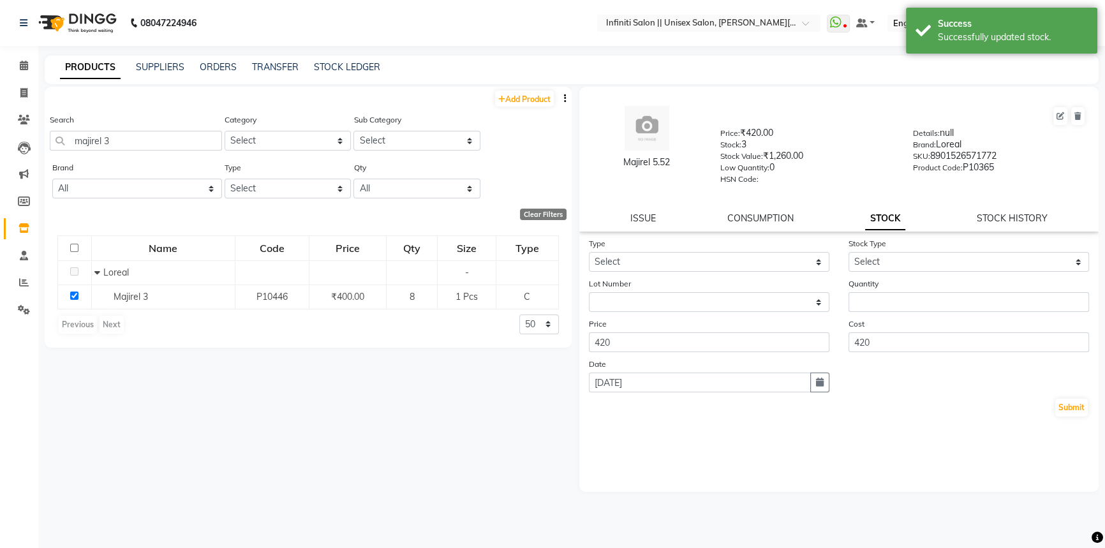
select select
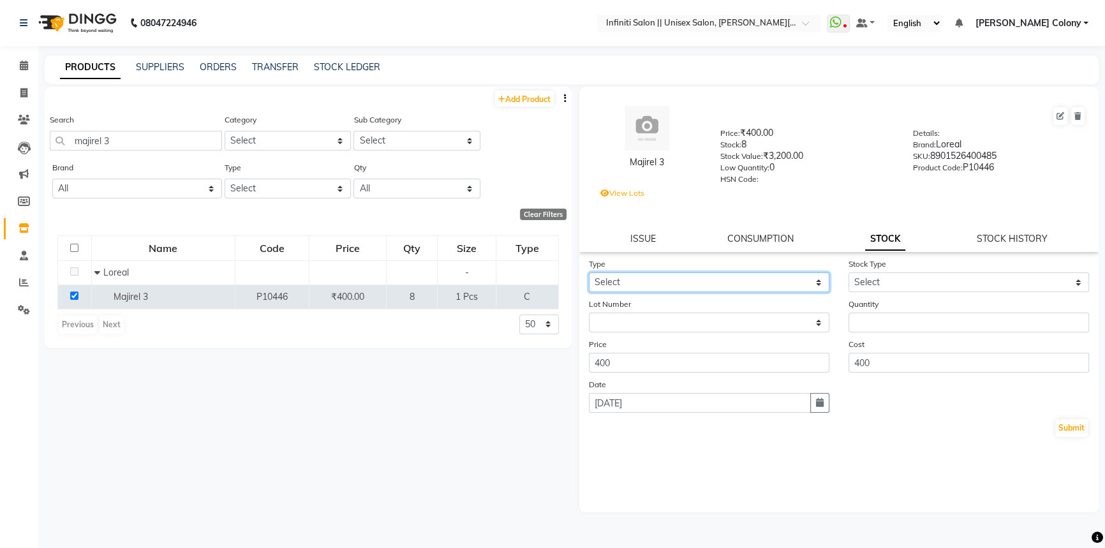
drag, startPoint x: 612, startPoint y: 284, endPoint x: 623, endPoint y: 293, distance: 13.6
click at [613, 284] on select "Select In Out" at bounding box center [709, 282] width 240 height 20
select select "out"
click at [589, 275] on select "Select In Out" at bounding box center [709, 282] width 240 height 20
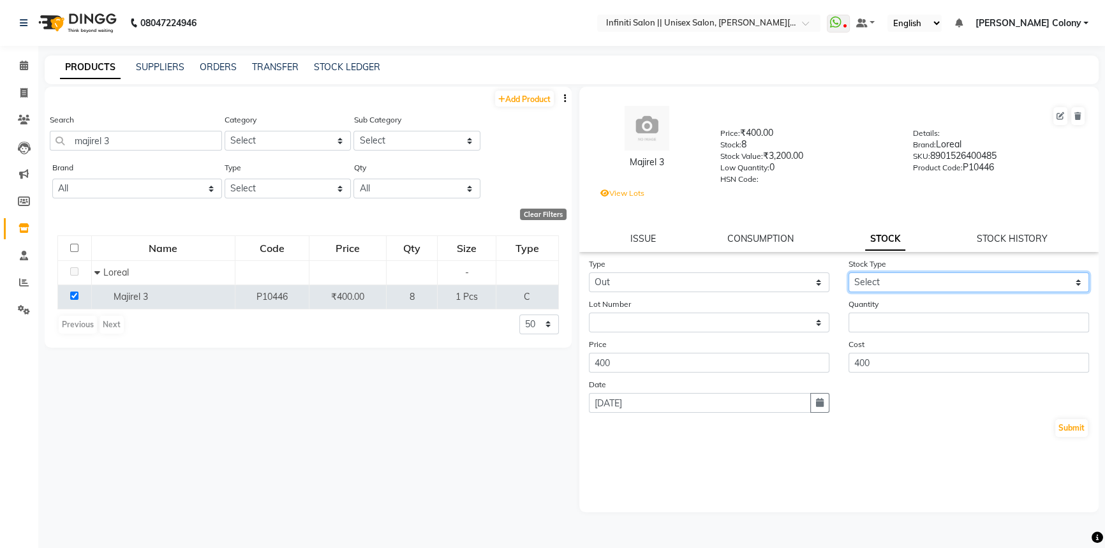
click at [878, 286] on select "Select Internal Use Damaged Expired Adjustment Return Other" at bounding box center [968, 282] width 240 height 20
select select "internal use"
click at [848, 275] on select "Select Internal Use Damaged Expired Adjustment Return Other" at bounding box center [968, 282] width 240 height 20
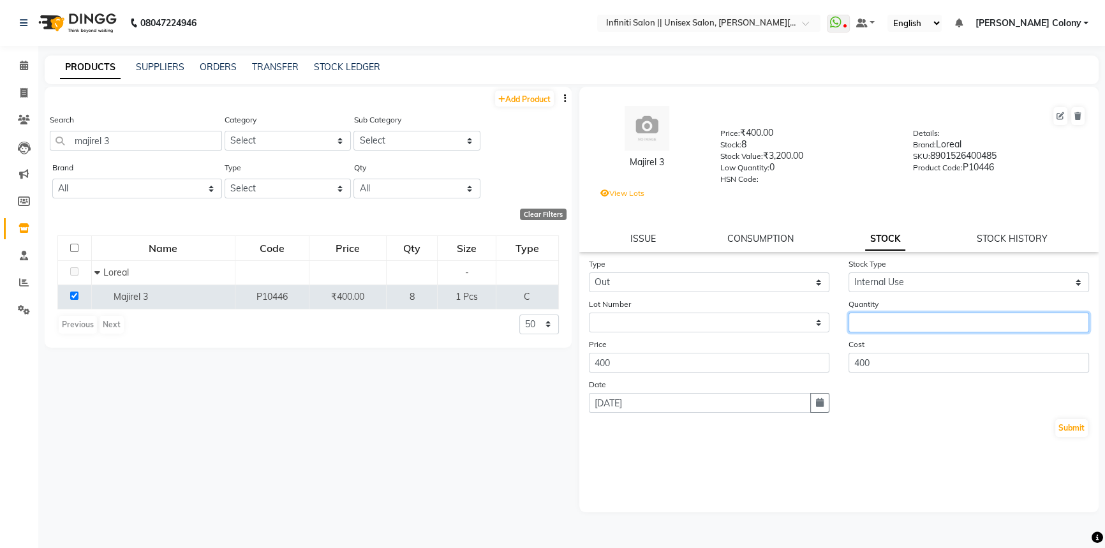
click at [892, 320] on input "number" at bounding box center [968, 323] width 240 height 20
type input "1"
click at [1079, 431] on button "Submit" at bounding box center [1071, 428] width 33 height 18
select select
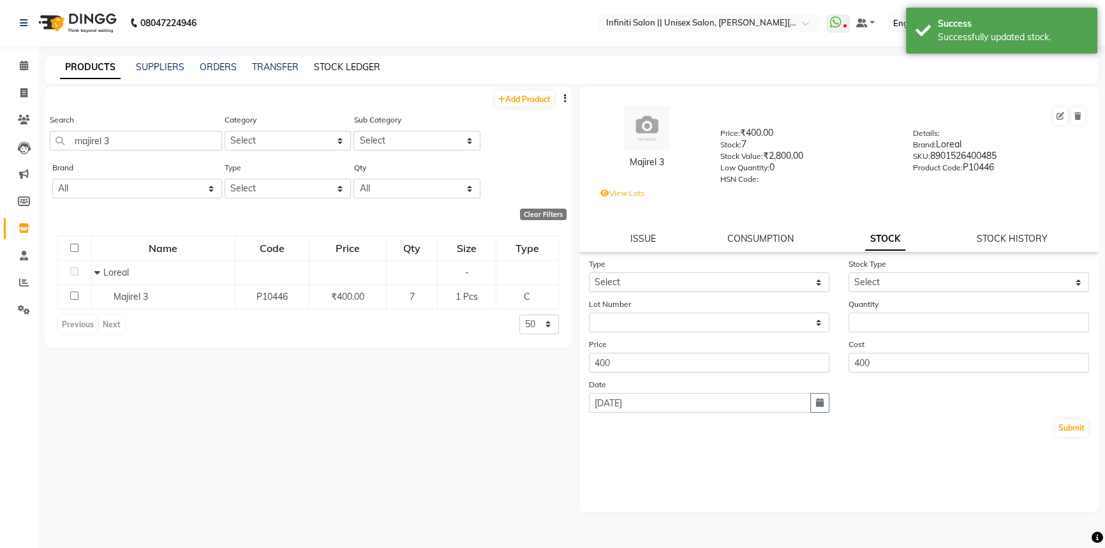
click at [339, 68] on link "STOCK LEDGER" at bounding box center [347, 66] width 66 height 11
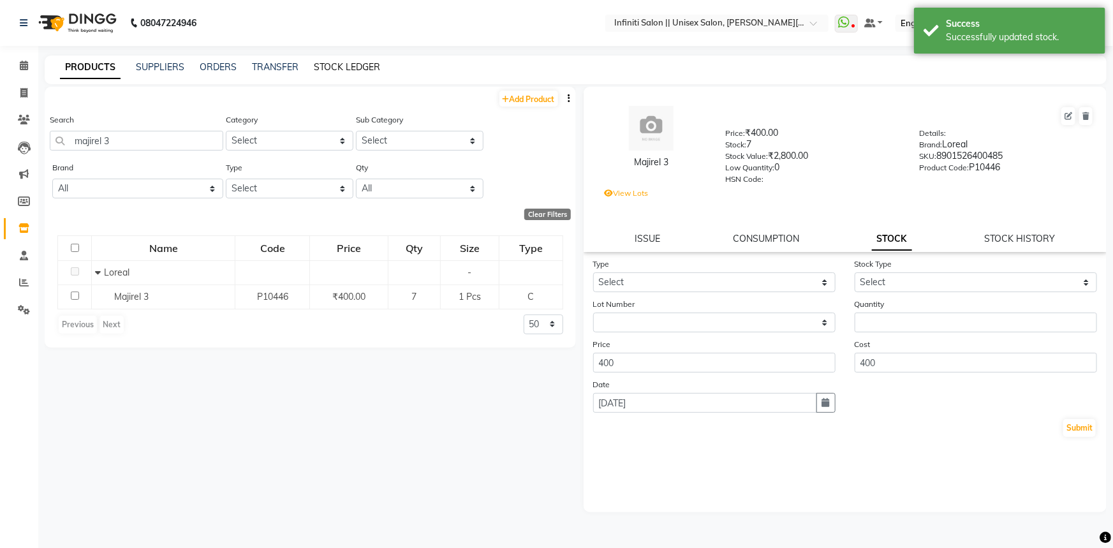
select select "all"
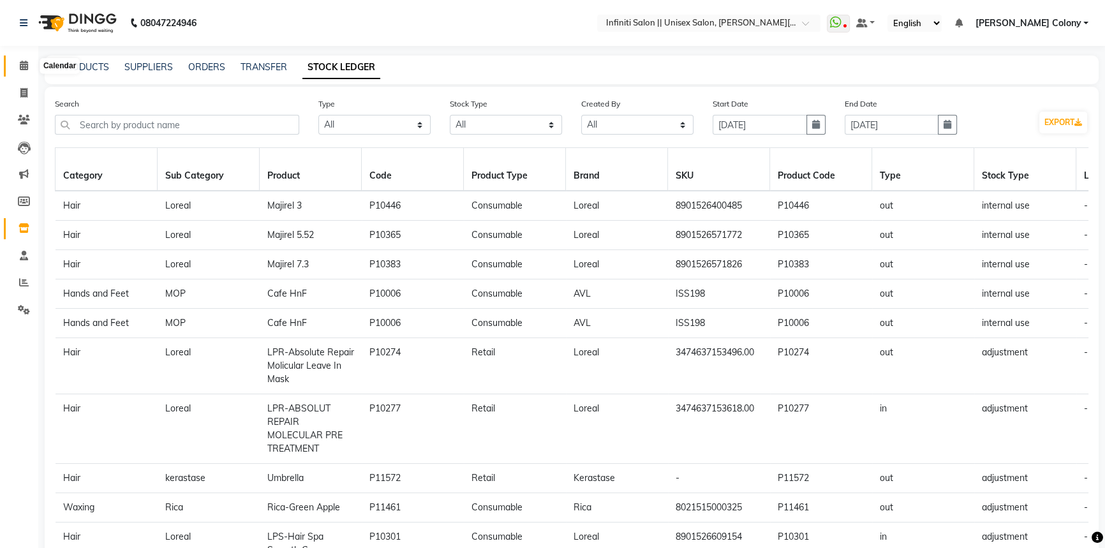
click at [29, 68] on span at bounding box center [24, 66] width 22 height 15
